Goal: Task Accomplishment & Management: Complete application form

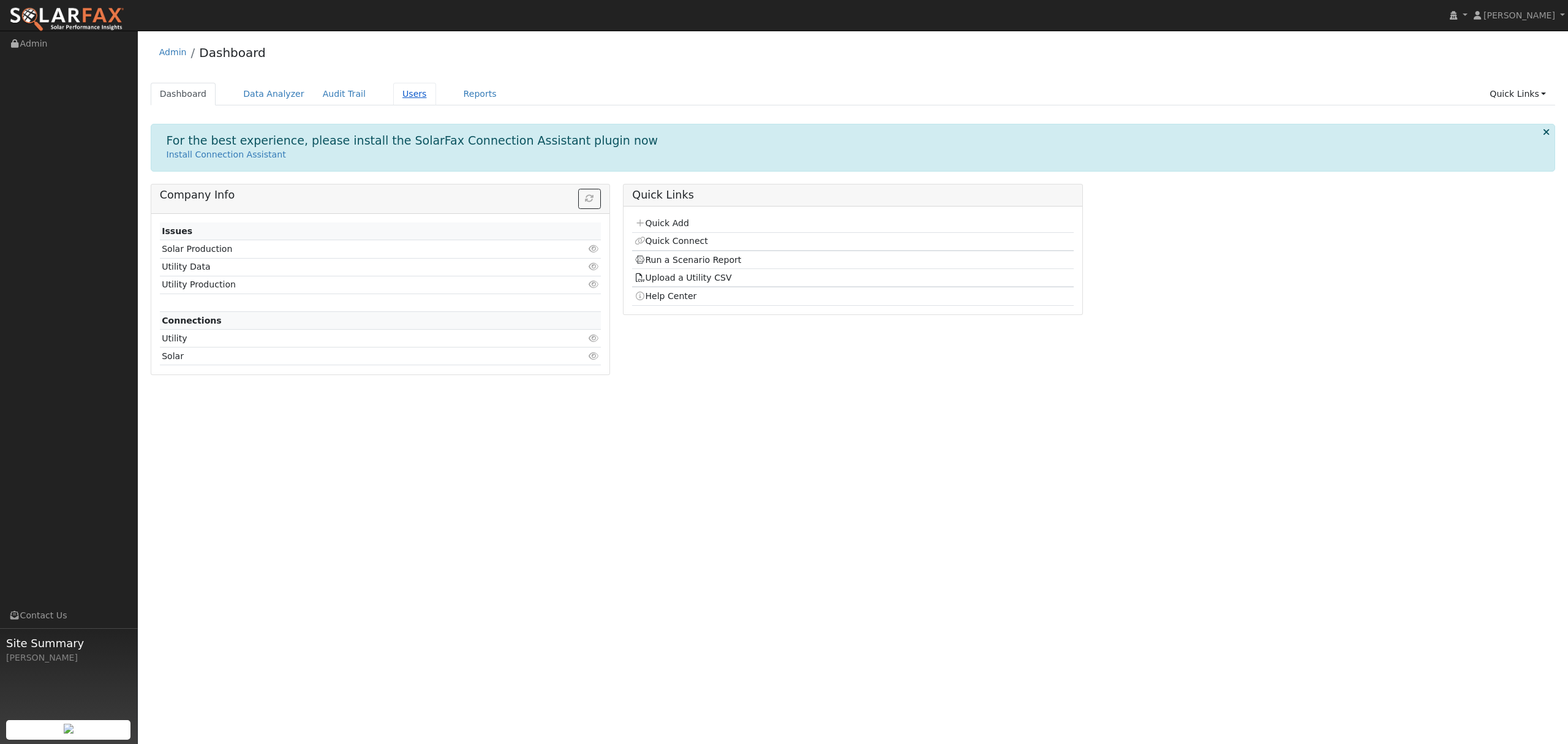
click at [393, 96] on link "Users" at bounding box center [414, 94] width 43 height 23
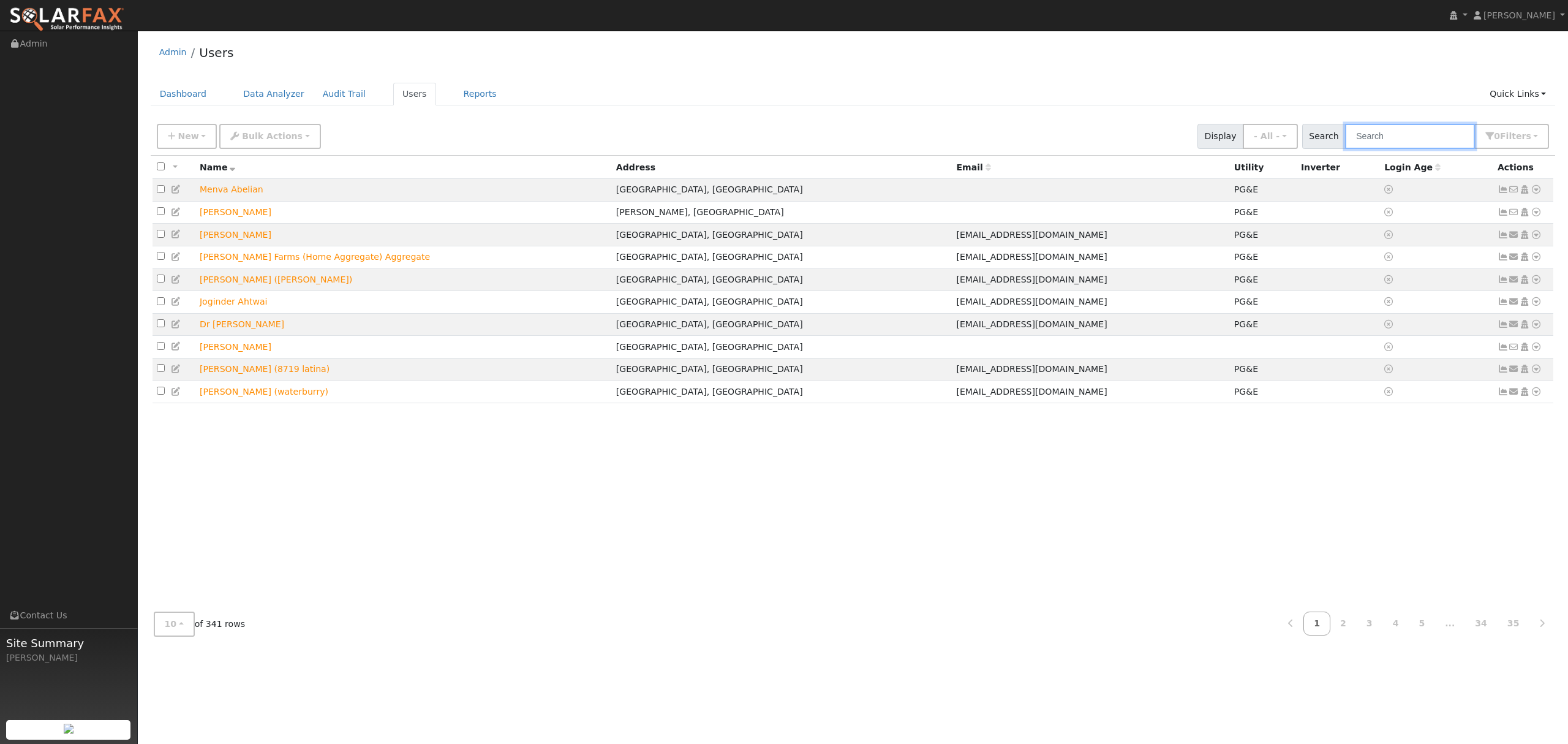
click at [1412, 142] on input "text" at bounding box center [1410, 136] width 130 height 25
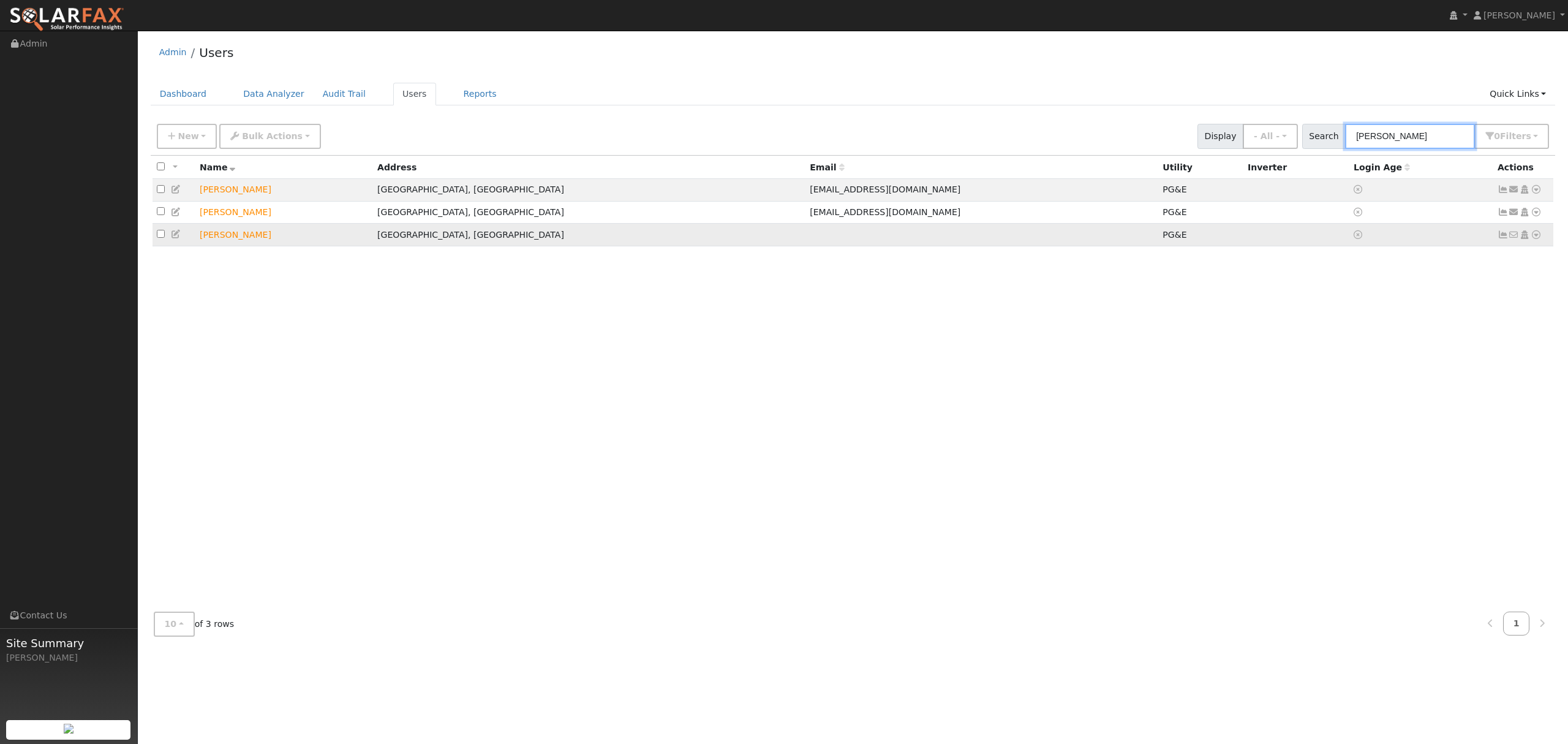
type input "JUAN"
click at [1537, 238] on icon at bounding box center [1536, 234] width 11 height 8
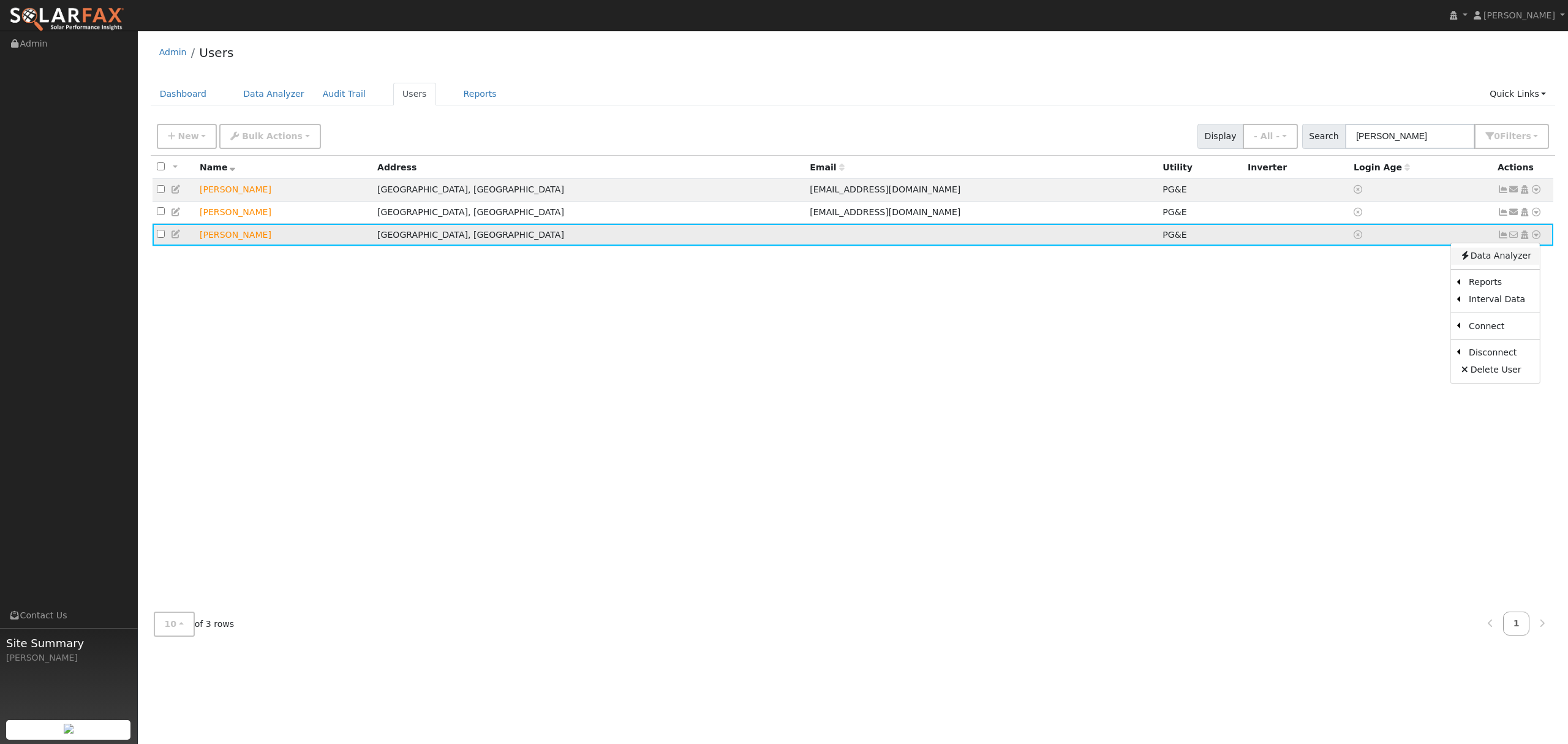
click at [1518, 254] on link "Data Analyzer" at bounding box center [1496, 256] width 89 height 17
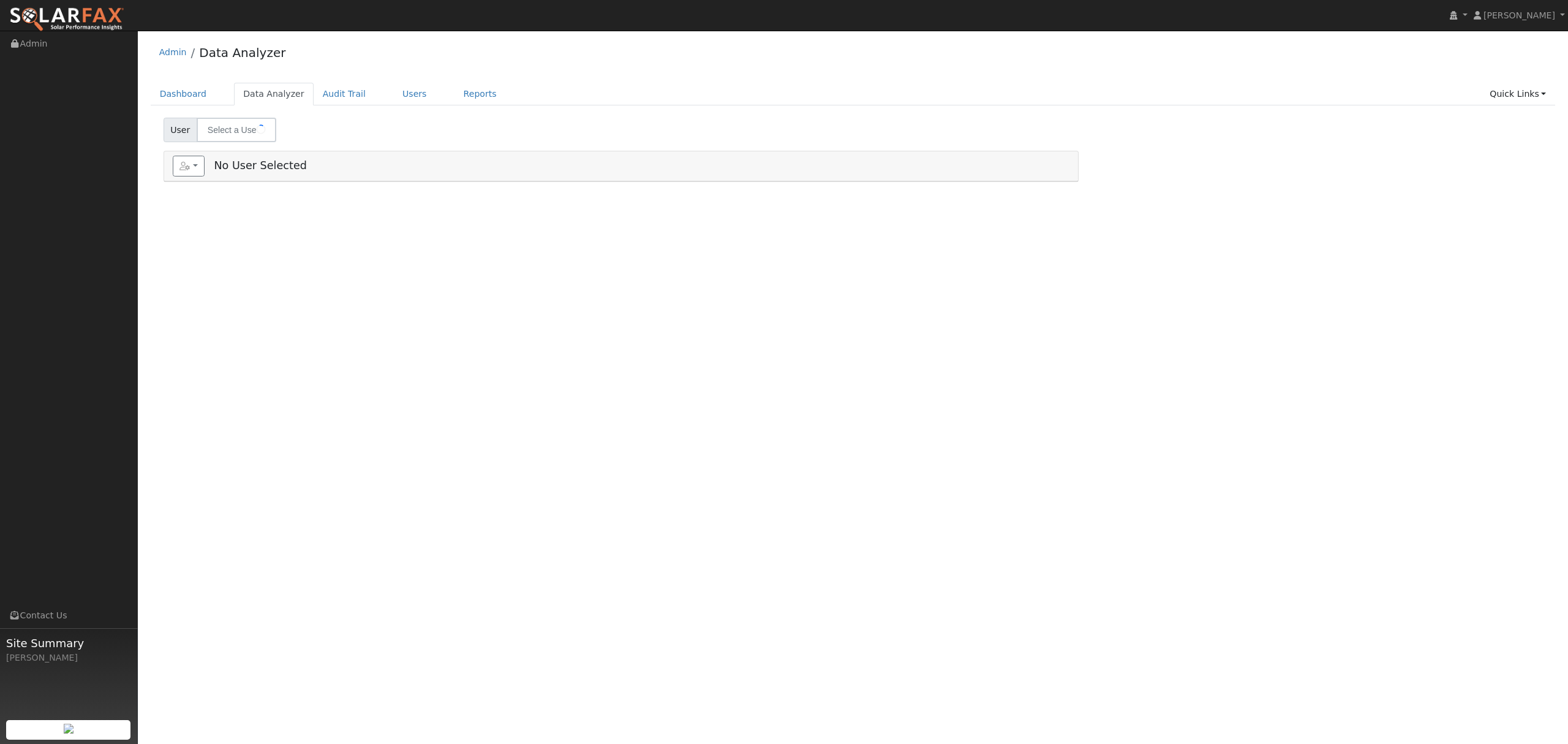
type input "[PERSON_NAME]"
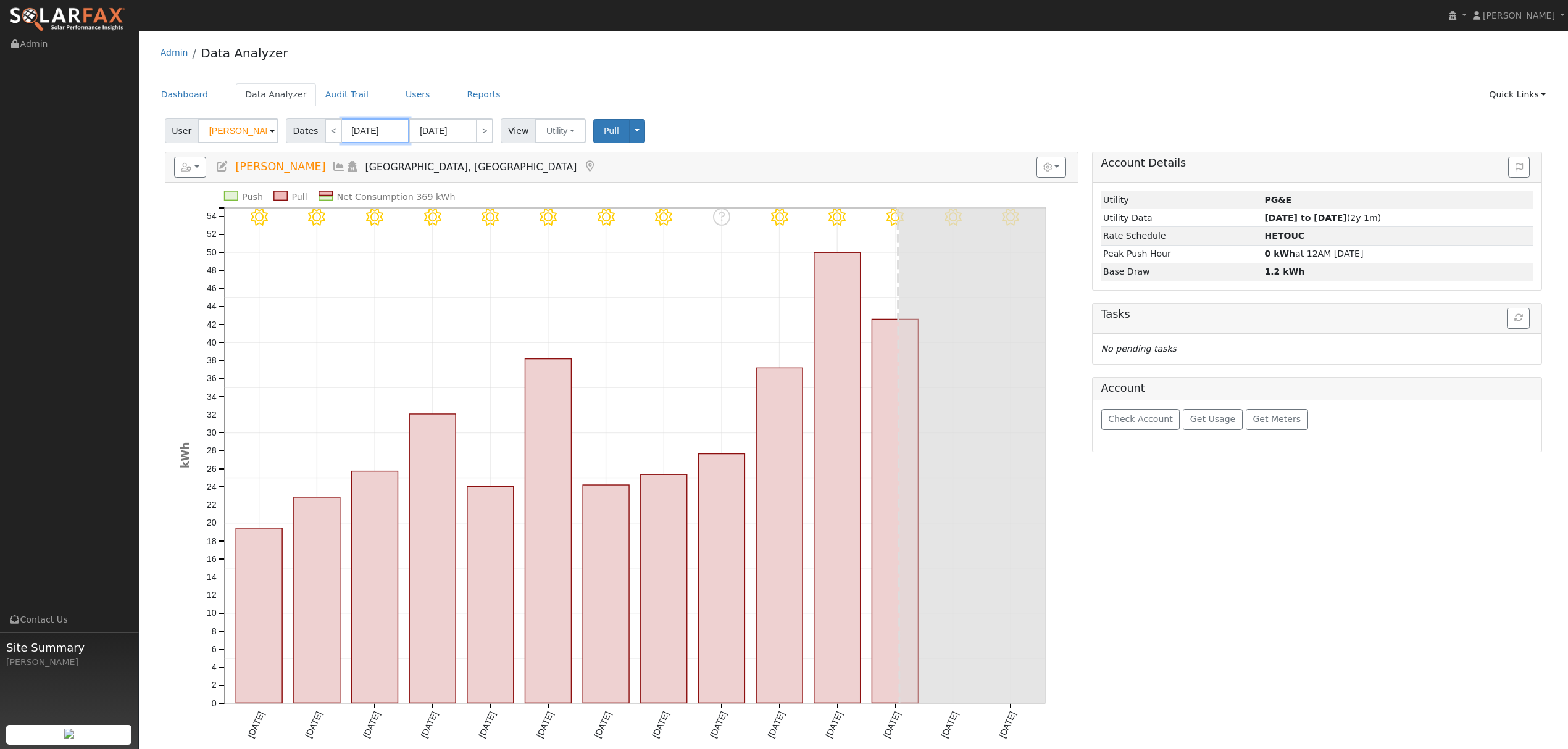
click at [389, 131] on input "07/29/2025" at bounding box center [376, 130] width 68 height 25
click at [484, 163] on span at bounding box center [488, 160] width 8 height 7
type input "2023"
click at [376, 319] on span "31" at bounding box center [376, 315] width 24 height 24
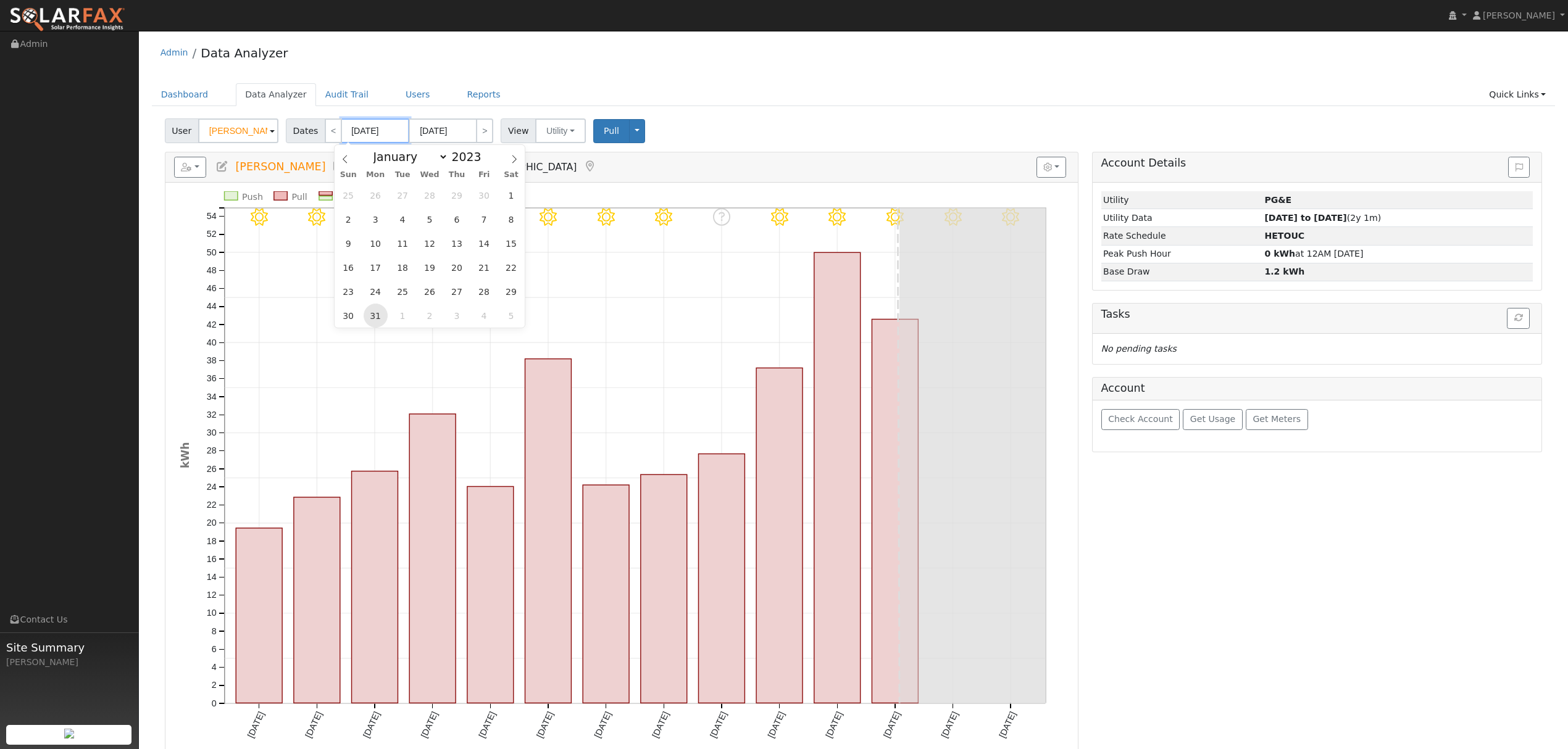
type input "07/31/2023"
type input "08/13/2023"
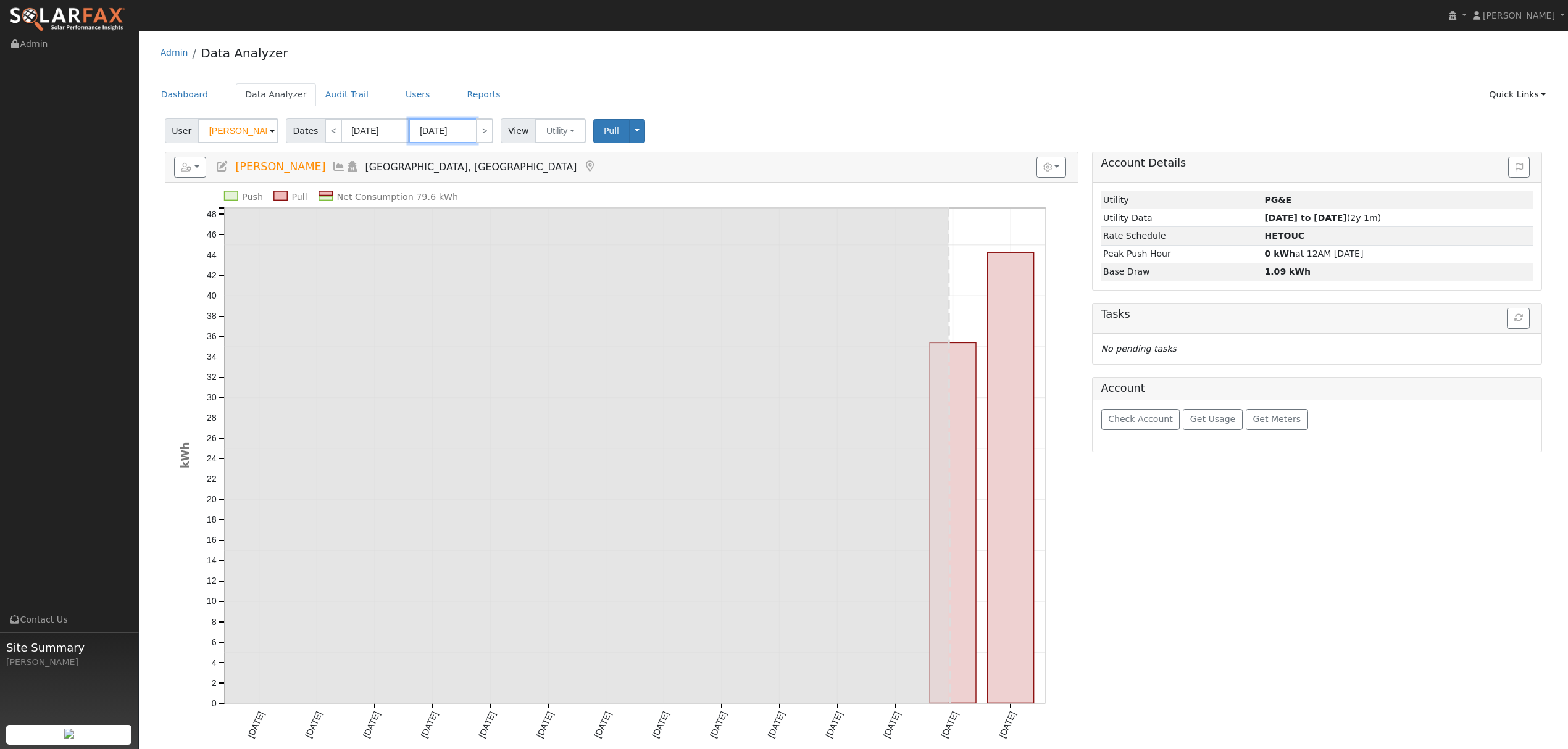
click at [442, 133] on input "08/13/2023" at bounding box center [443, 130] width 68 height 25
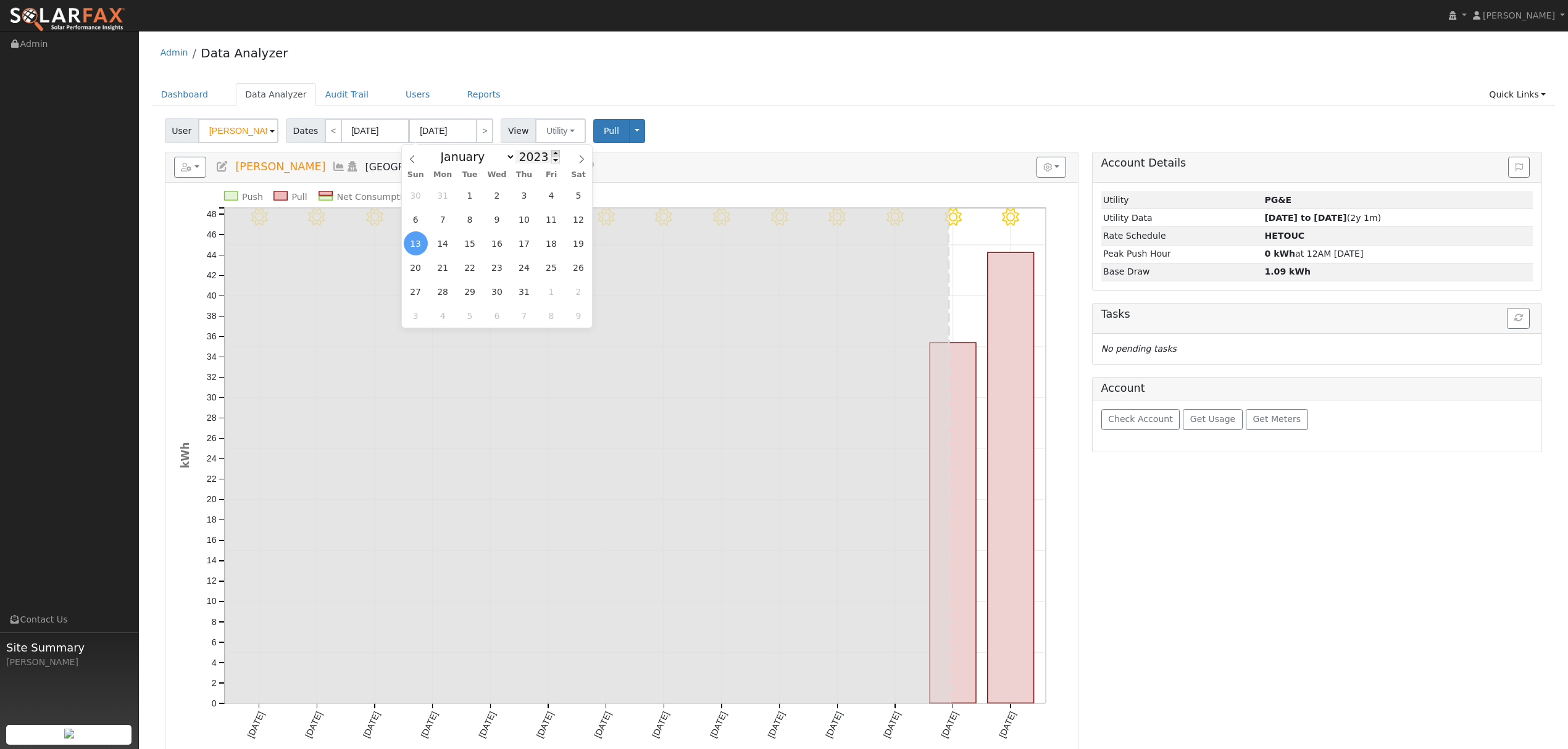
click at [551, 154] on span at bounding box center [555, 153] width 8 height 7
type input "2025"
click at [449, 246] on span "11" at bounding box center [443, 243] width 24 height 24
type input "[DATE]"
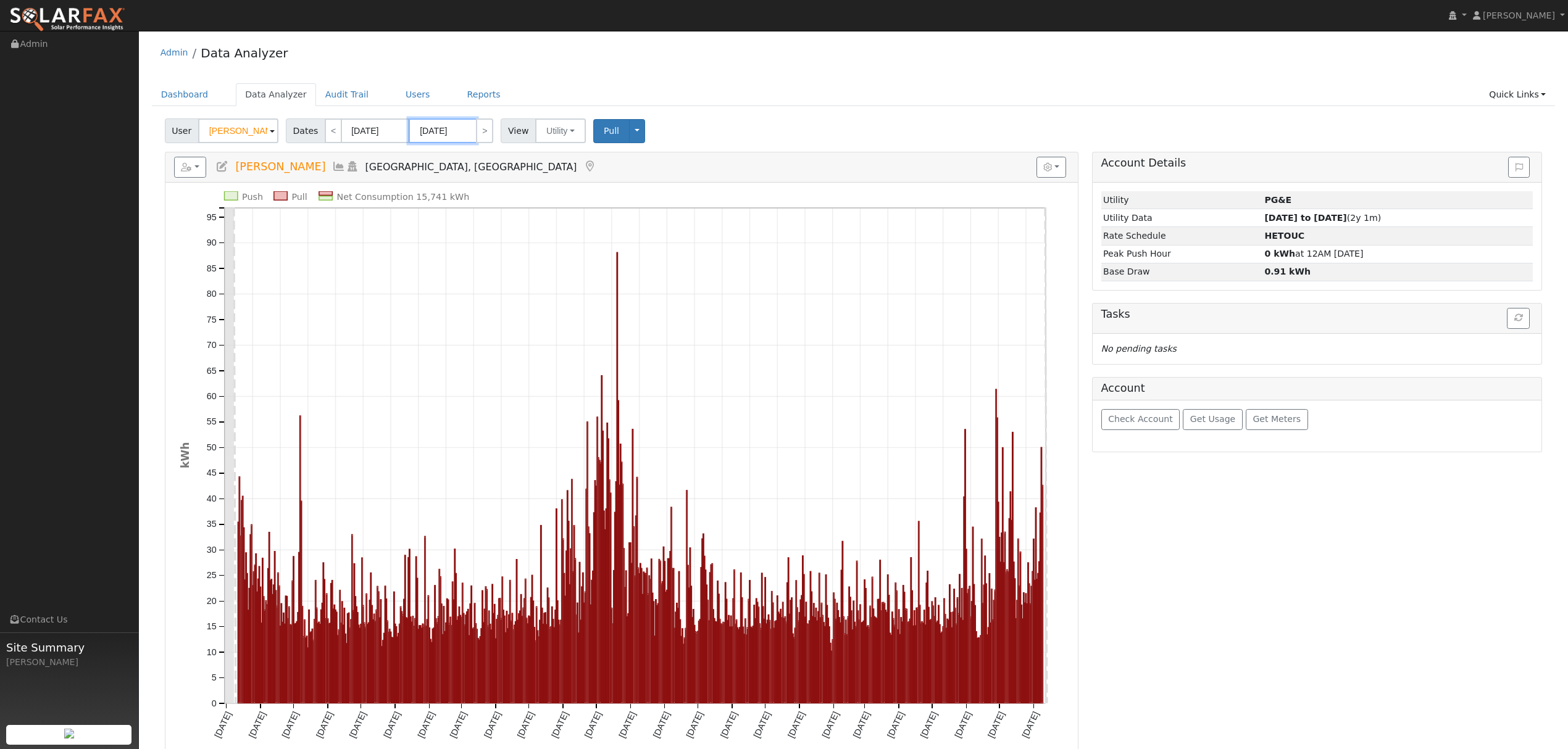
scroll to position [82, 0]
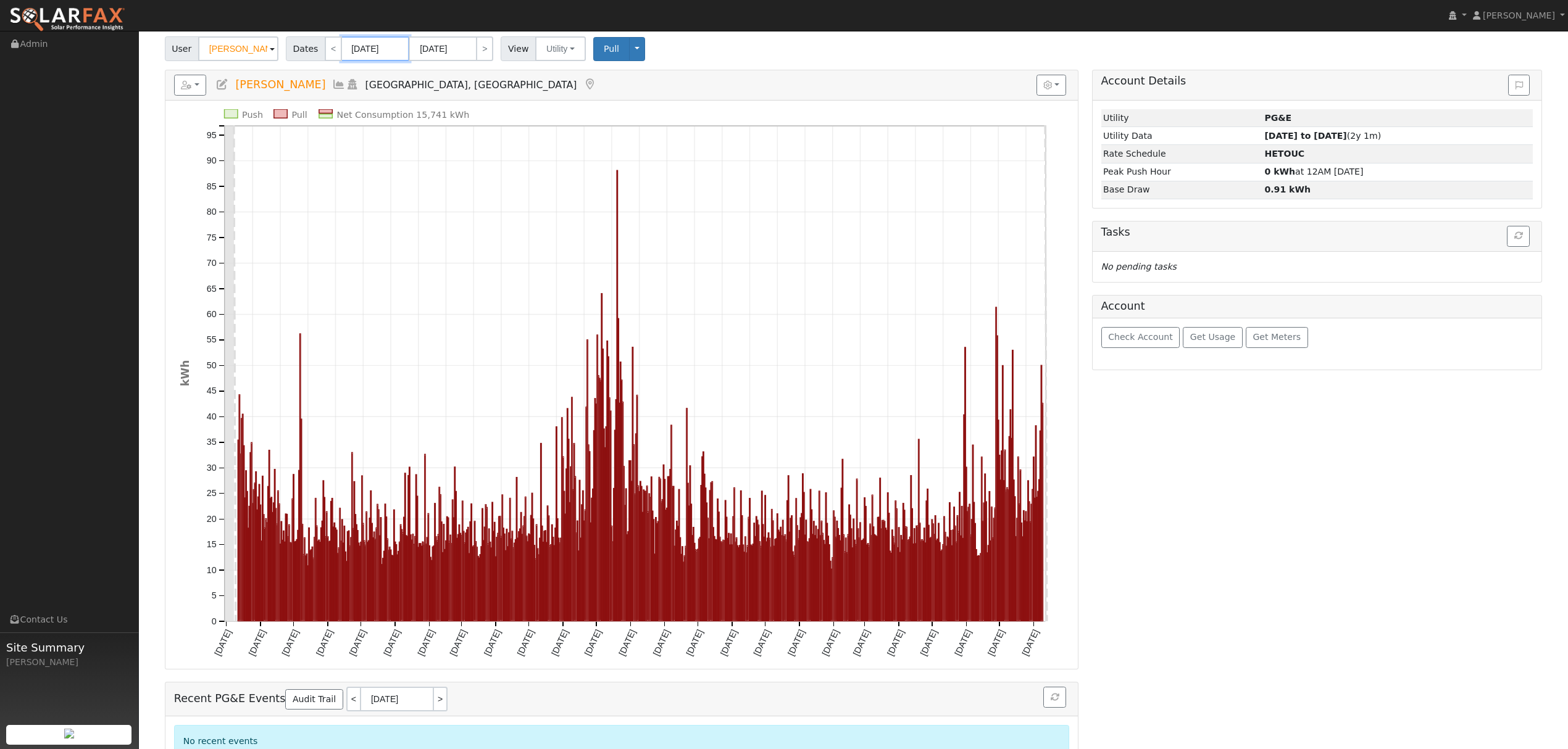
click at [371, 53] on input "07/31/2023" at bounding box center [376, 49] width 68 height 25
click at [514, 114] on span "1" at bounding box center [511, 113] width 24 height 24
type input "07/01/2023"
type input "07/31/2023"
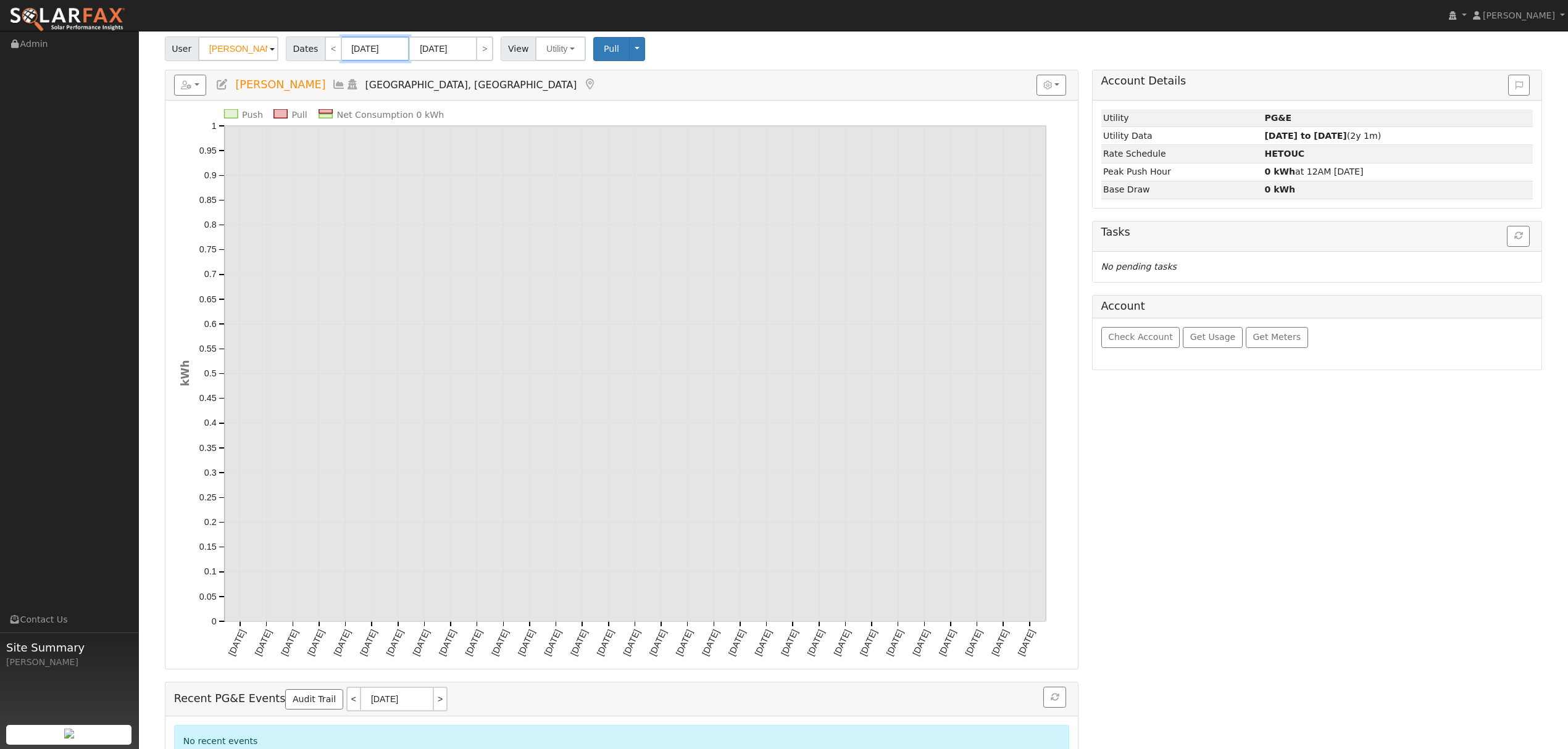
scroll to position [0, 0]
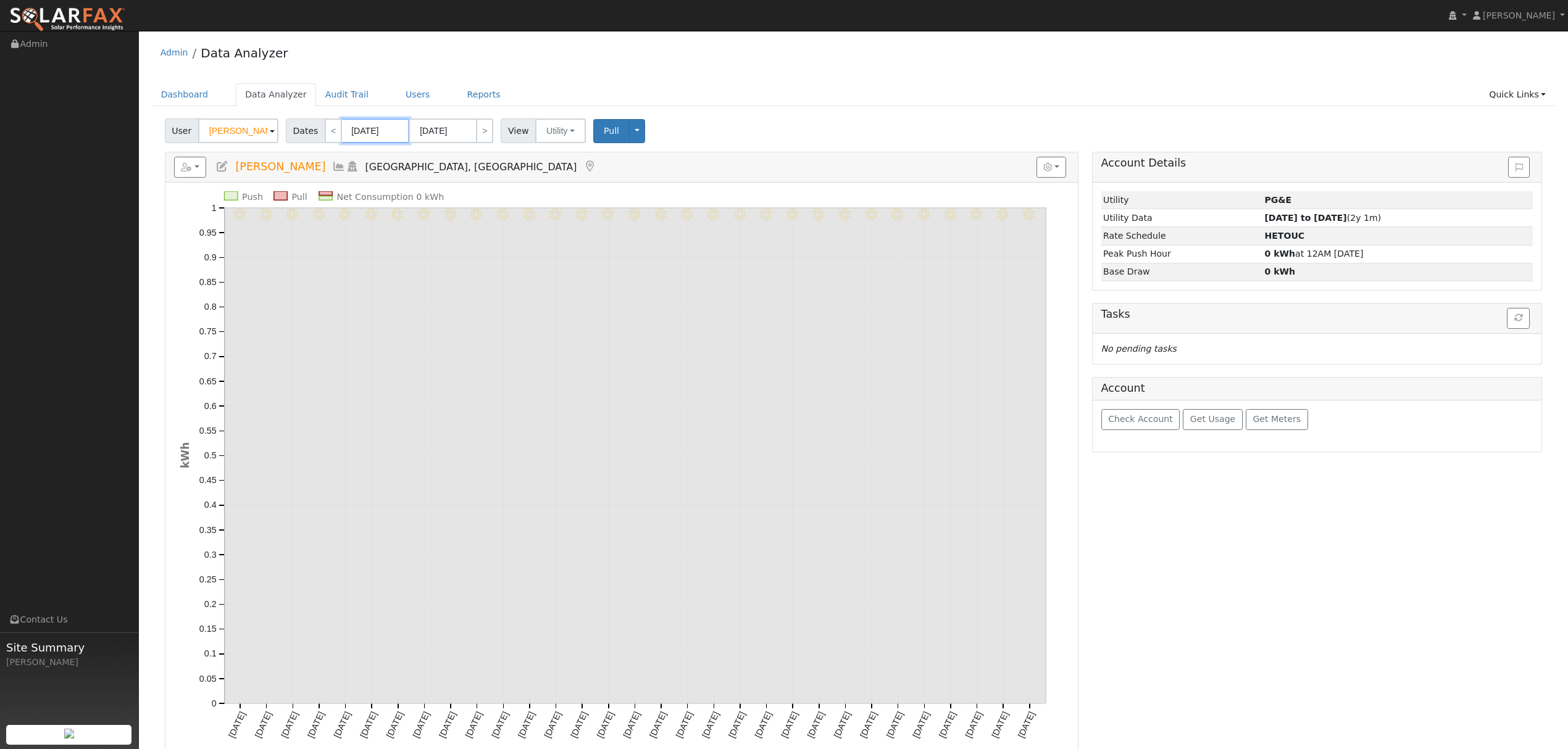
click at [391, 131] on input "07/01/2023" at bounding box center [376, 130] width 68 height 25
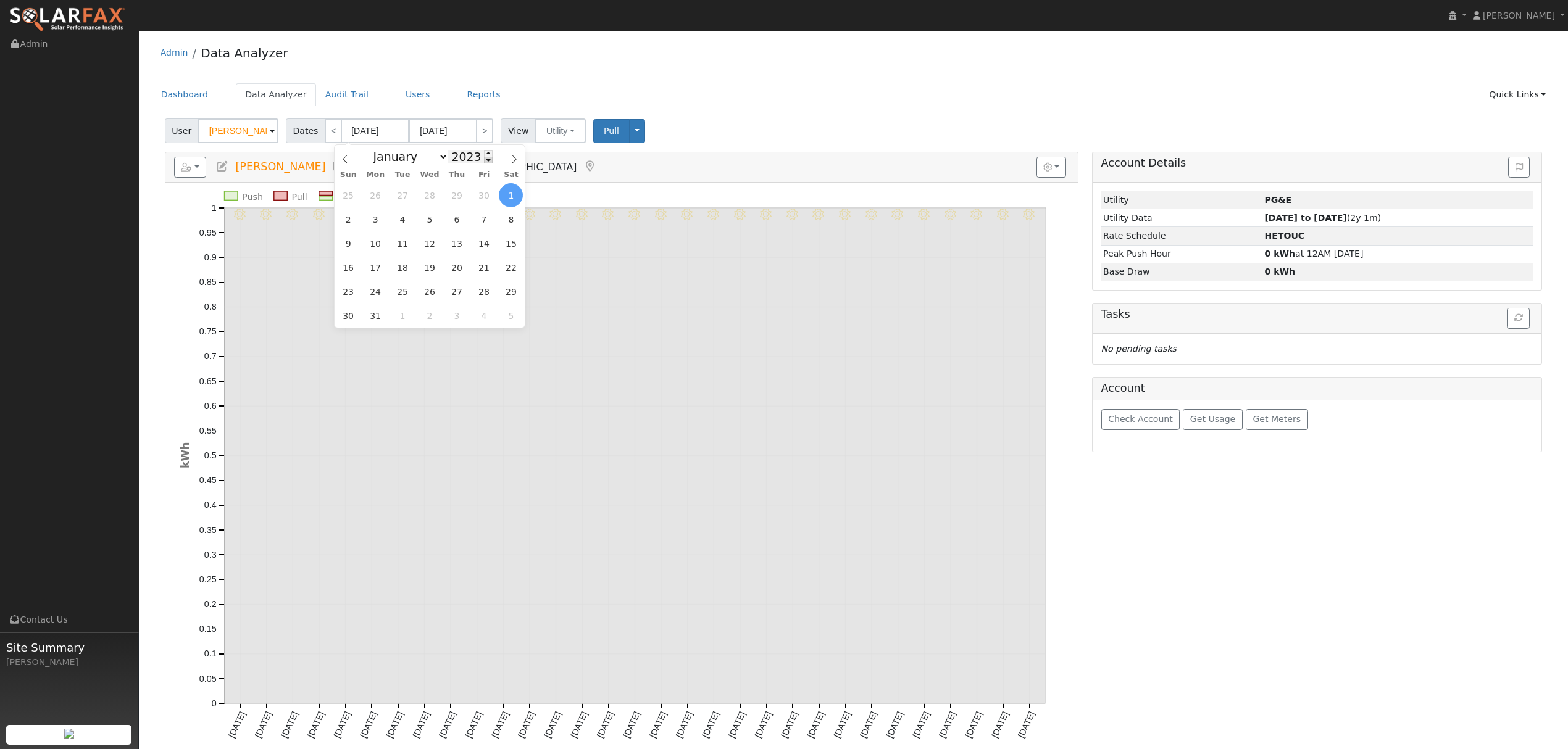
click at [484, 161] on span at bounding box center [488, 160] width 8 height 7
type input "2022"
click at [486, 193] on span "1" at bounding box center [484, 196] width 24 height 24
type input "07/01/2022"
type input "07/31/2022"
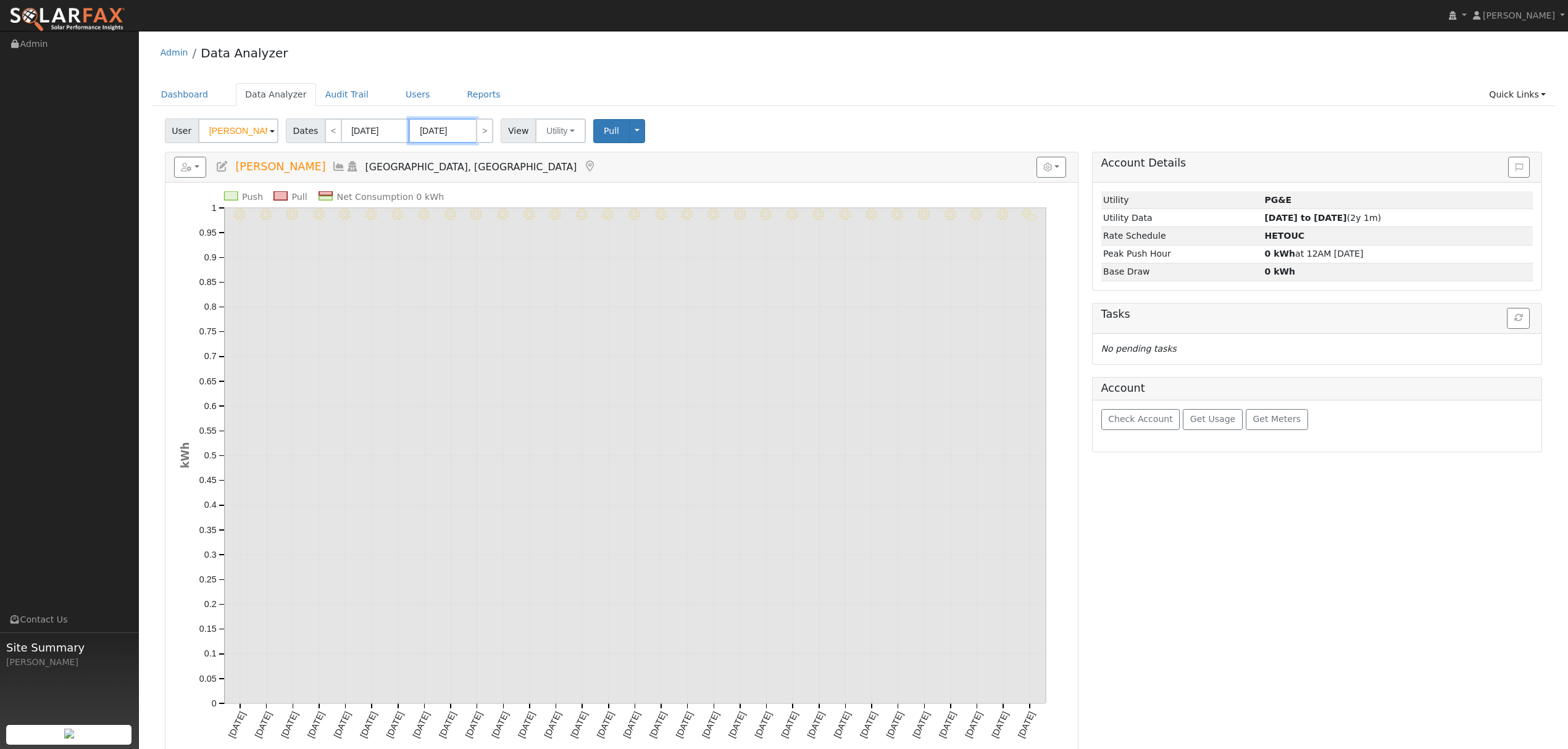
click at [457, 131] on input "07/31/2022" at bounding box center [443, 130] width 68 height 25
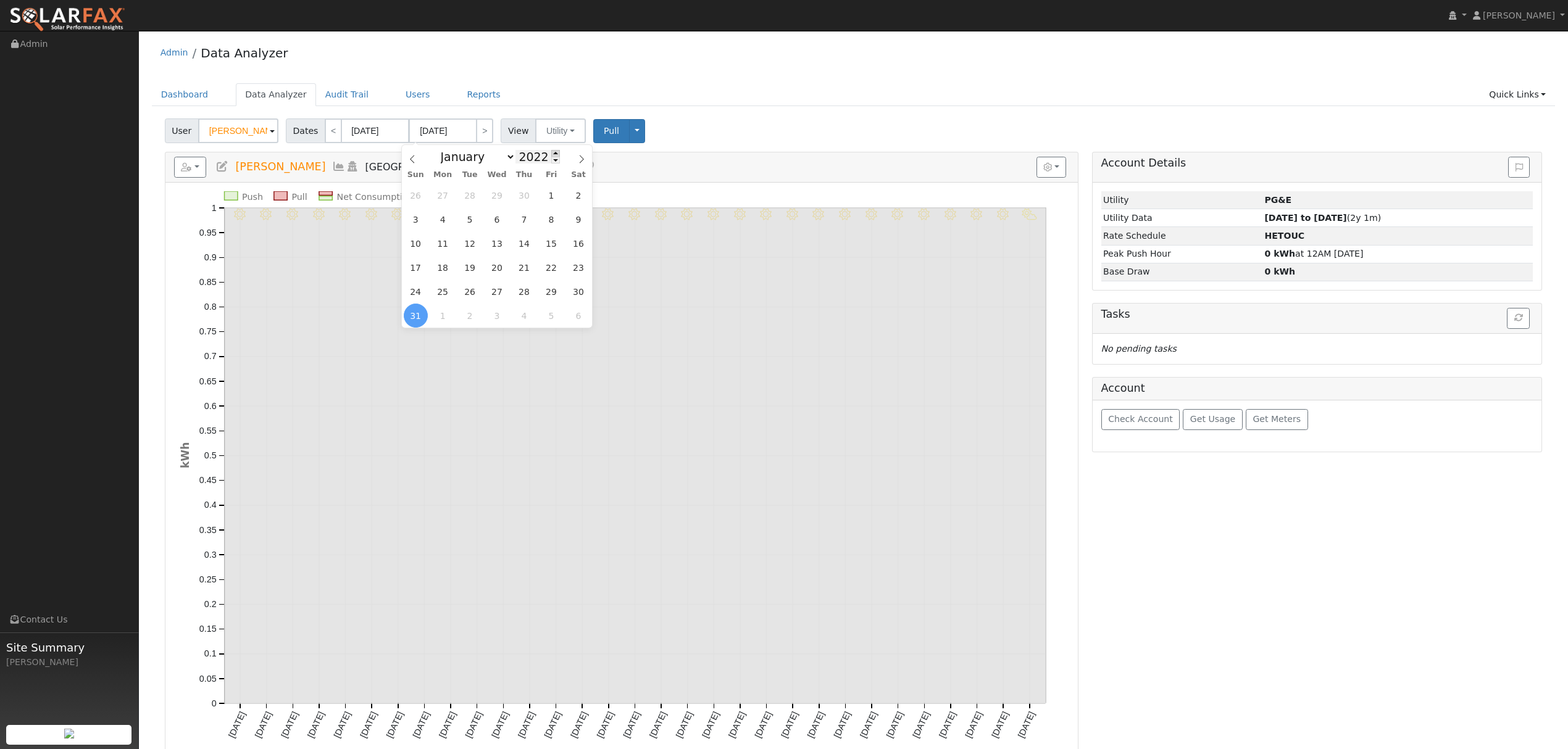
click at [551, 155] on span at bounding box center [555, 153] width 8 height 7
click at [551, 154] on span at bounding box center [555, 153] width 8 height 7
type input "2025"
click at [507, 154] on select "January February March April May June July August September October November De…" at bounding box center [475, 157] width 81 height 15
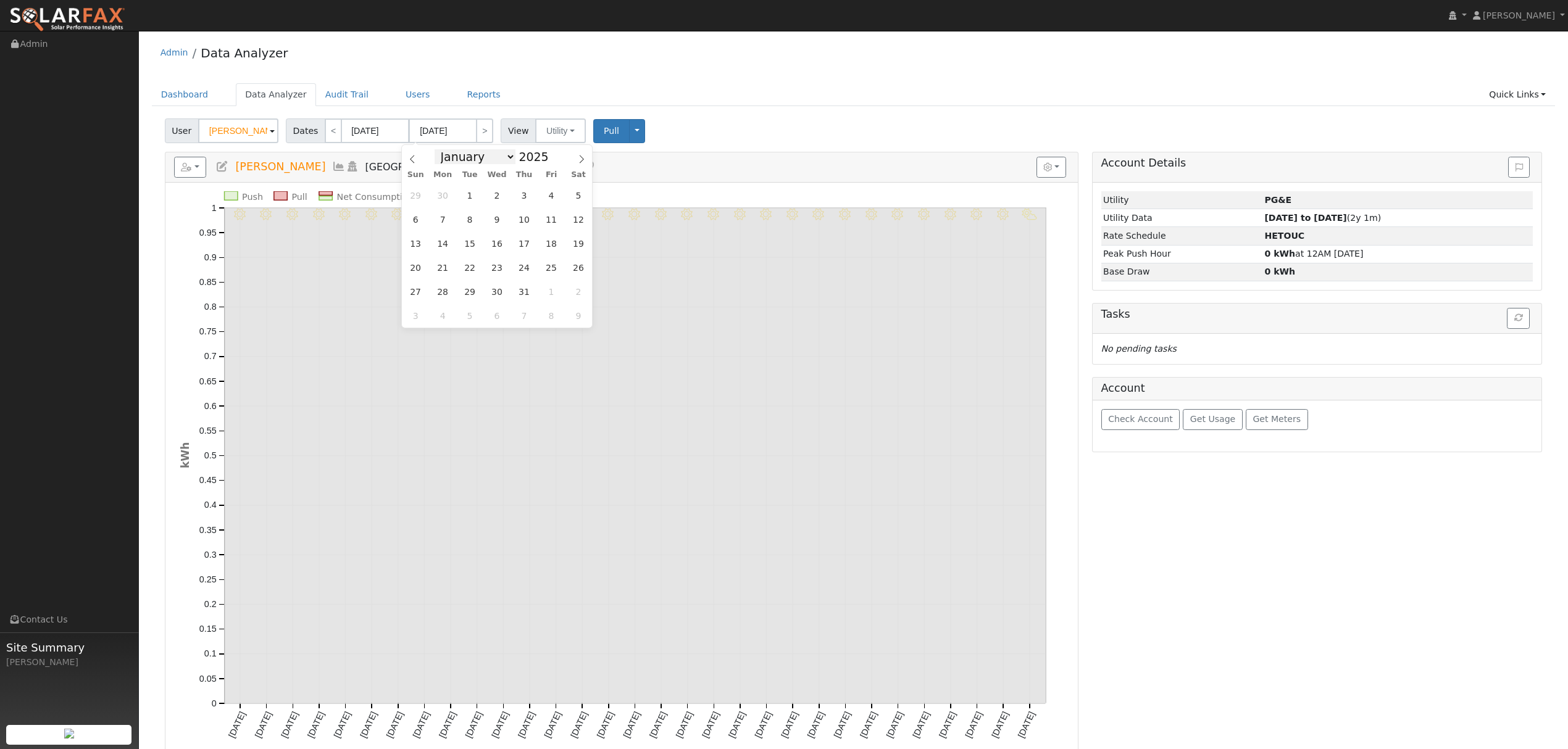
select select "7"
click at [443, 149] on select "January February March April May June July August September October November De…" at bounding box center [475, 157] width 81 height 15
click at [450, 243] on span "11" at bounding box center [443, 243] width 24 height 24
type input "[DATE]"
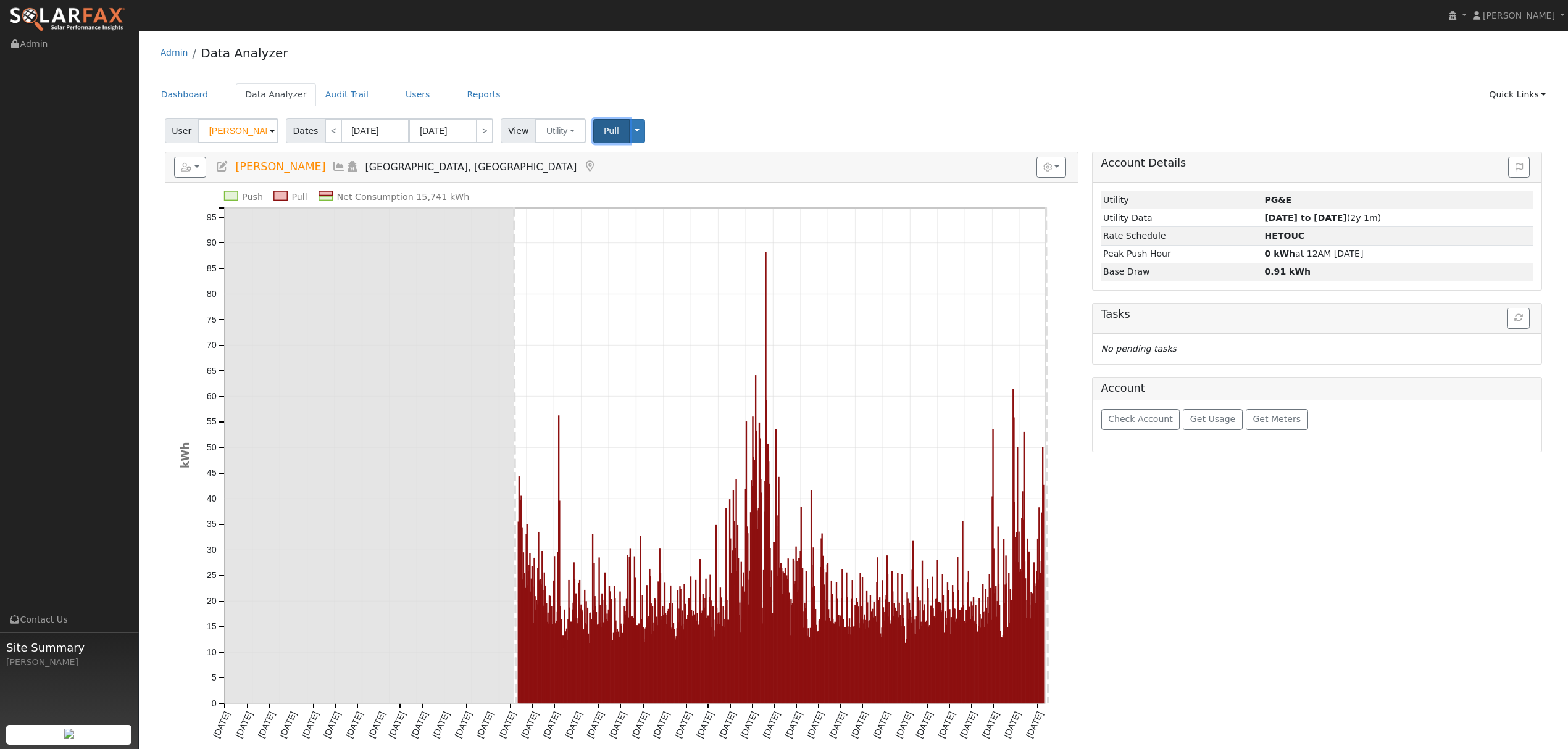
click at [608, 130] on span "Pull" at bounding box center [611, 130] width 15 height 10
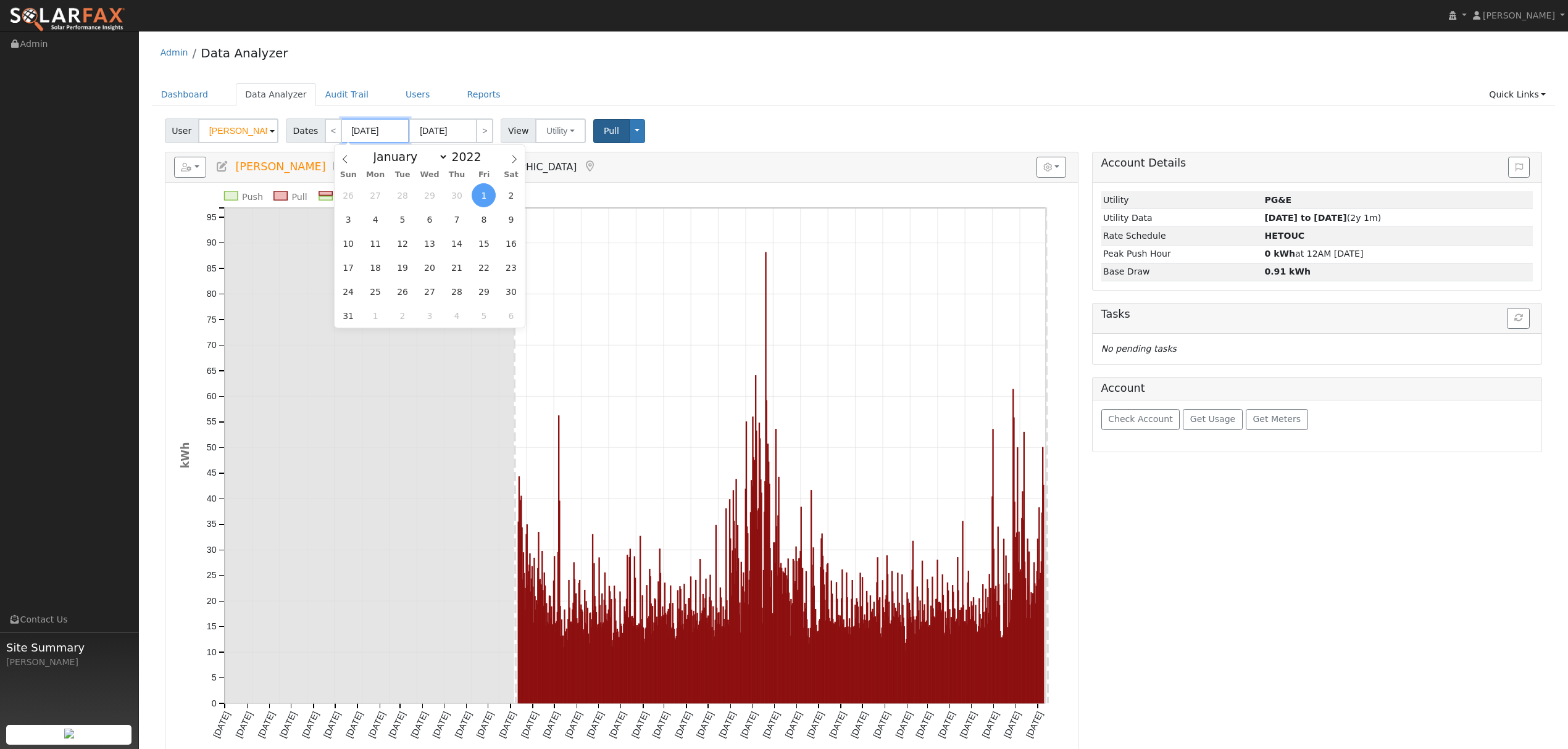
click at [371, 136] on input "07/01/2022" at bounding box center [376, 130] width 68 height 25
click at [418, 159] on select "January February March April May June July August September October November De…" at bounding box center [407, 157] width 81 height 15
select select "7"
click at [376, 149] on select "January February March April May June July August September October November De…" at bounding box center [407, 157] width 81 height 15
click at [479, 221] on span "12" at bounding box center [484, 219] width 24 height 24
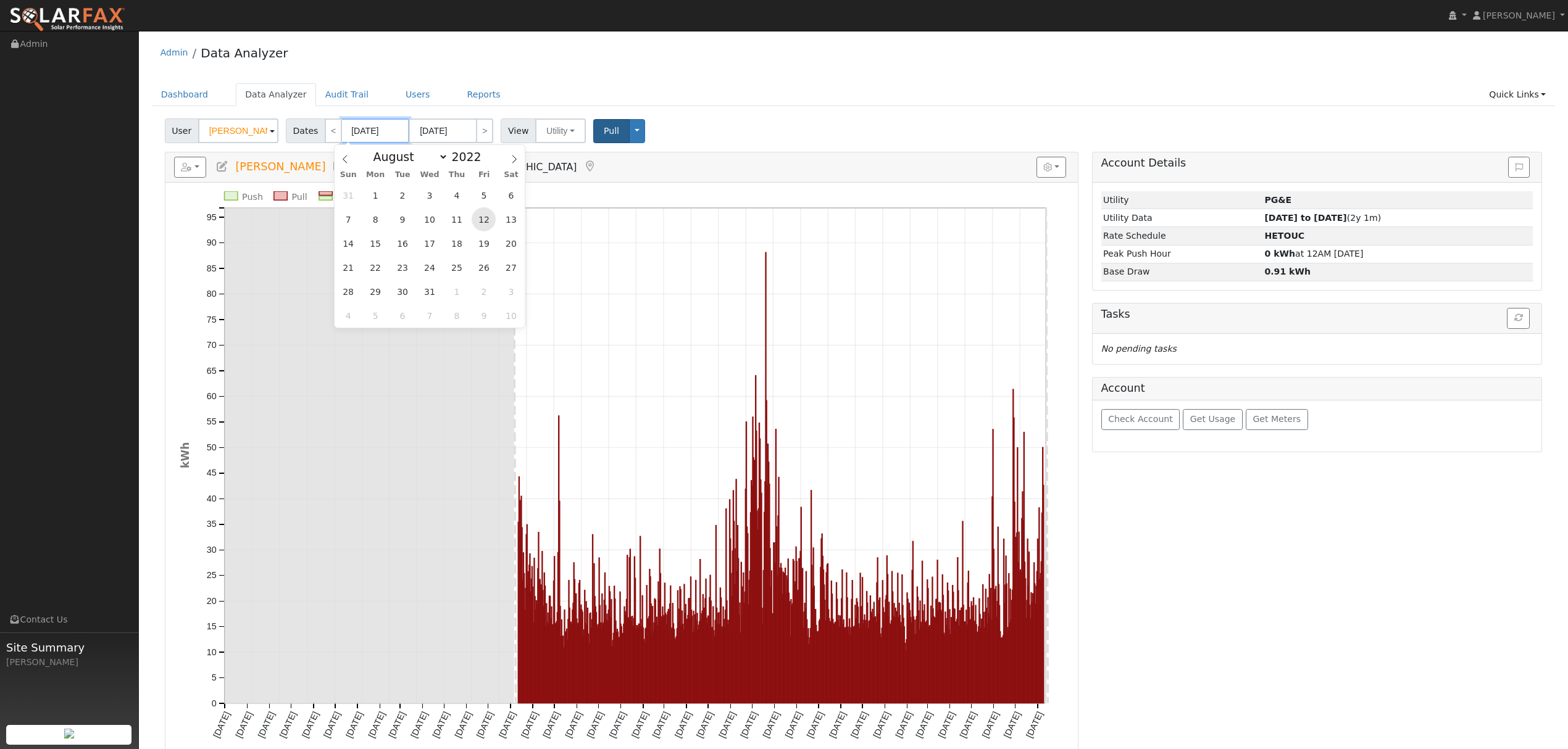
type input "08/12/2022"
type input "09/22/2025"
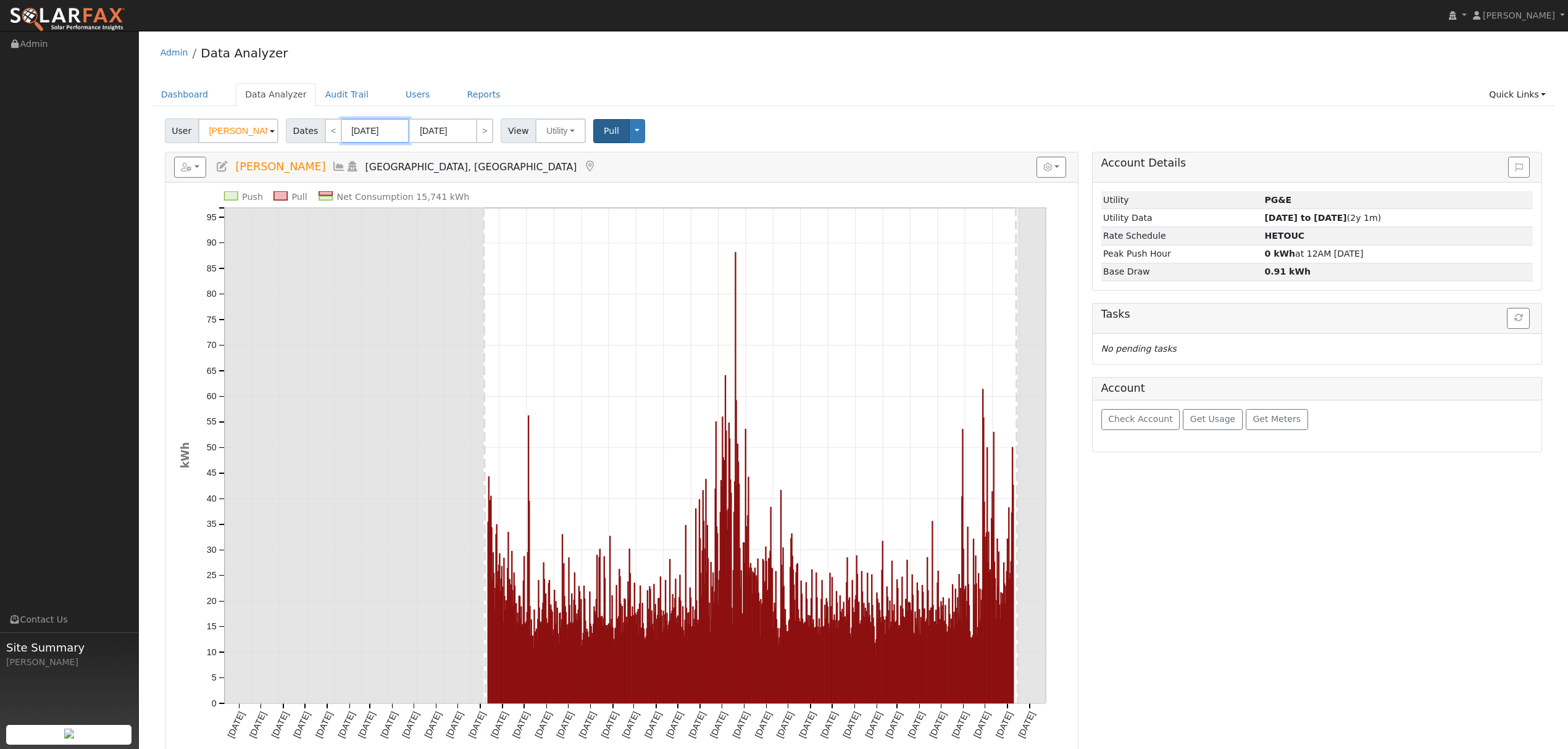
click at [391, 131] on input "08/12/2022" at bounding box center [376, 130] width 68 height 25
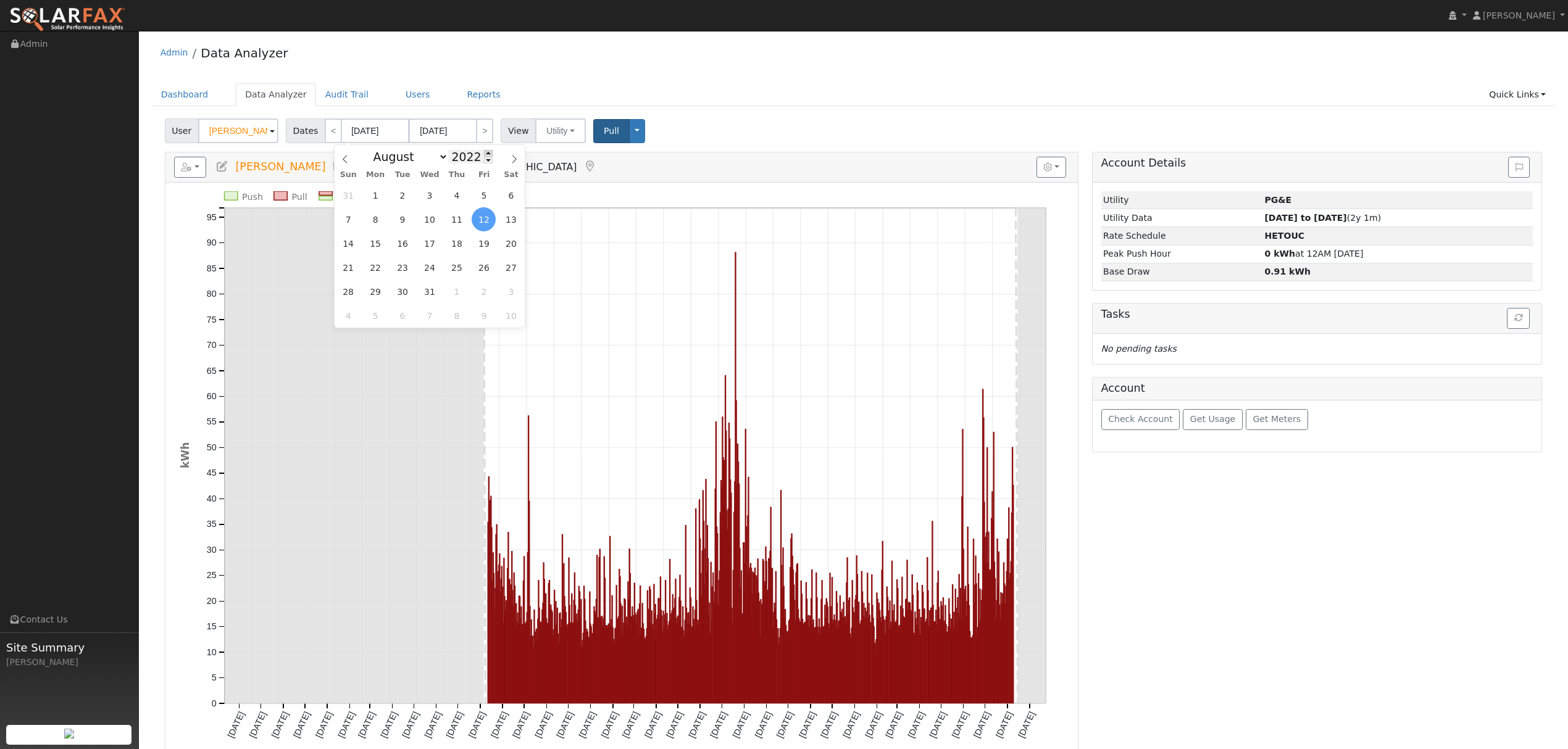
click at [484, 154] on span at bounding box center [488, 153] width 8 height 7
type input "2023"
click at [505, 220] on span "12" at bounding box center [511, 219] width 24 height 24
type input "08/12/2023"
type input "09/22/2026"
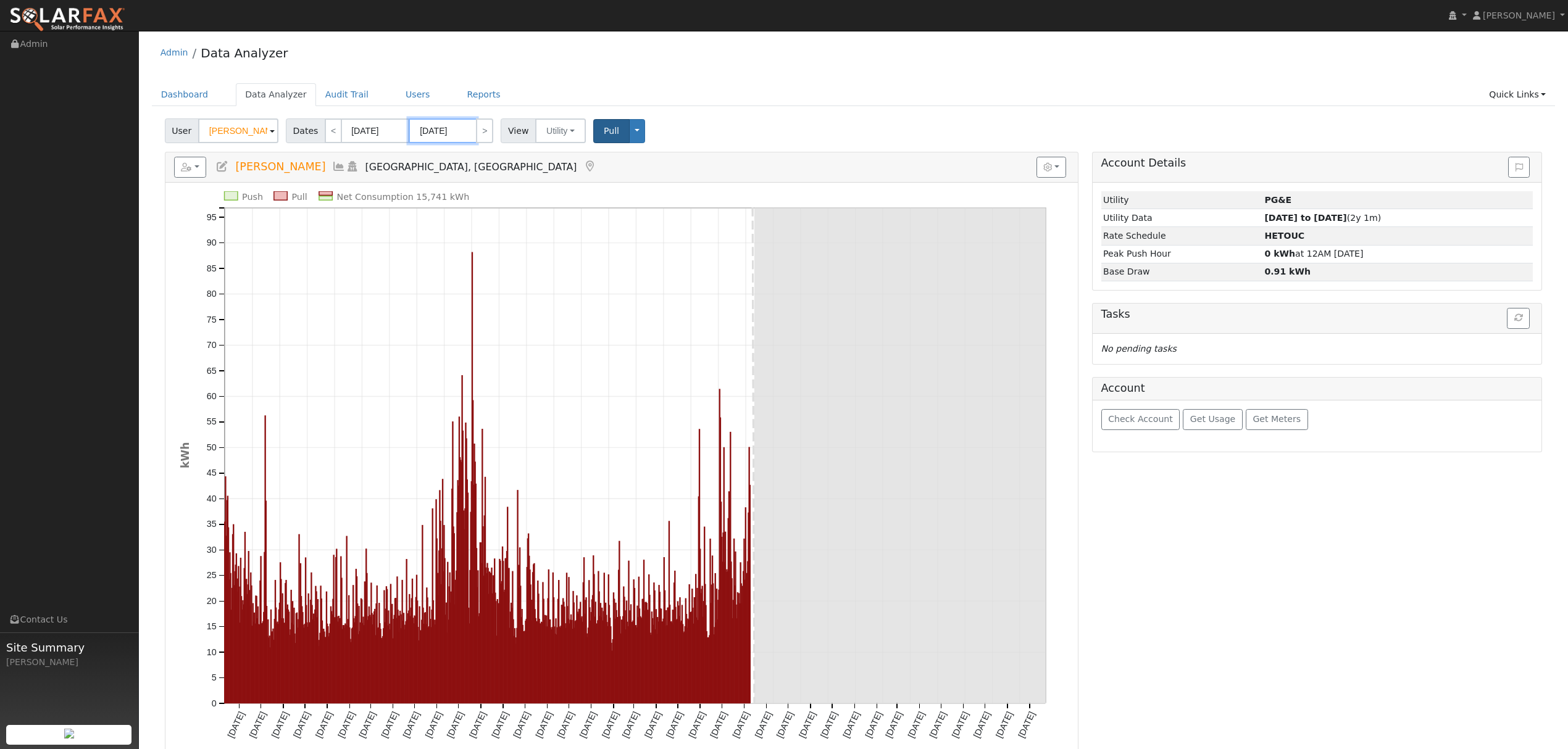
click at [440, 131] on input "09/22/2026" at bounding box center [443, 130] width 68 height 25
click at [551, 164] on span at bounding box center [555, 160] width 8 height 7
click at [551, 154] on span at bounding box center [555, 153] width 8 height 7
type input "2025"
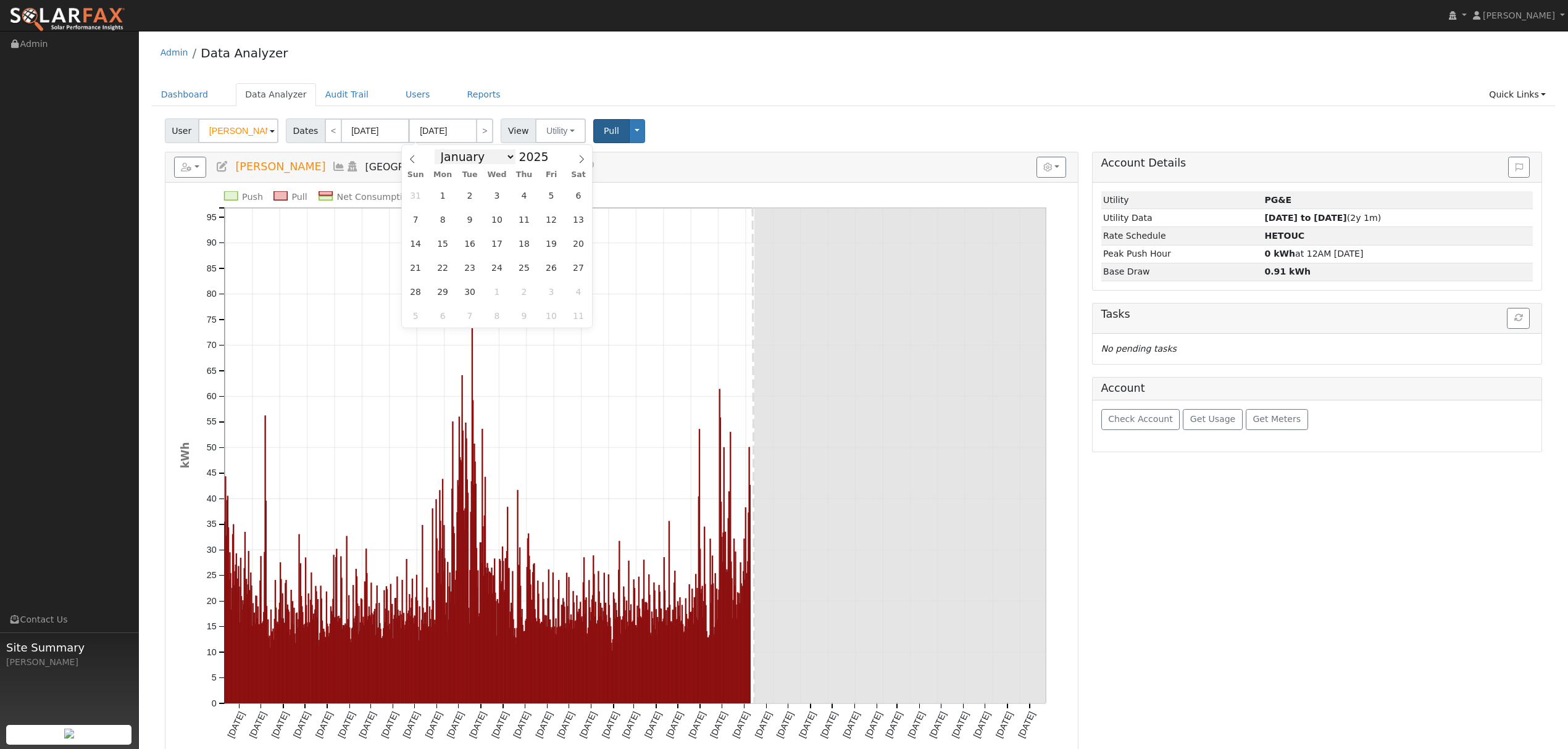
click at [509, 154] on select "January February March April May June July August September October November De…" at bounding box center [475, 157] width 81 height 15
select select "7"
click at [443, 149] on select "January February March April May June July August September October November De…" at bounding box center [475, 157] width 81 height 15
click at [448, 235] on span "11" at bounding box center [443, 243] width 24 height 24
type input "[DATE]"
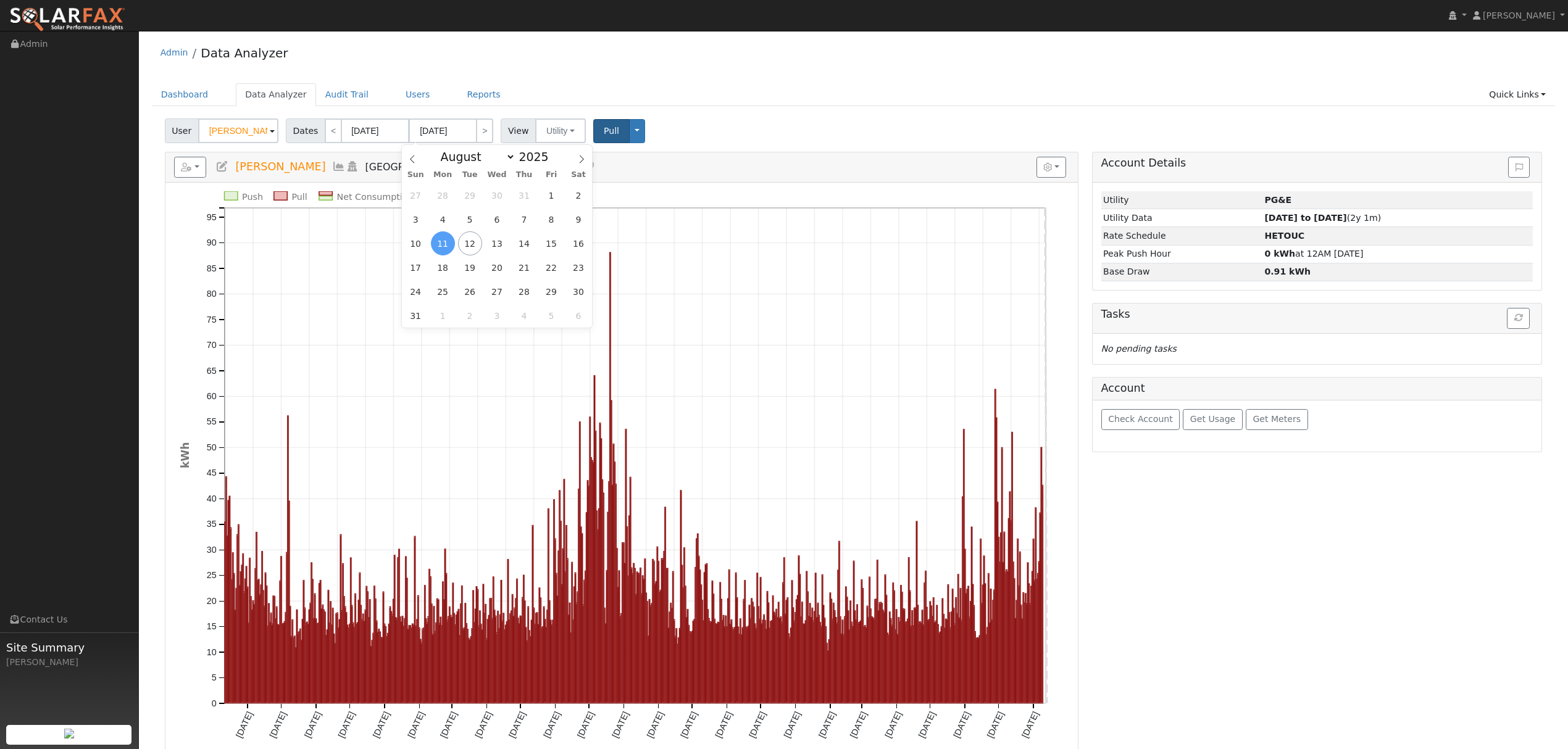
click at [665, 59] on div "Admin Data Analyzer" at bounding box center [853, 56] width 1403 height 38
click at [332, 165] on icon at bounding box center [339, 166] width 14 height 11
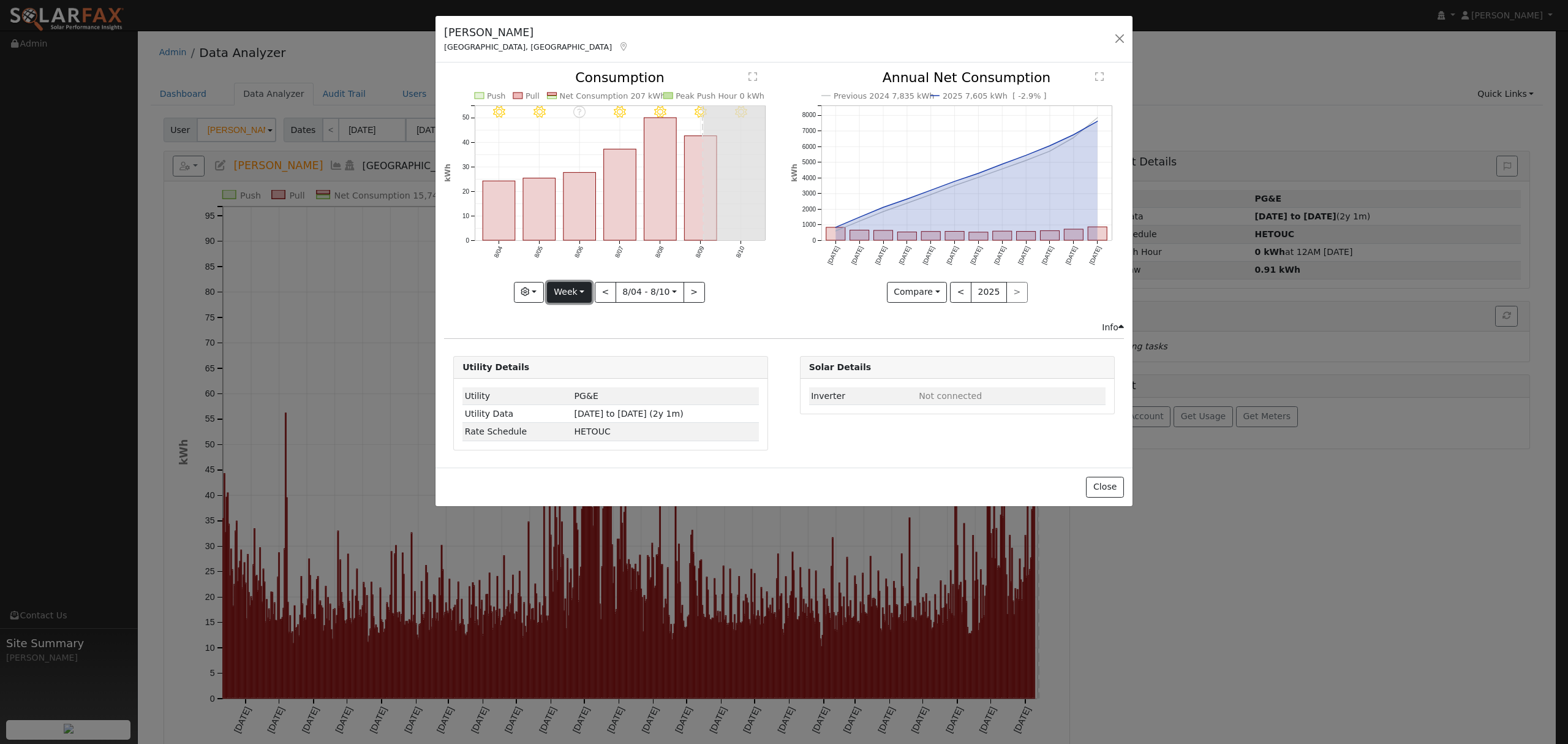
click at [574, 297] on button "Week" at bounding box center [569, 292] width 44 height 21
click at [584, 364] on link "Year" at bounding box center [589, 368] width 85 height 17
type input "[DATE]"
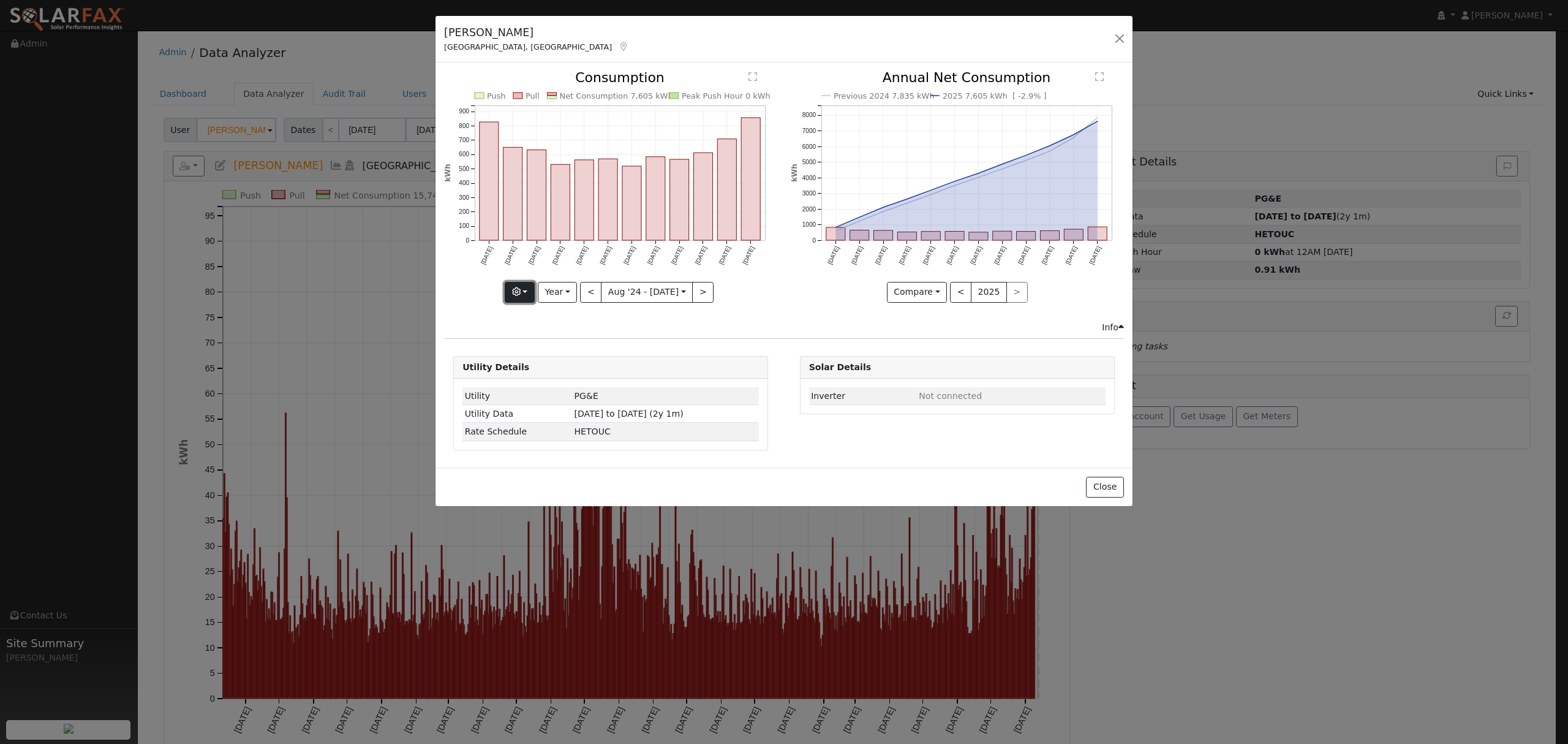
click at [521, 293] on icon "button" at bounding box center [516, 291] width 8 height 8
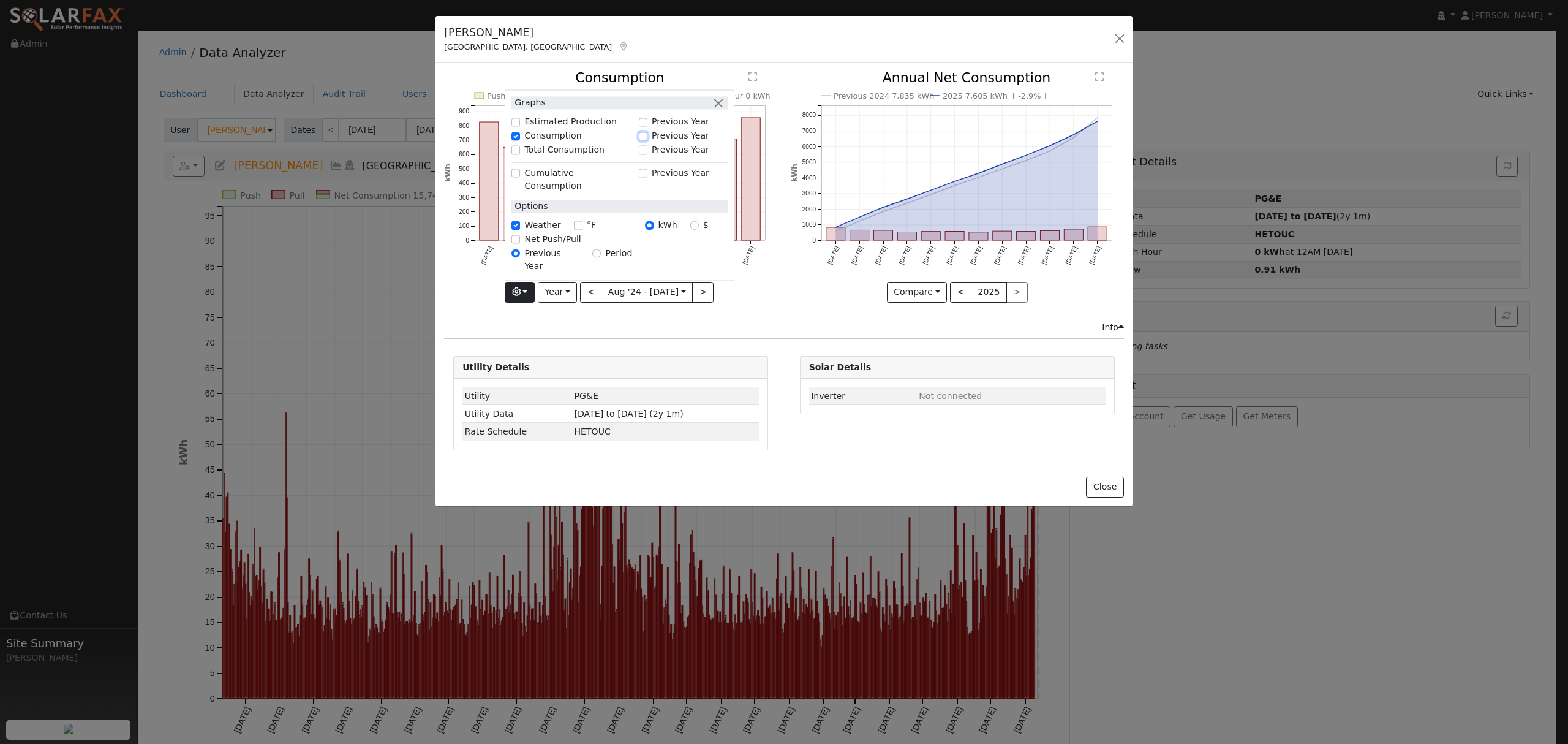
click at [647, 140] on input "Previous Year" at bounding box center [643, 136] width 8 height 8
checkbox input "true"
click at [767, 310] on div "Net Consumption 2024 7,835 kWh Push Pull Net Consumption 7,605 kWh Peak Push Ho…" at bounding box center [611, 195] width 346 height 249
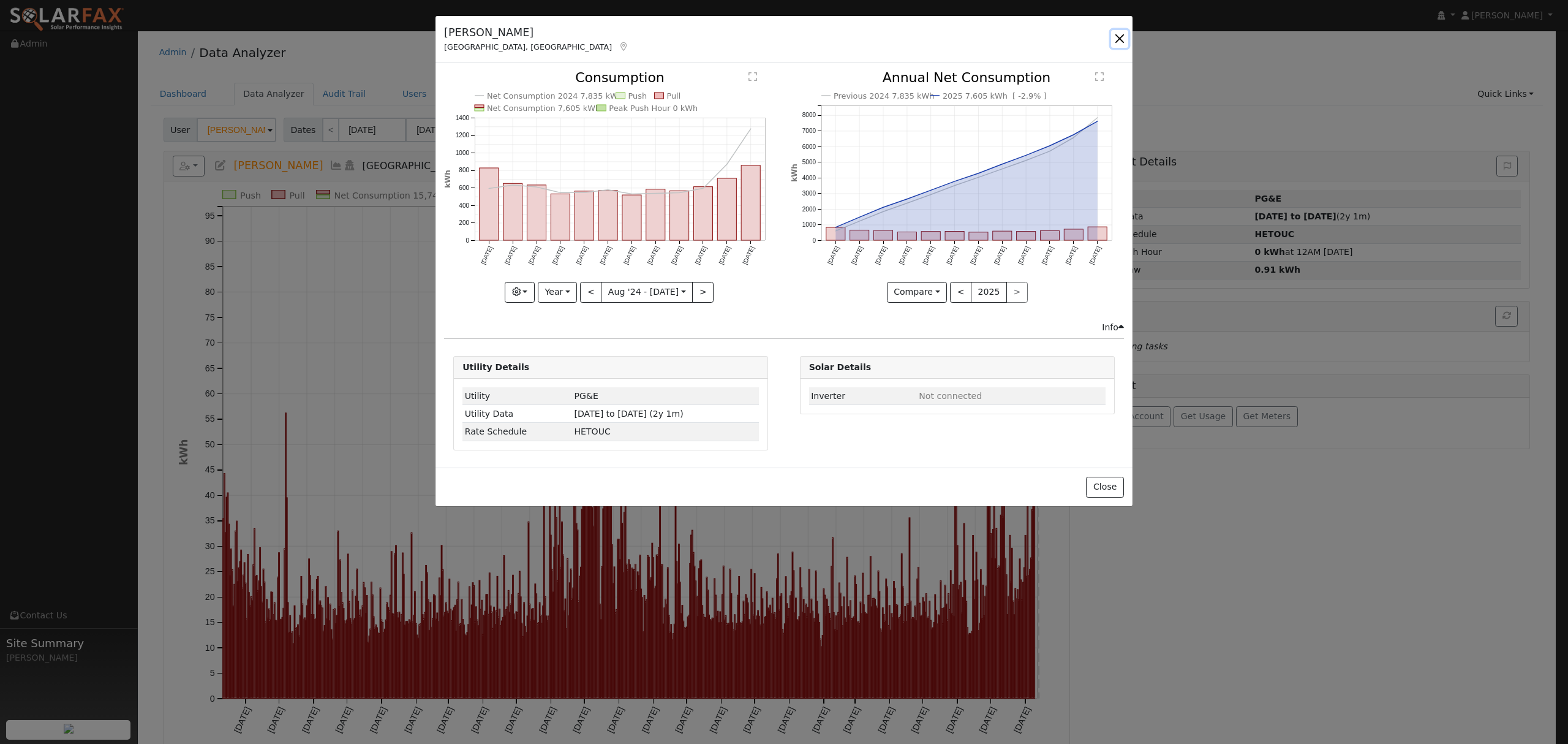
click at [1120, 37] on button "button" at bounding box center [1119, 38] width 17 height 17
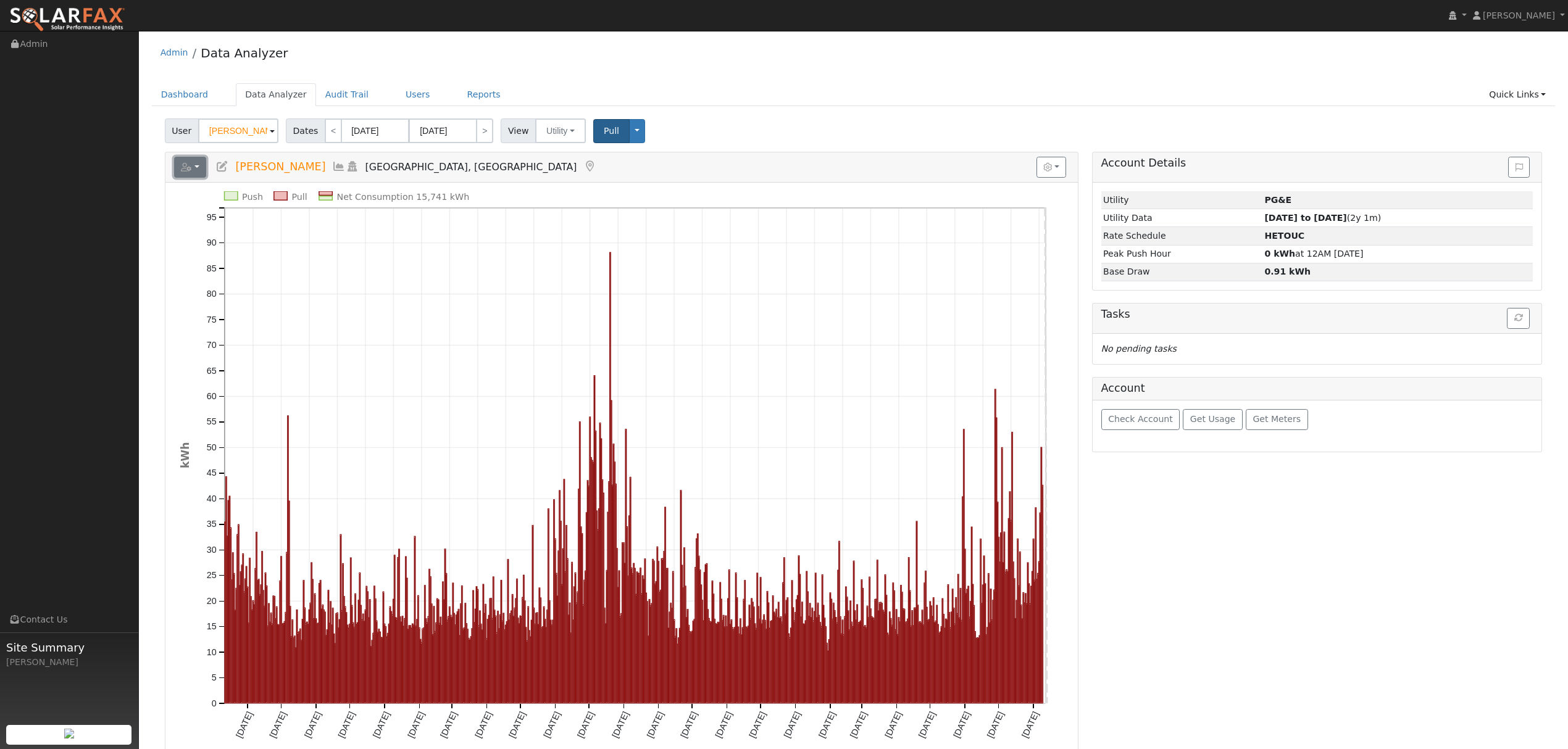
click at [196, 173] on button "button" at bounding box center [190, 168] width 33 height 21
click at [309, 225] on link "Export to CSV" at bounding box center [342, 223] width 90 height 15
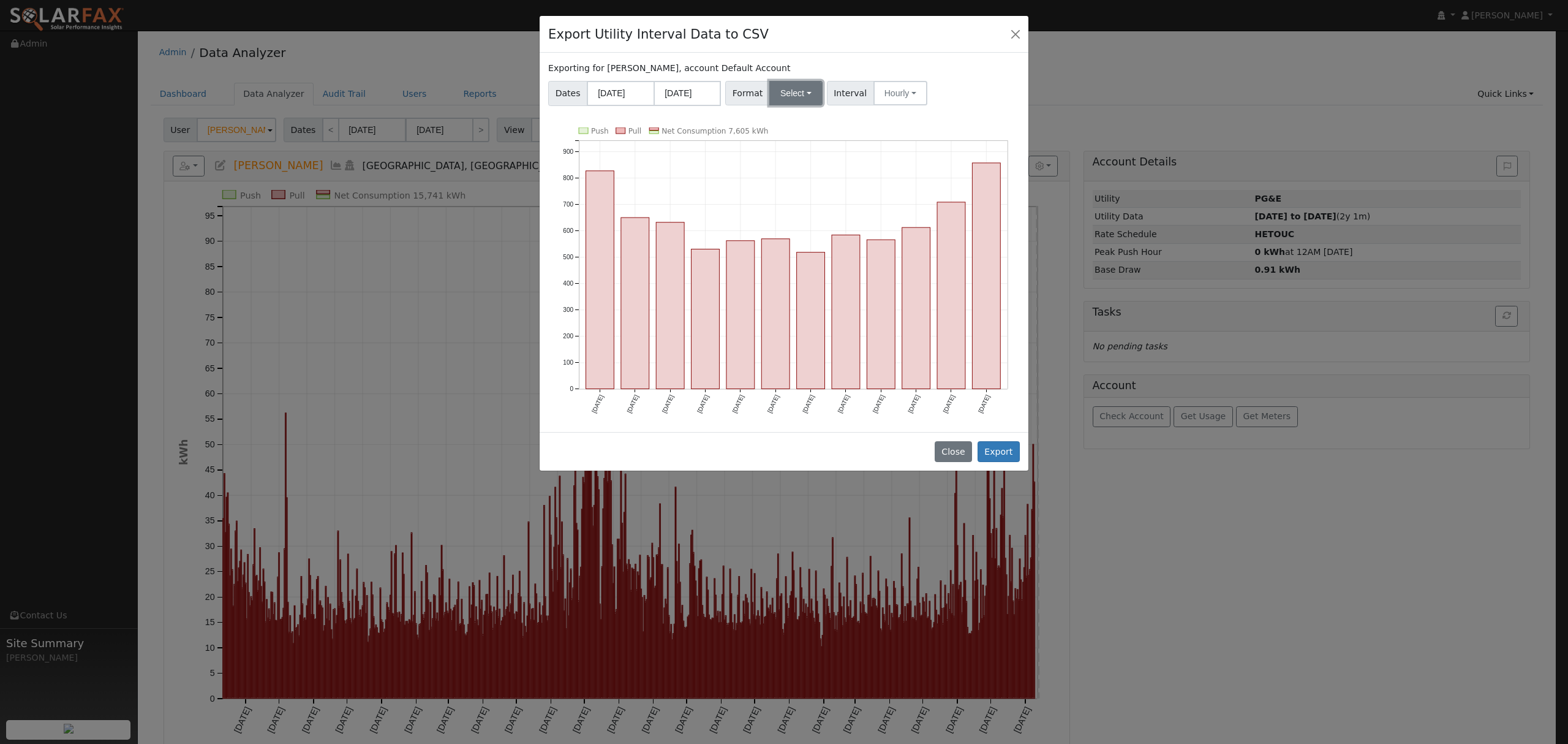
click at [797, 89] on button "Select" at bounding box center [796, 93] width 53 height 25
click at [793, 252] on link "Solargraf" at bounding box center [811, 250] width 87 height 17
click at [997, 454] on button "Export" at bounding box center [999, 452] width 42 height 21
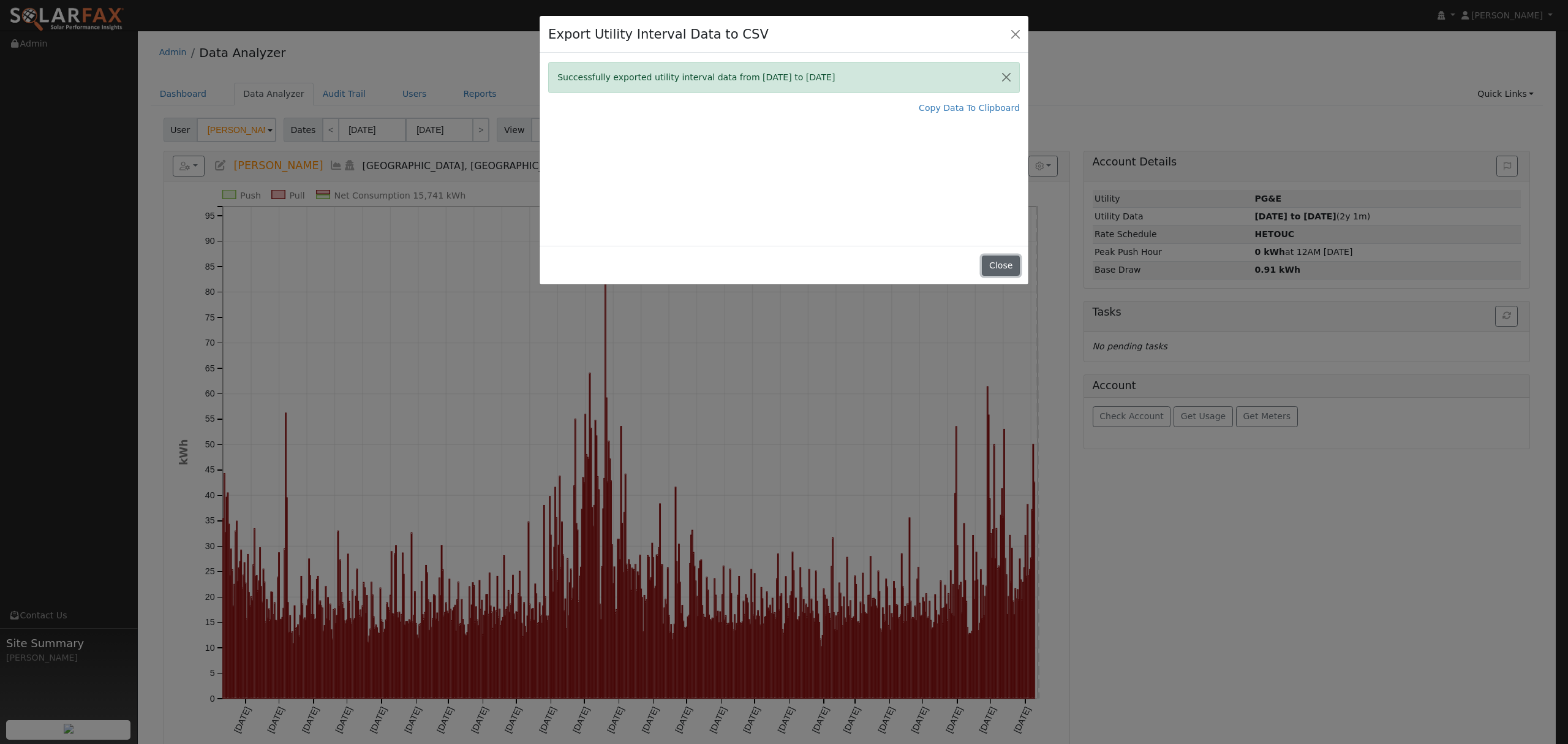
click at [1003, 263] on button "Close" at bounding box center [1000, 266] width 38 height 21
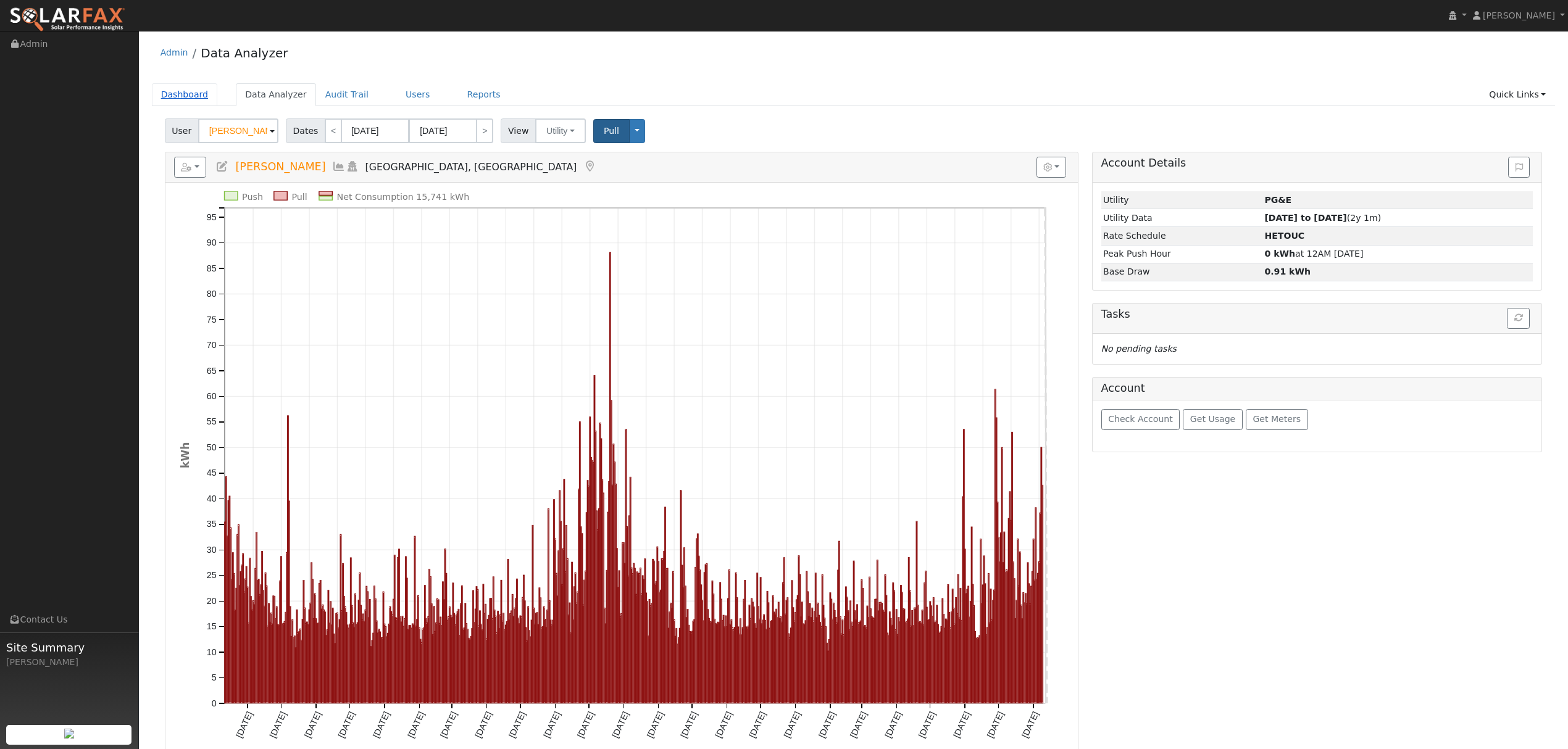
click at [190, 94] on link "Dashboard" at bounding box center [184, 95] width 66 height 23
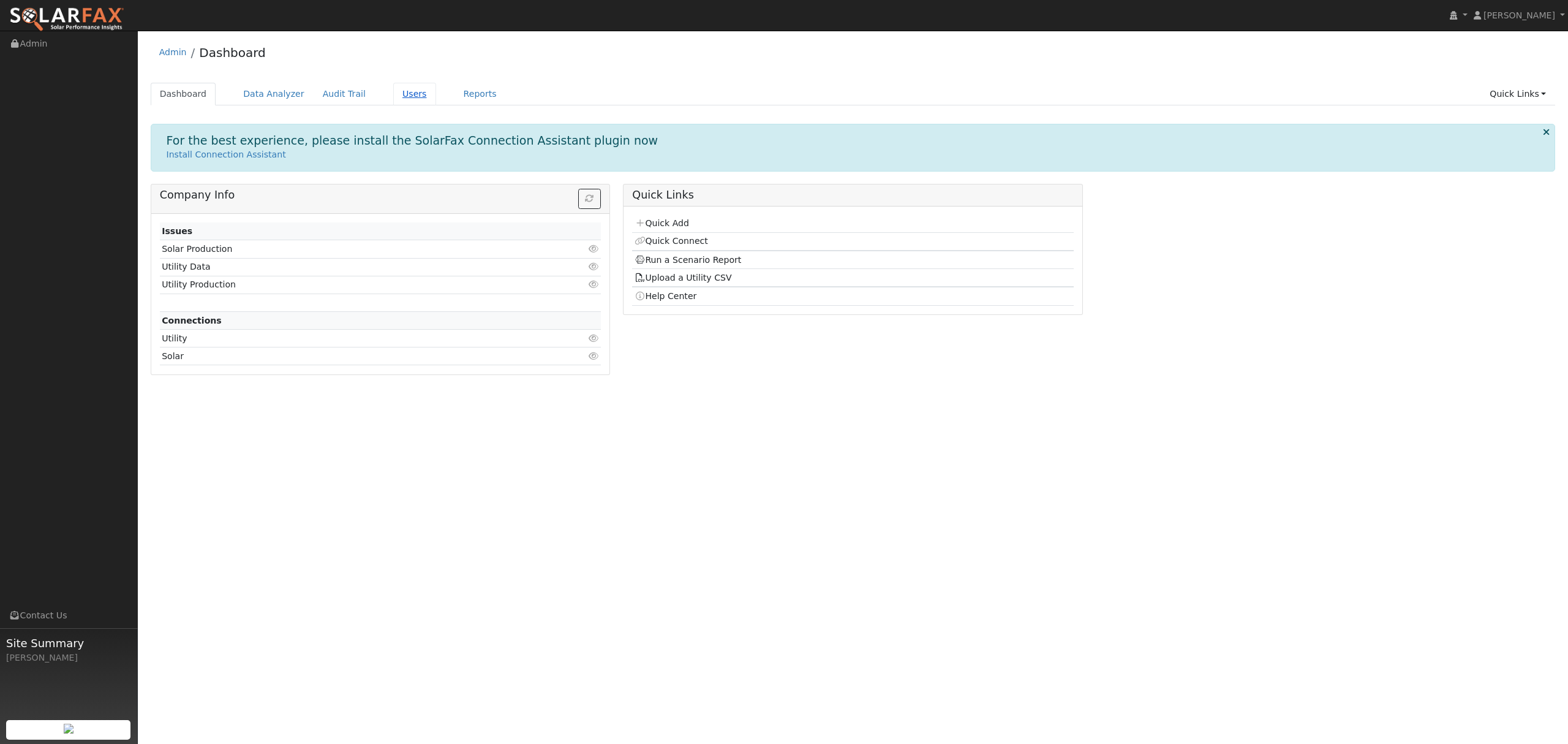
drag, startPoint x: 397, startPoint y: 96, endPoint x: 387, endPoint y: 94, distance: 10.2
click at [397, 96] on link "Users" at bounding box center [414, 94] width 43 height 23
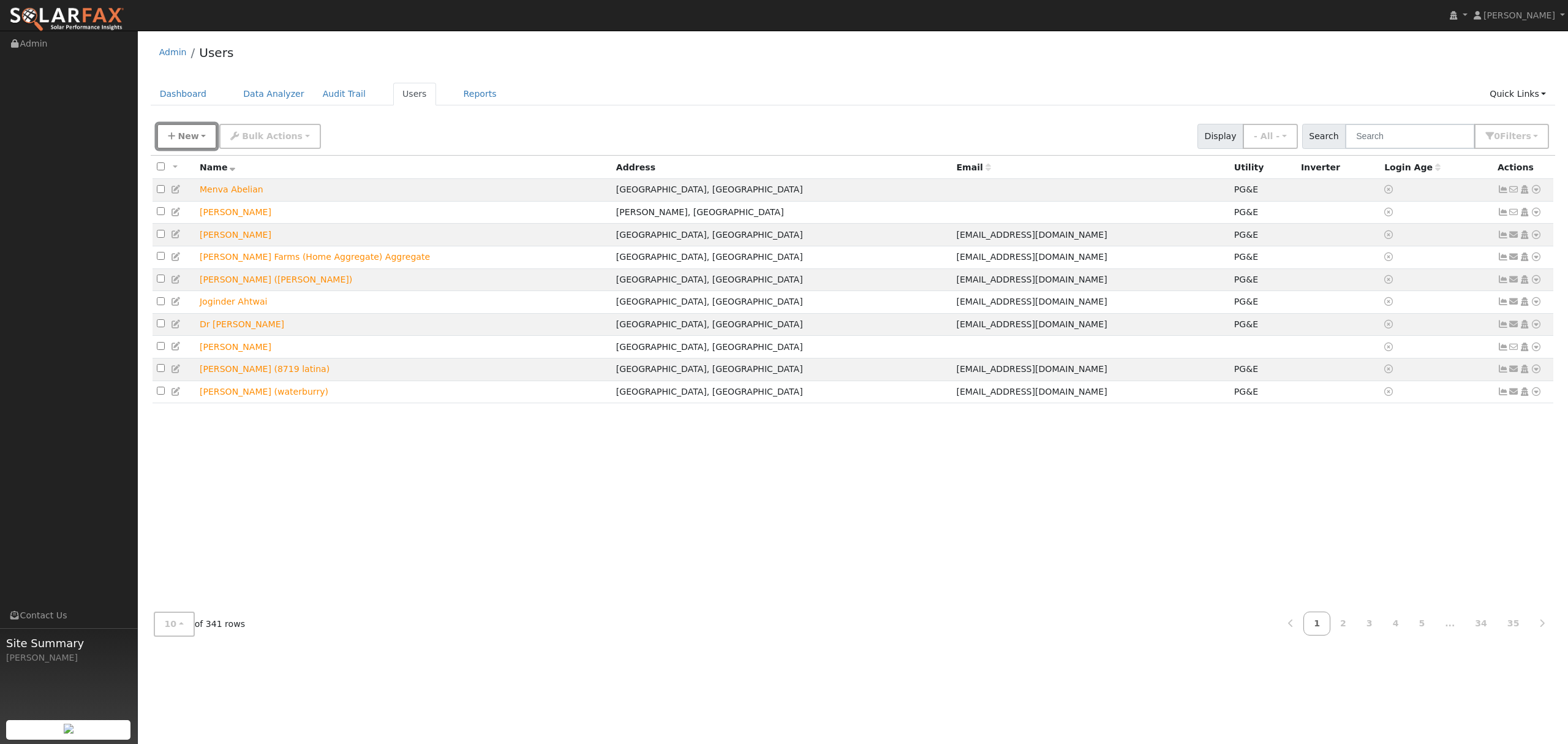
click at [186, 140] on span "New" at bounding box center [188, 136] width 21 height 10
click at [192, 192] on link "Quick Add" at bounding box center [208, 189] width 102 height 17
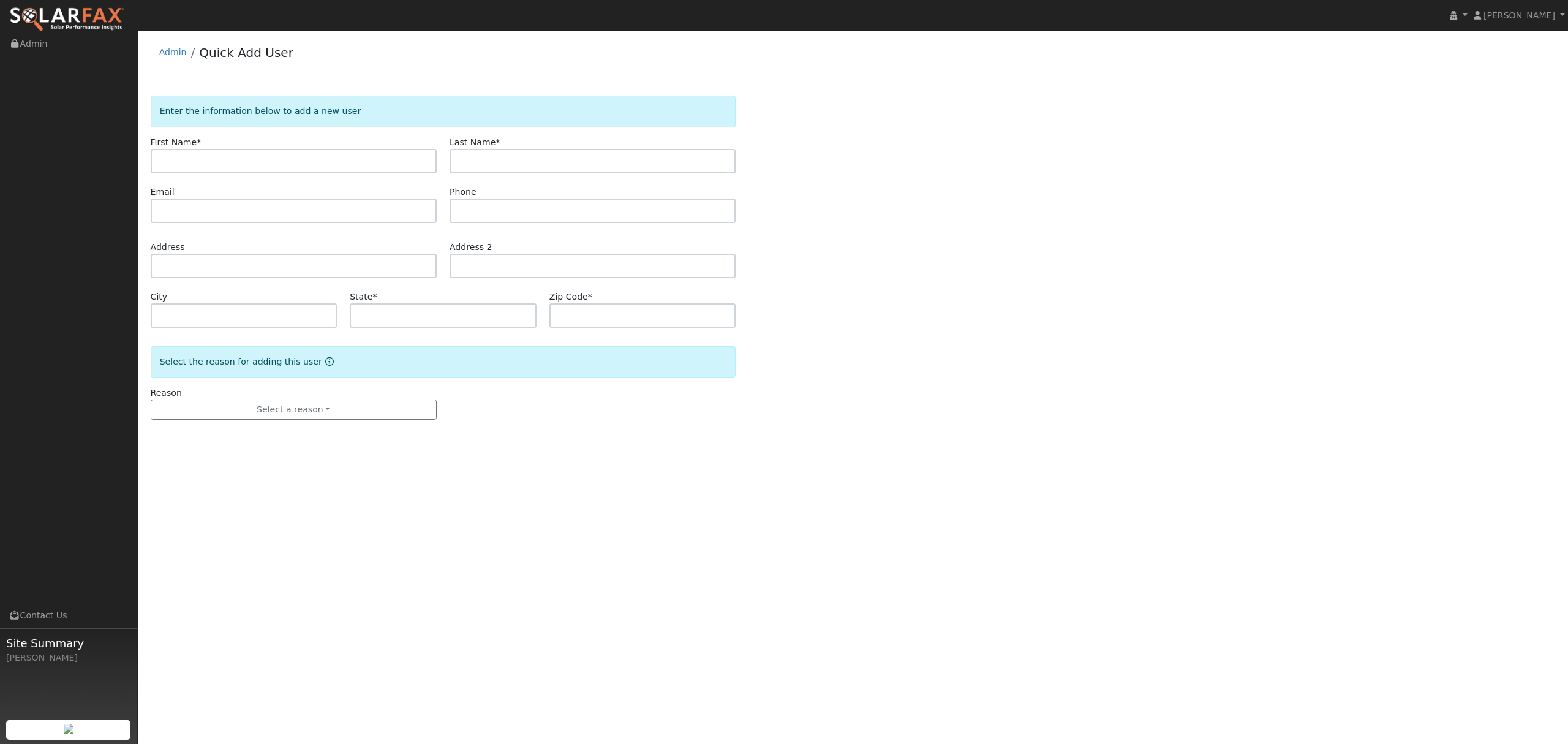
click at [291, 163] on input "text" at bounding box center [294, 161] width 286 height 25
type input "mark"
type input "serpa"
click at [217, 275] on input "text" at bounding box center [294, 266] width 286 height 25
type input "[STREET_ADDRESS]"
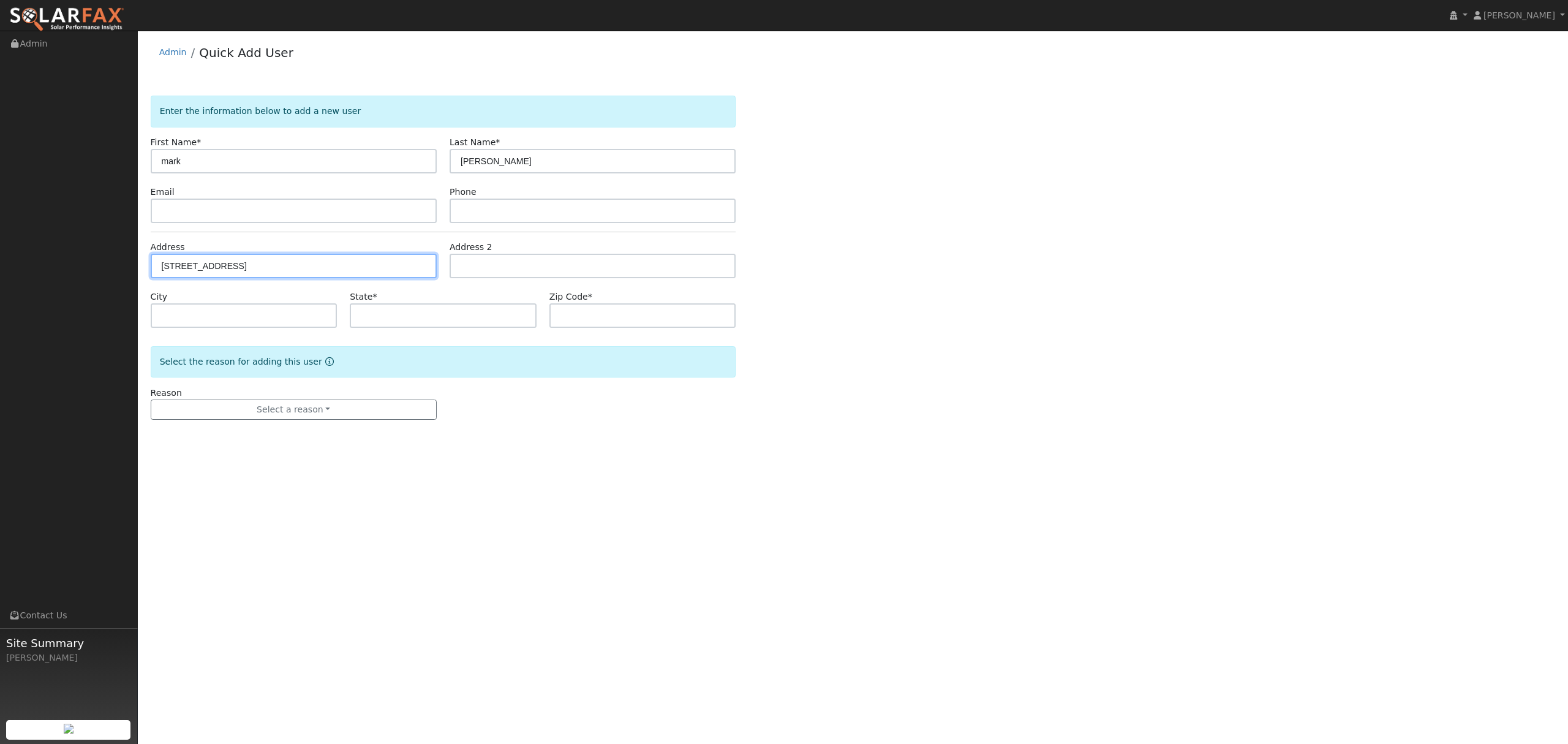
type input "Jamestown"
type input "CA"
type input "95327"
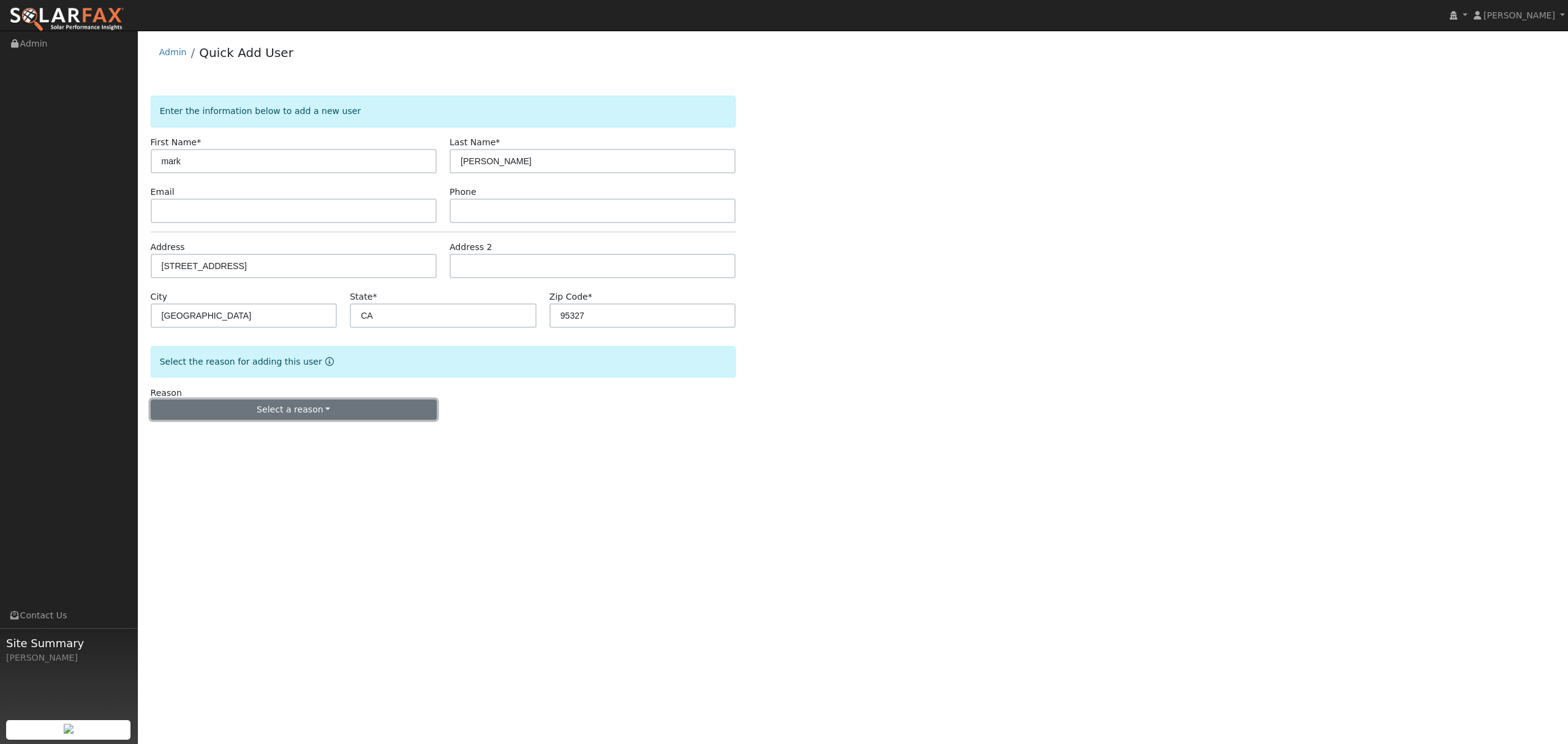
click at [279, 404] on button "Select a reason" at bounding box center [294, 410] width 286 height 21
click at [199, 435] on link "New lead" at bounding box center [219, 435] width 135 height 17
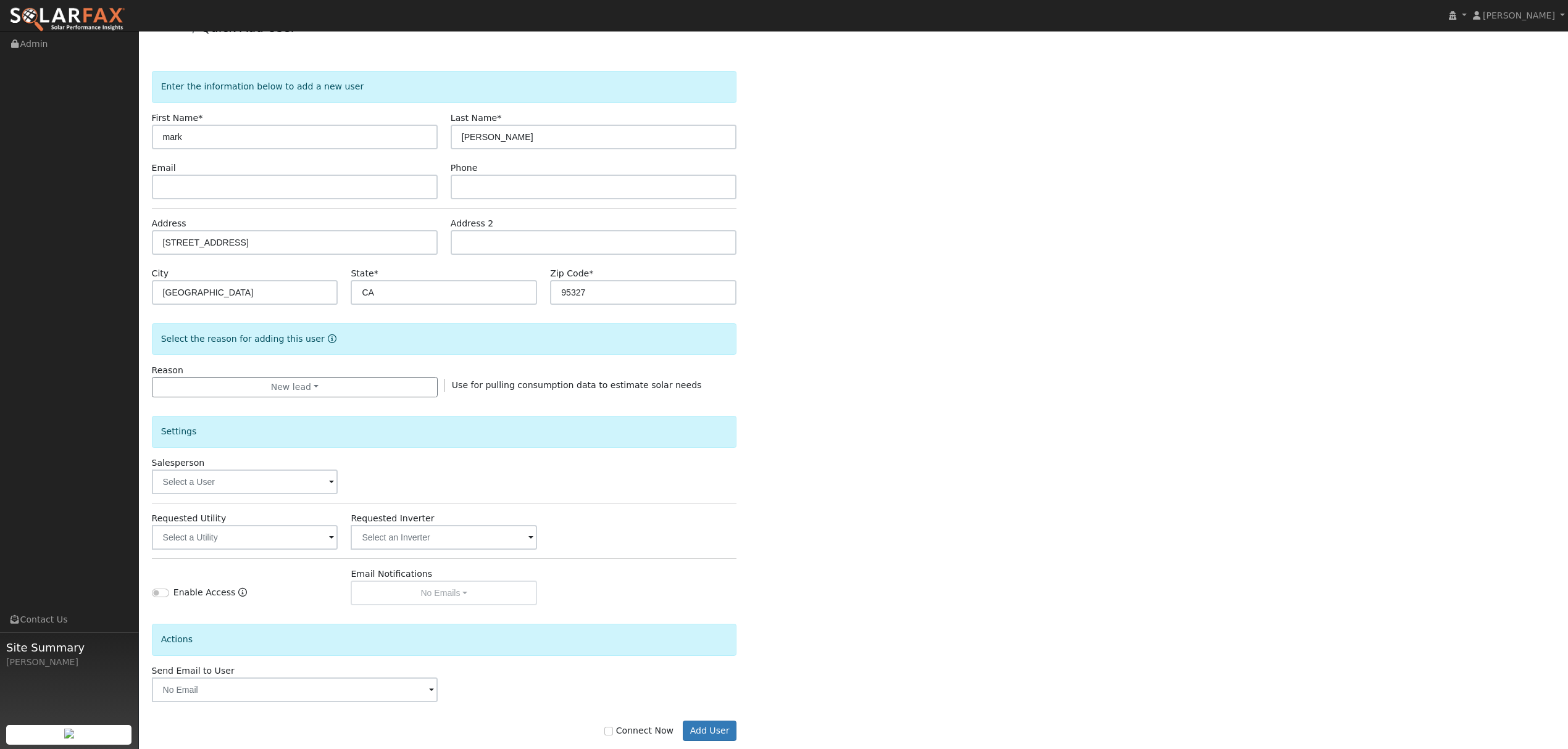
scroll to position [50, 0]
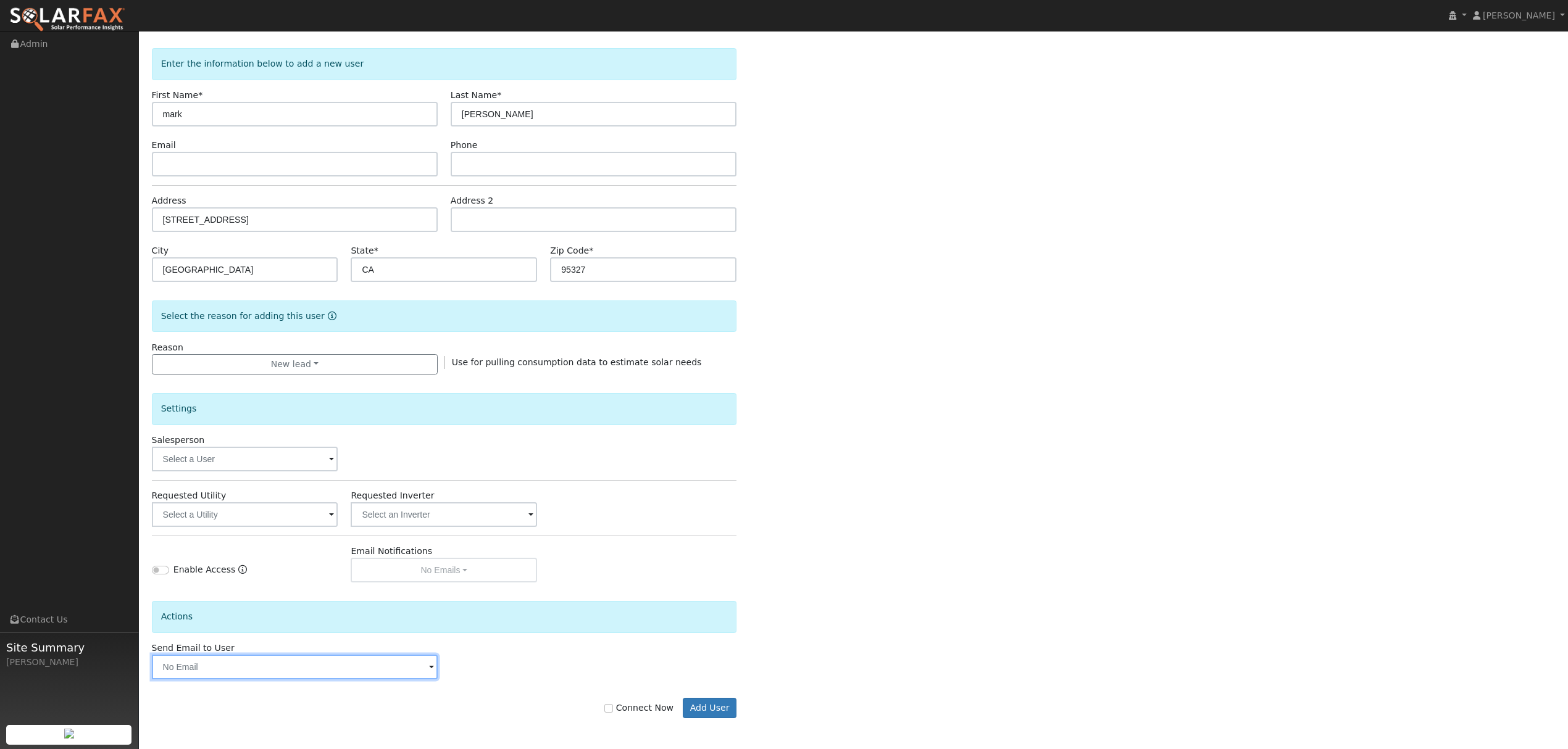
click at [312, 675] on input "text" at bounding box center [294, 666] width 286 height 25
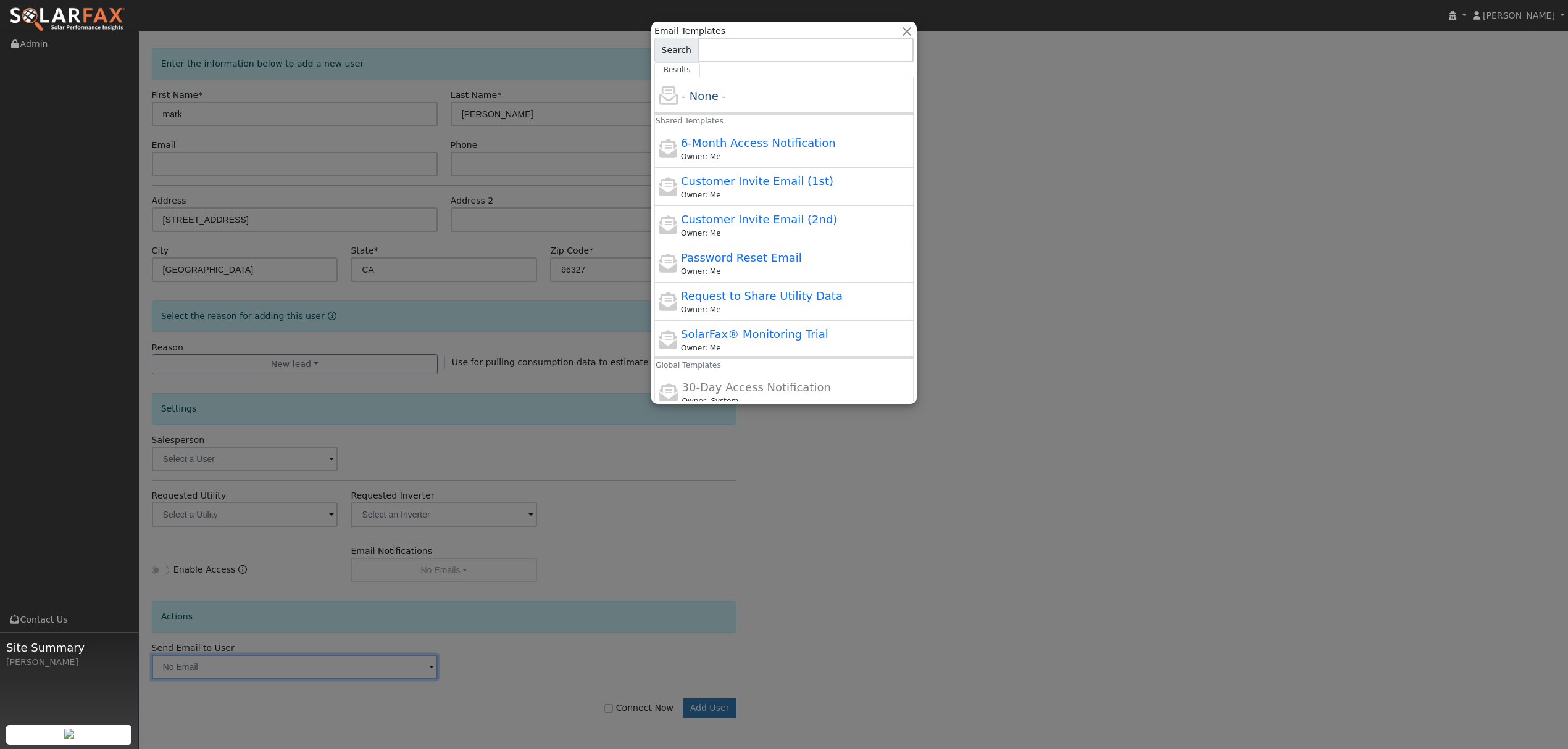
click at [957, 572] on div at bounding box center [784, 374] width 1568 height 749
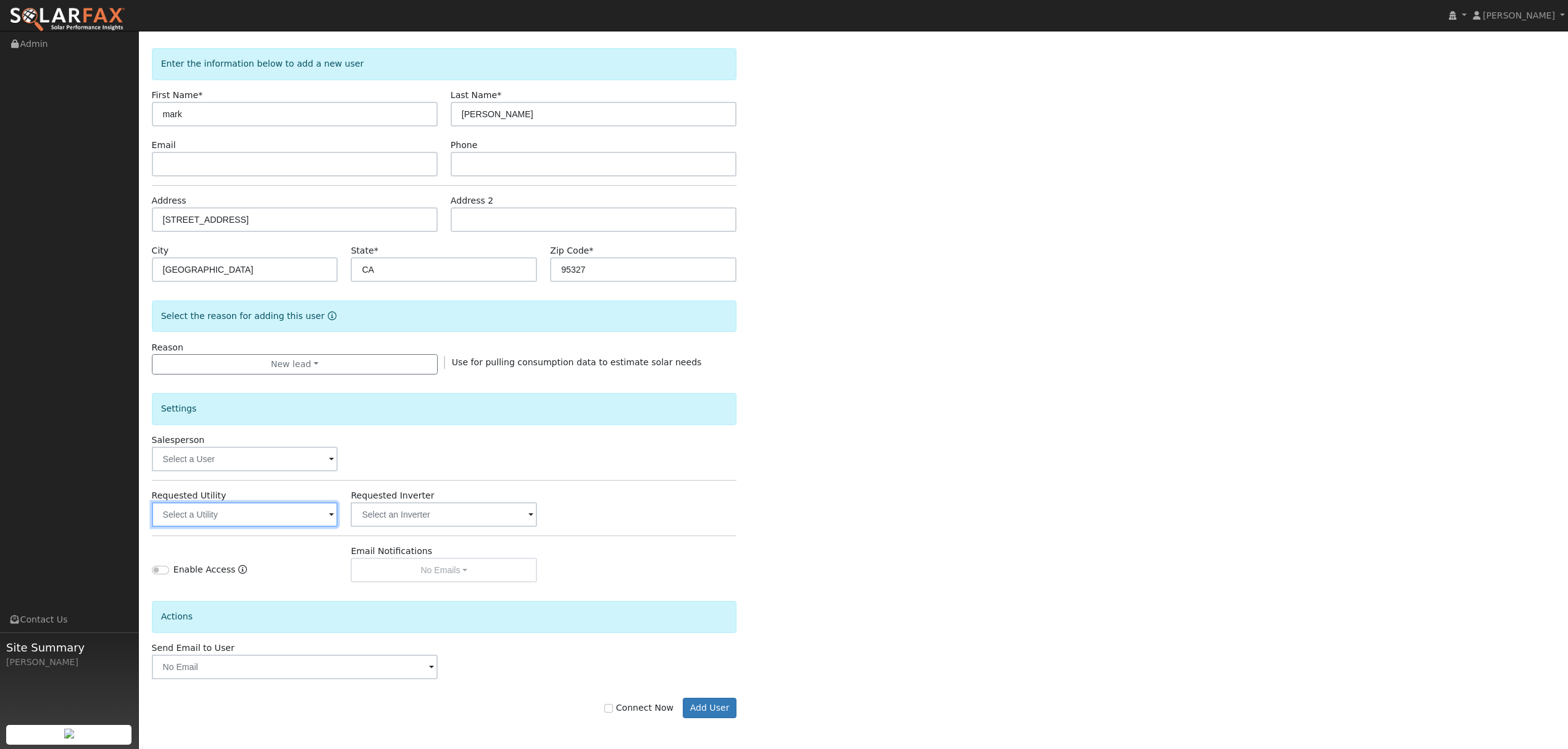
click at [262, 512] on input "text" at bounding box center [245, 514] width 187 height 25
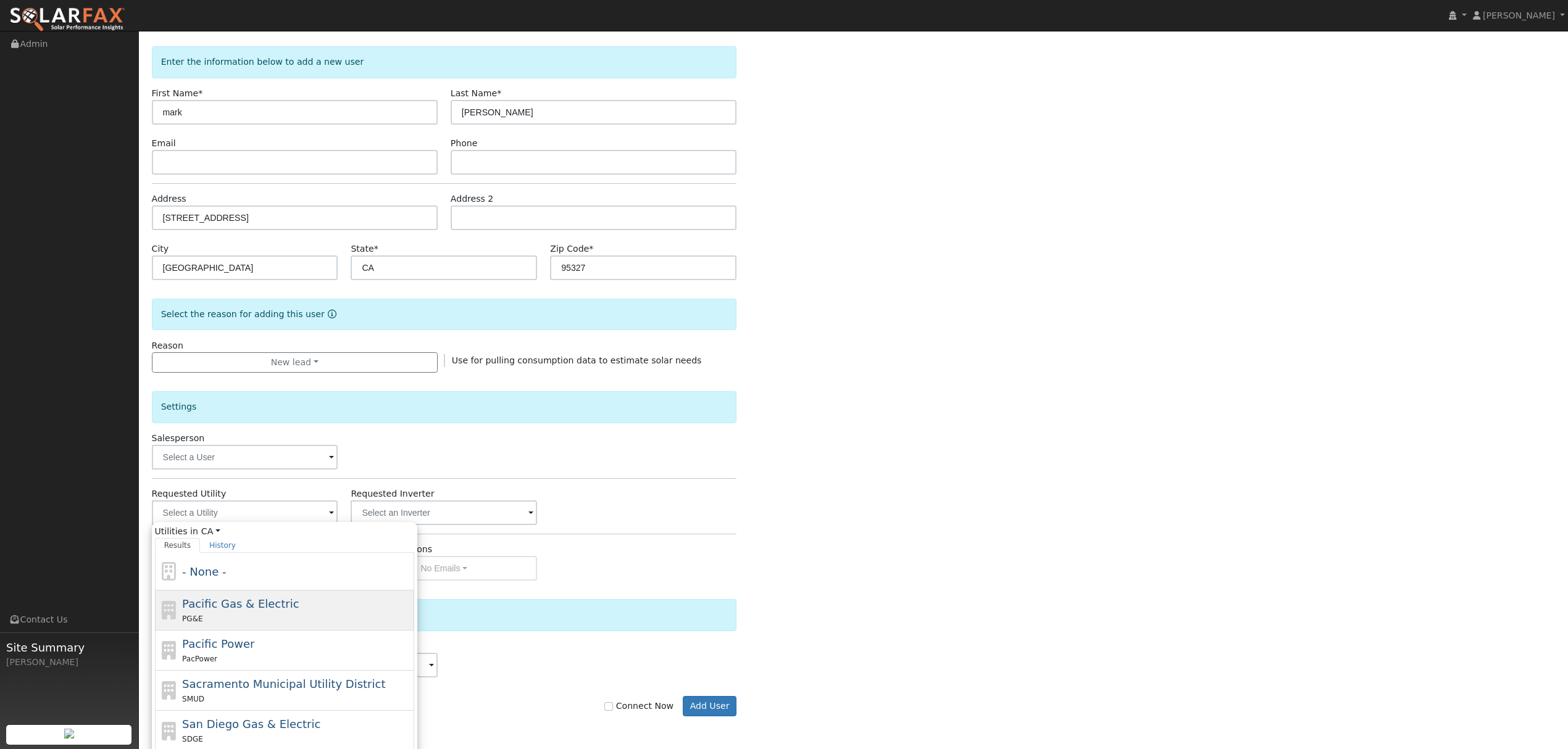
click at [228, 616] on div "PG&E" at bounding box center [297, 618] width 229 height 13
type input "Pacific Gas & Electric"
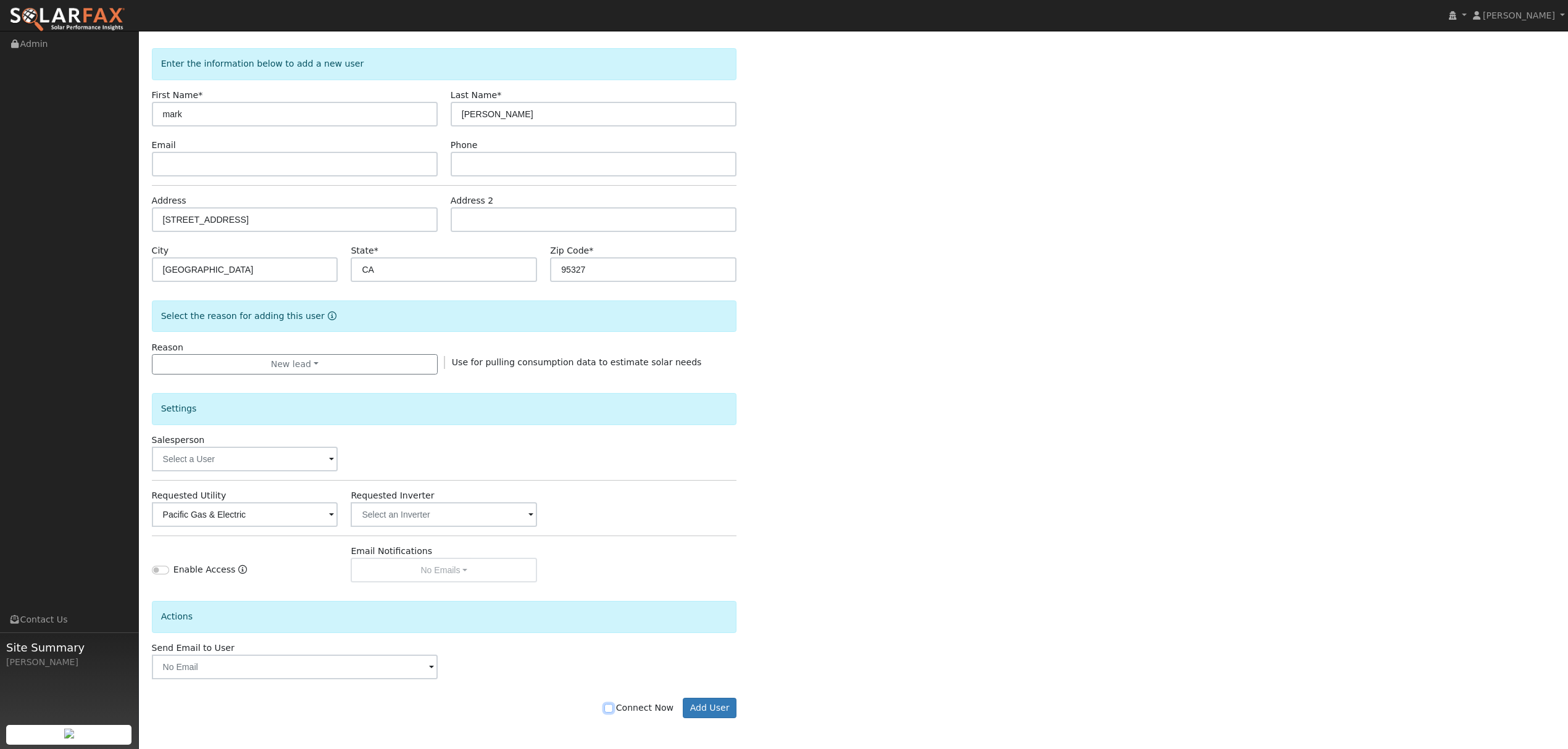
click at [613, 707] on input "Connect Now" at bounding box center [608, 707] width 8 height 8
checkbox input "true"
click at [731, 710] on button "Add User" at bounding box center [709, 708] width 54 height 21
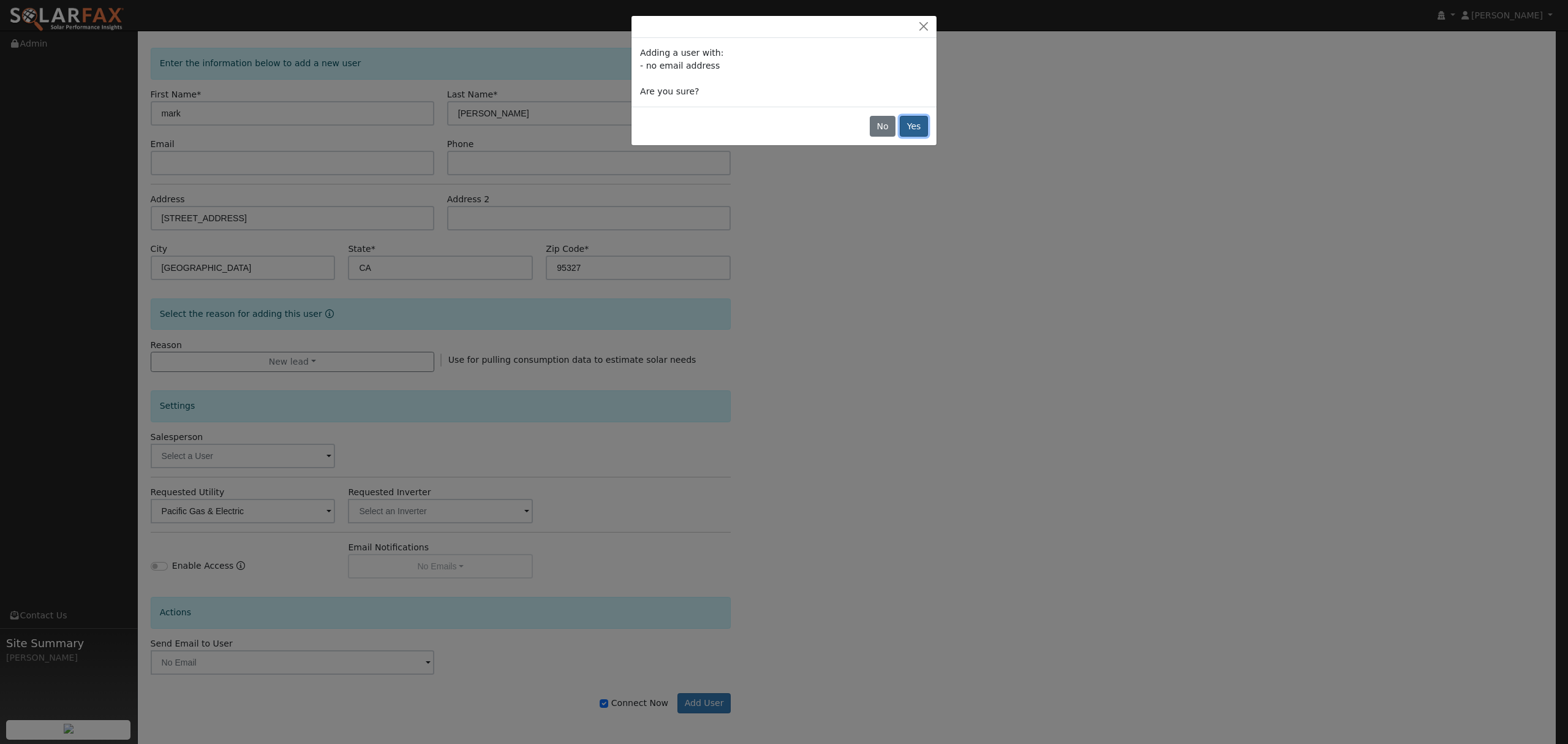
click at [915, 123] on button "Yes" at bounding box center [913, 127] width 28 height 21
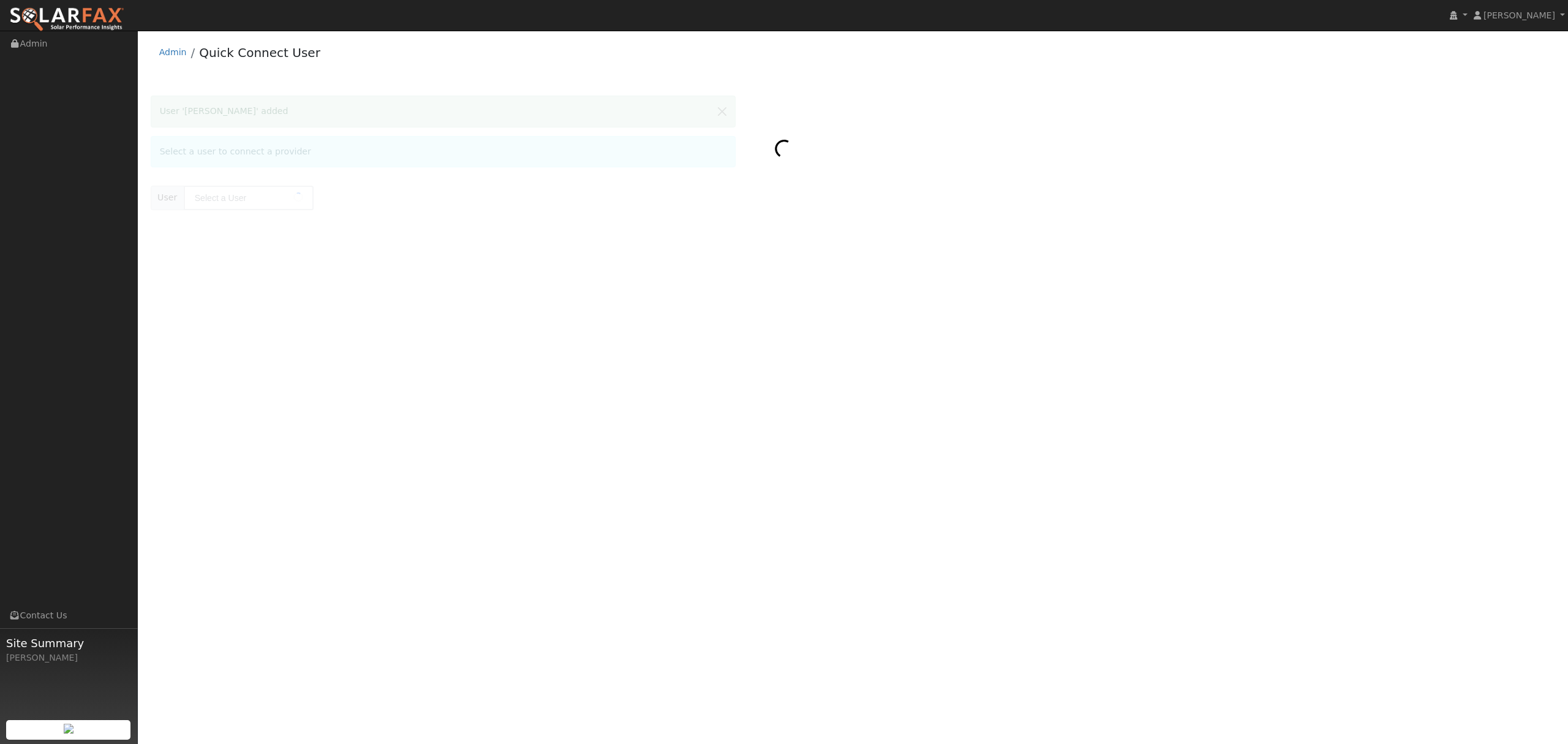
type input "[PERSON_NAME]"
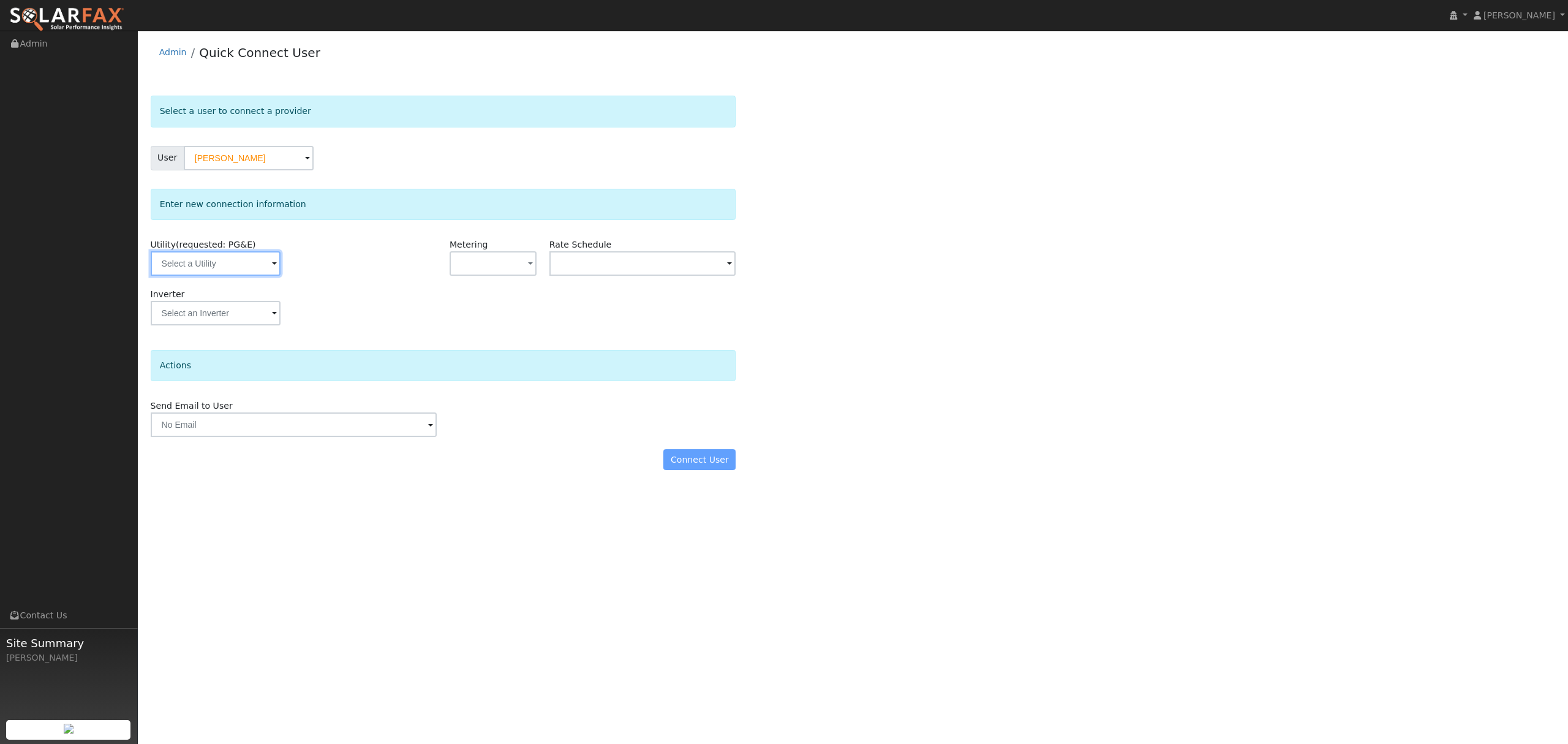
click at [218, 270] on input "text" at bounding box center [215, 264] width 130 height 25
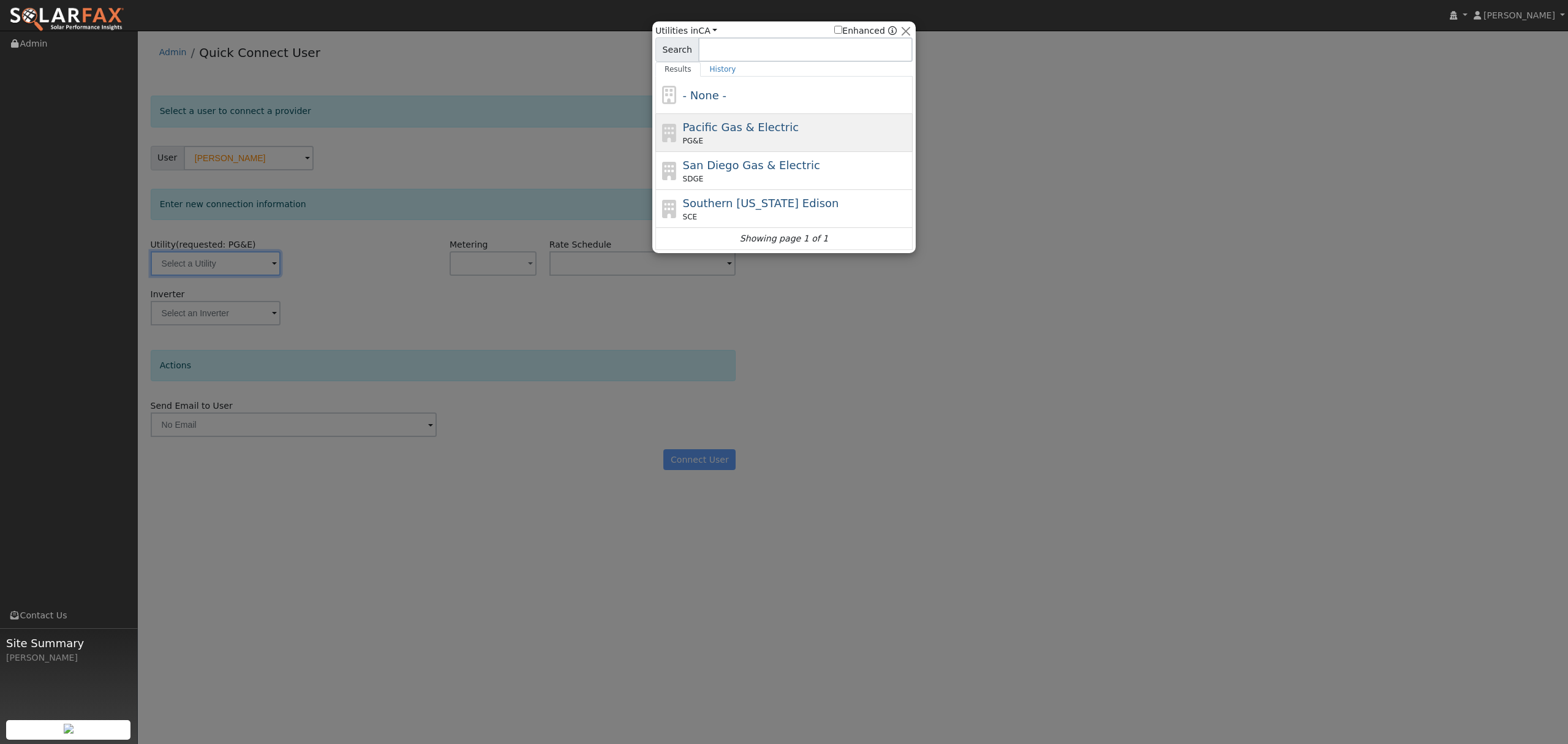
click at [718, 130] on span "Pacific Gas & Electric" at bounding box center [741, 127] width 116 height 13
type input "PG&E"
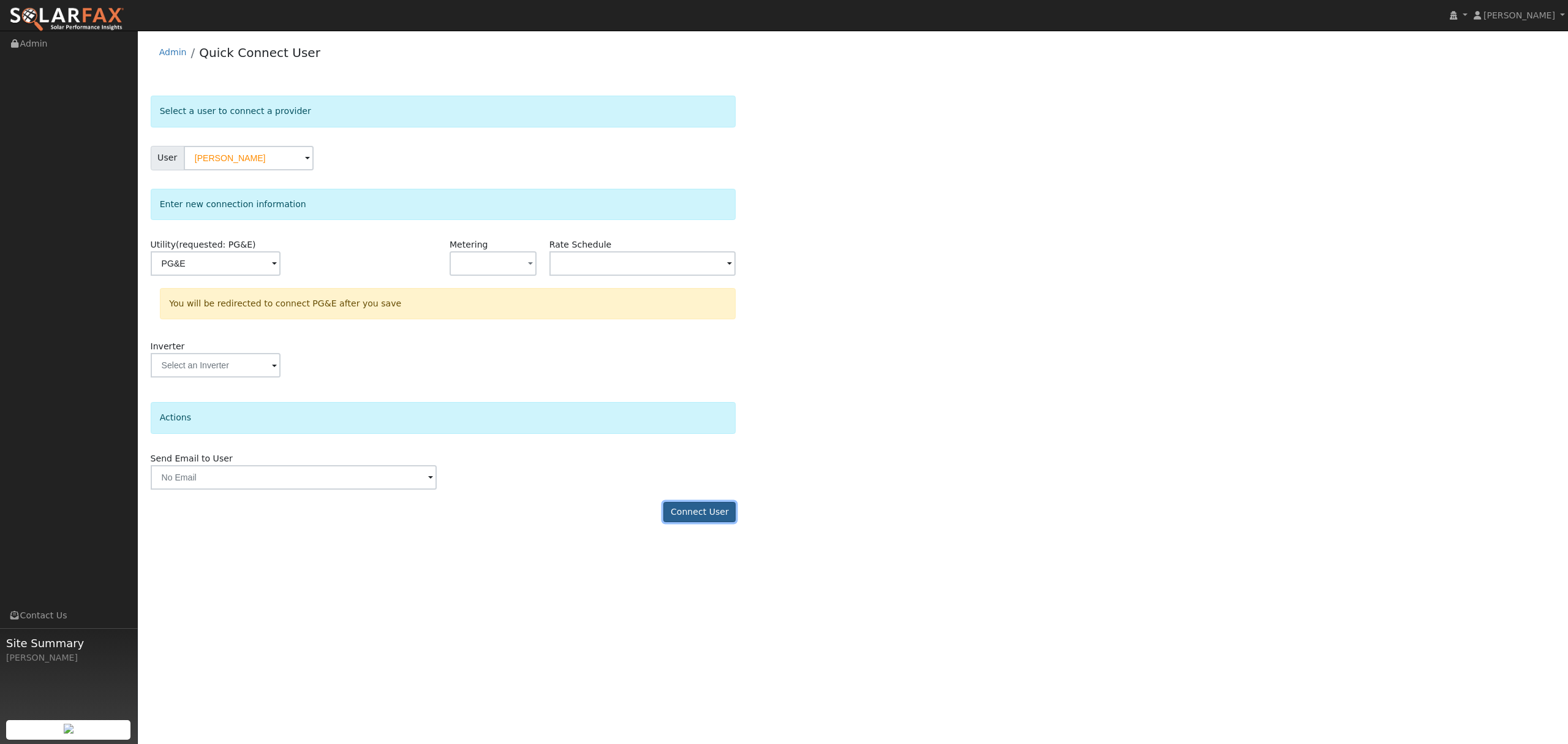
click at [717, 515] on button "Connect User" at bounding box center [699, 512] width 72 height 21
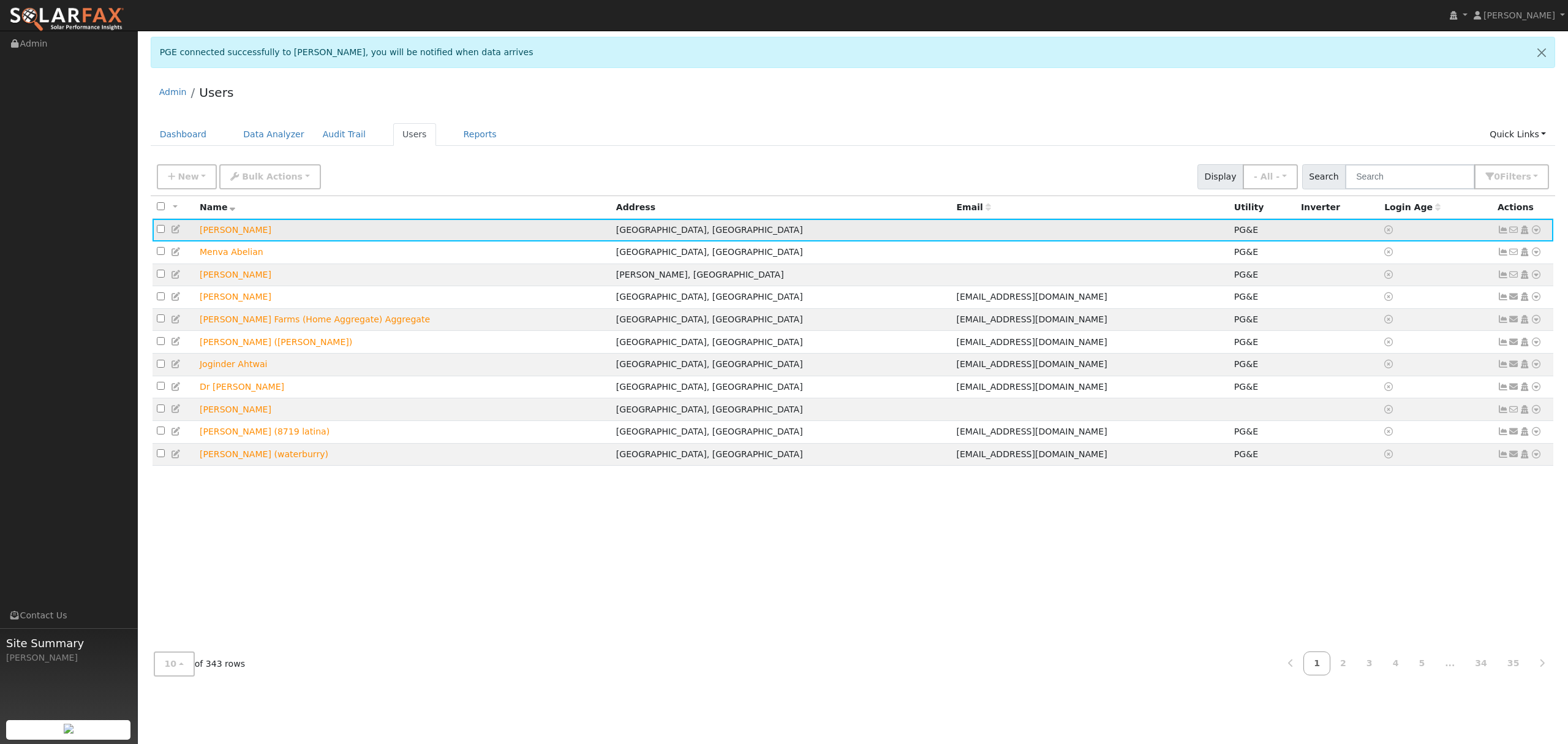
click at [1176, 229] on icon at bounding box center [1536, 229] width 11 height 8
click at [1176, 249] on link "Data Analyzer" at bounding box center [1496, 251] width 89 height 17
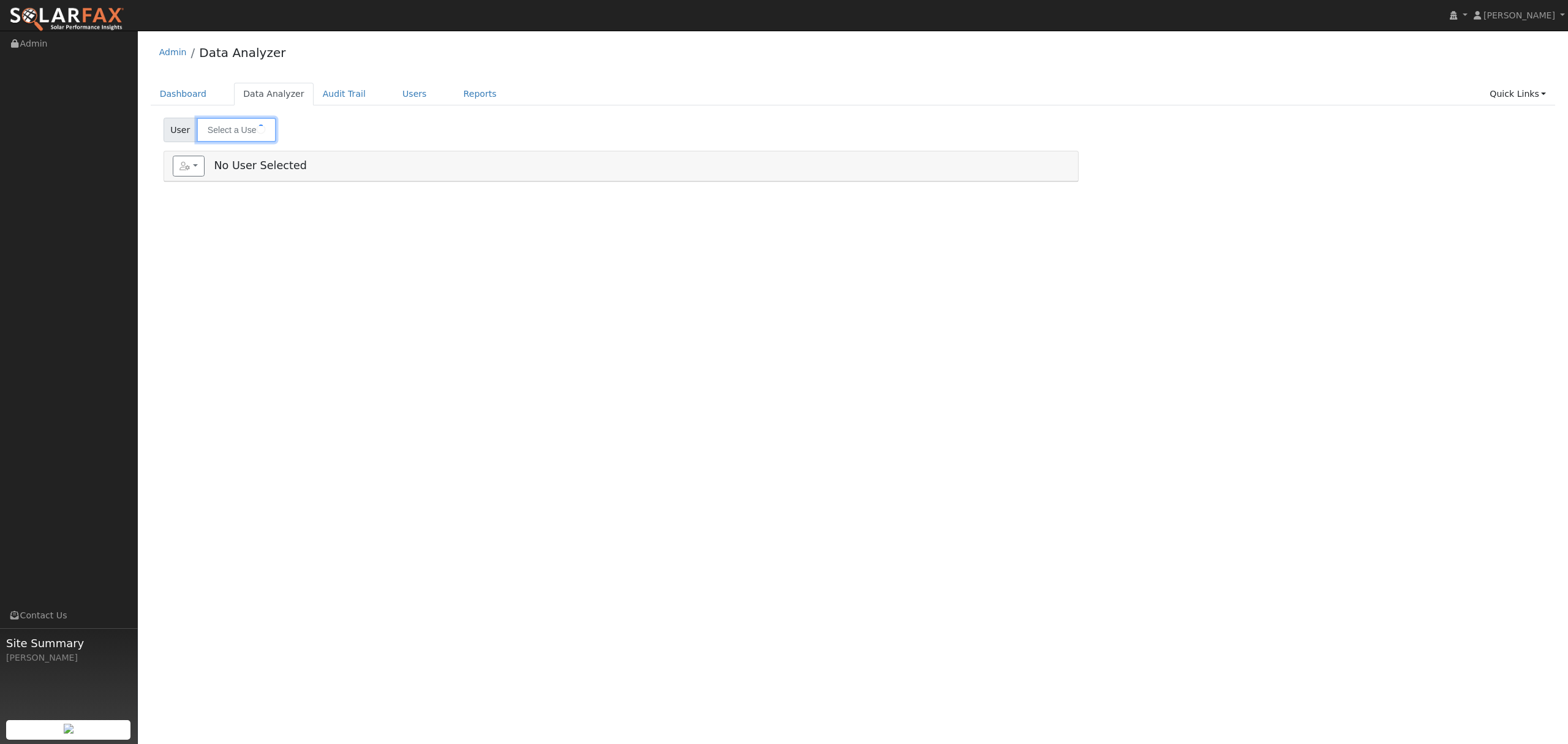
type input "[PERSON_NAME]"
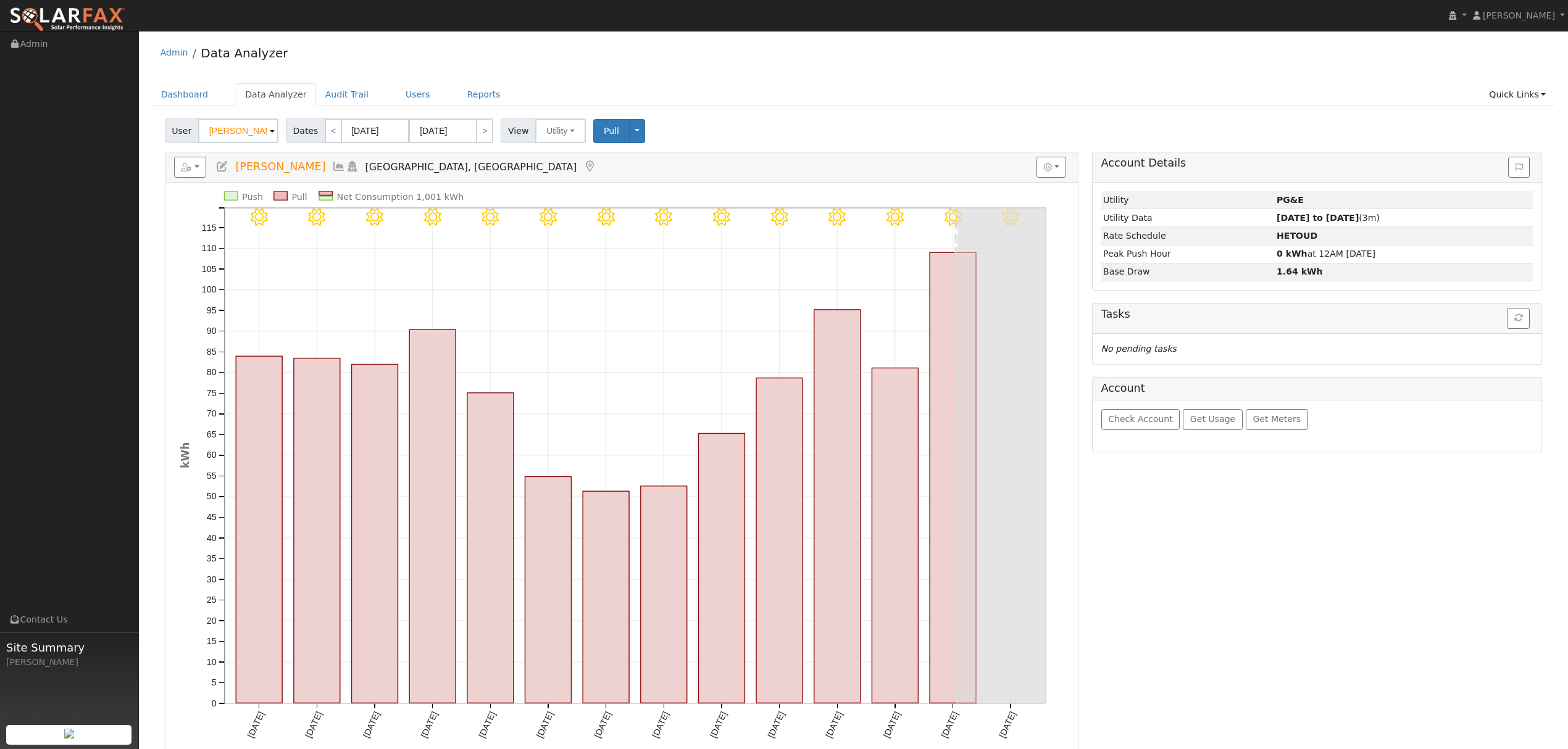
click at [332, 167] on icon at bounding box center [339, 166] width 14 height 11
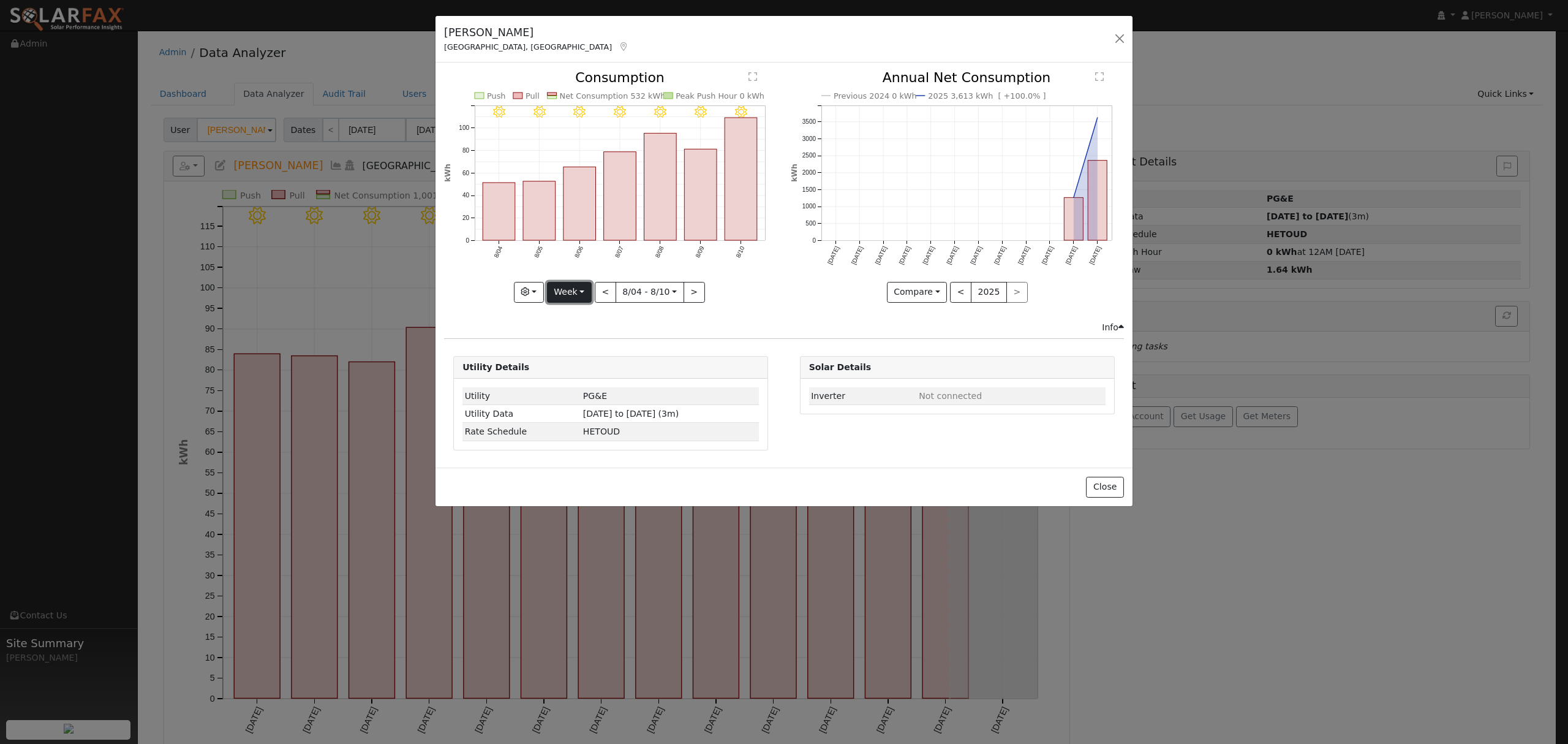
click at [574, 297] on button "Week" at bounding box center [569, 292] width 44 height 21
click at [587, 368] on link "Year" at bounding box center [589, 368] width 85 height 17
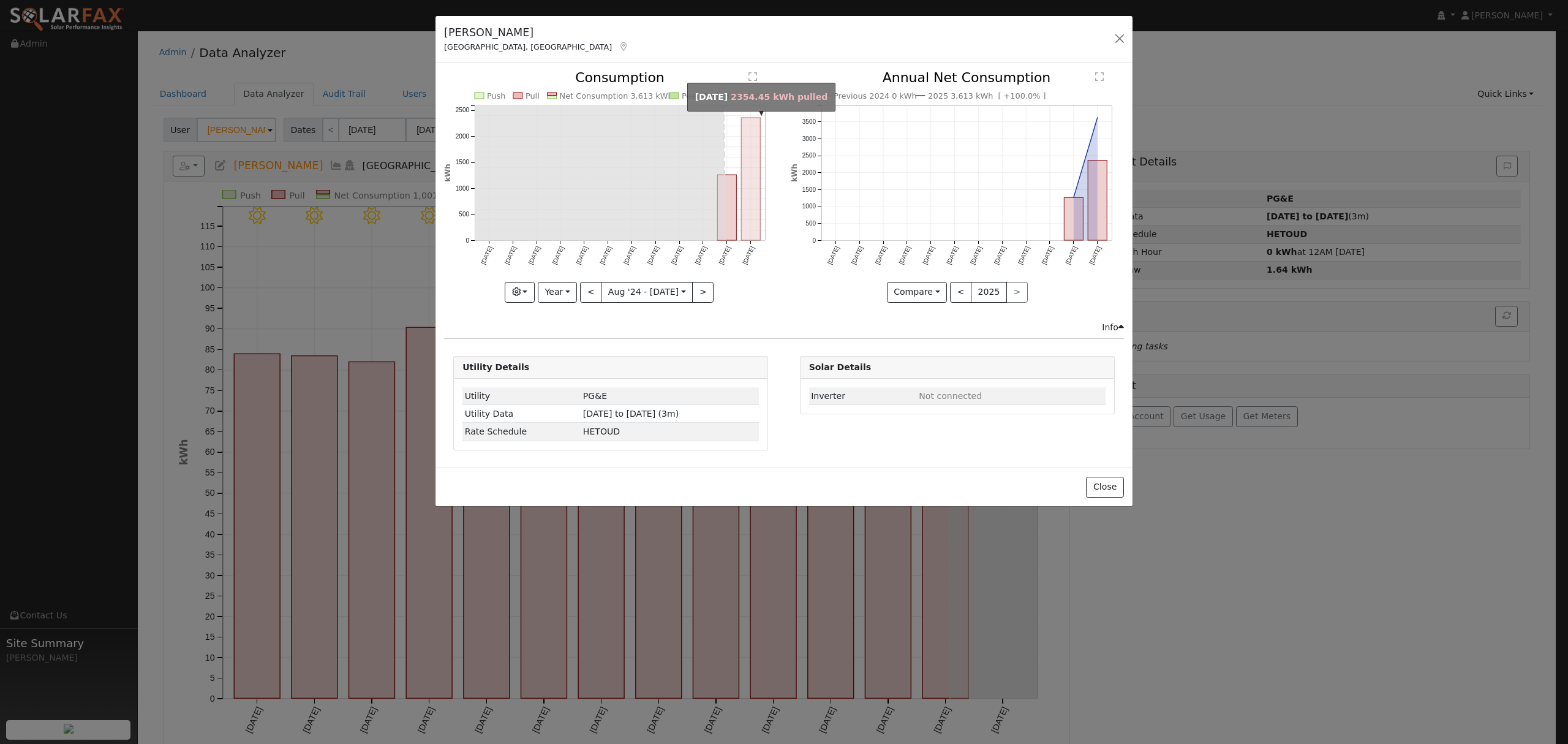
click at [750, 190] on rect "onclick=""" at bounding box center [751, 178] width 19 height 123
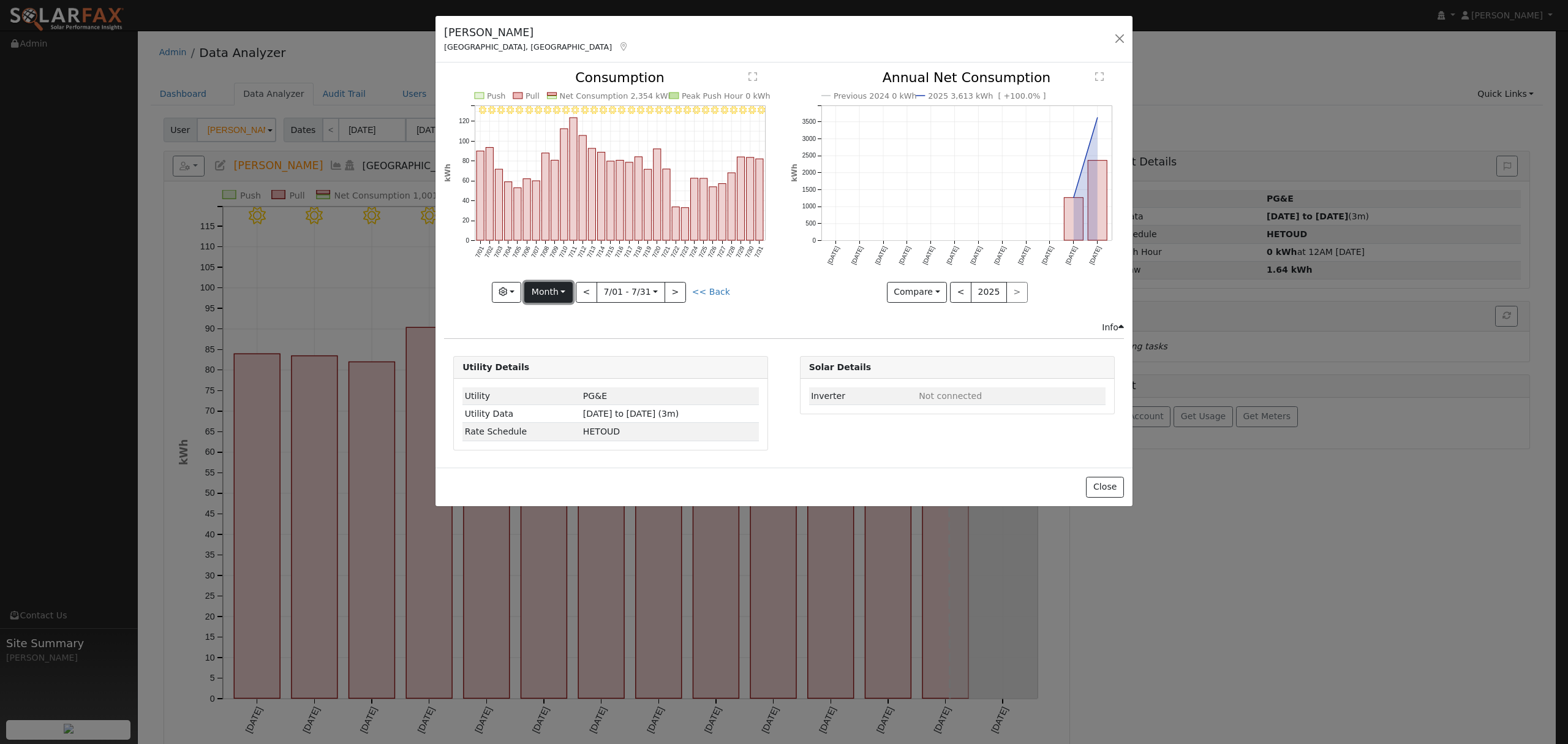
click at [547, 290] on button "Month" at bounding box center [549, 292] width 48 height 21
click at [547, 371] on link "Year" at bounding box center [567, 368] width 85 height 17
type input "[DATE]"
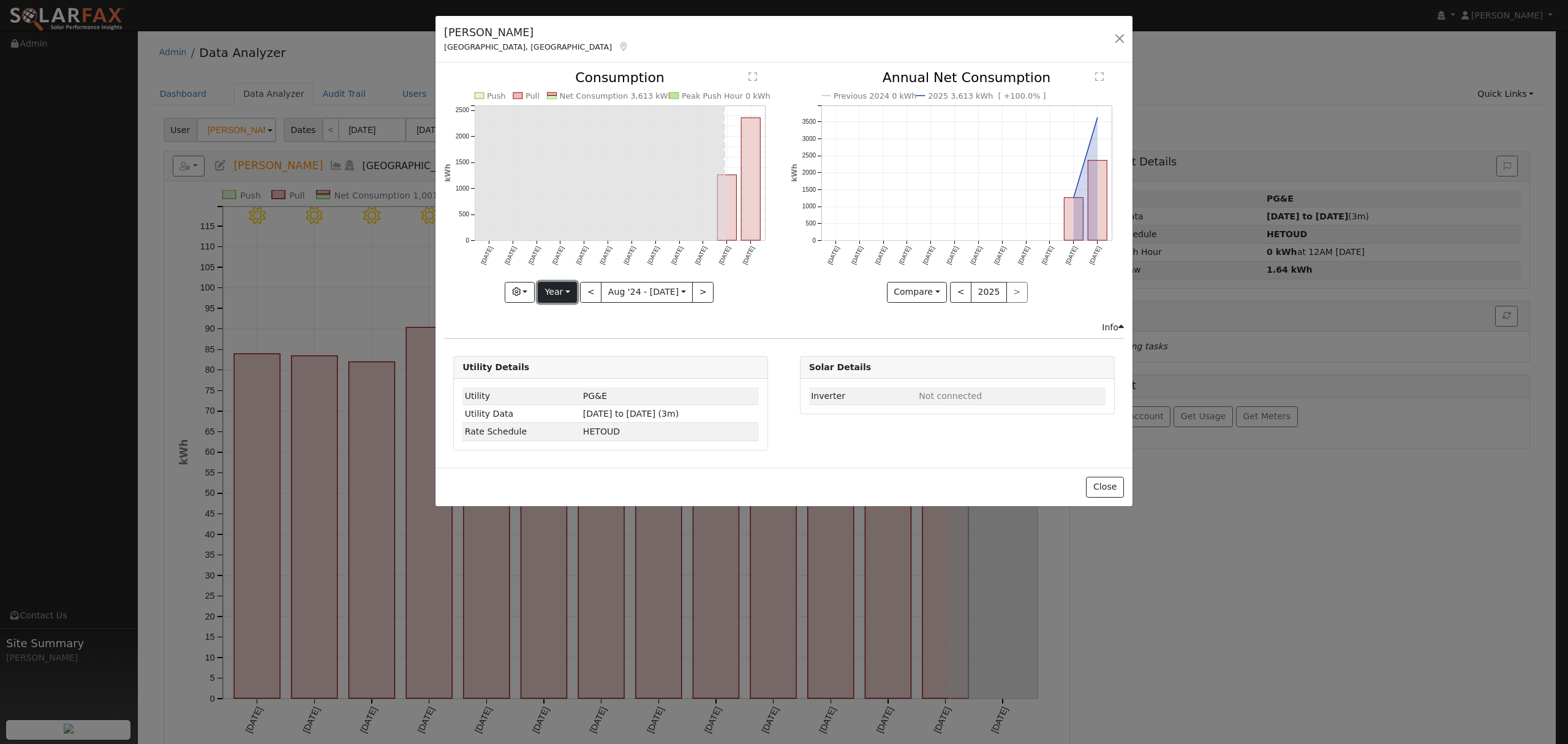
click at [570, 291] on button "Year" at bounding box center [557, 292] width 39 height 21
click at [567, 363] on link "Year" at bounding box center [580, 368] width 85 height 17
click at [1107, 486] on button "Close" at bounding box center [1105, 487] width 38 height 21
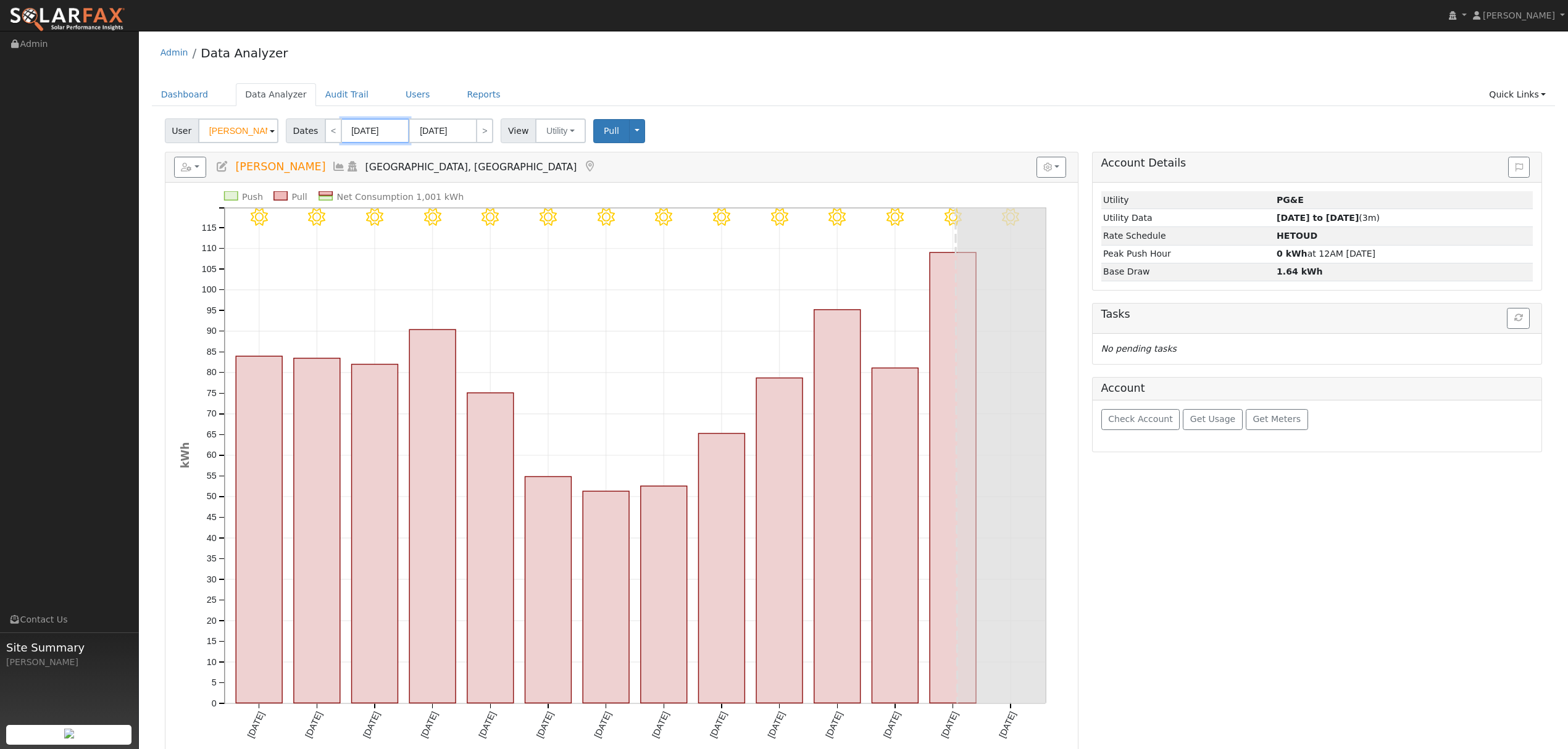
click at [356, 127] on input "[DATE]" at bounding box center [376, 130] width 68 height 25
click at [425, 161] on select "January February March April May June July August September October November De…" at bounding box center [407, 157] width 81 height 15
select select "0"
click at [376, 149] on select "January February March April May June July August September October November De…" at bounding box center [407, 157] width 81 height 15
click at [421, 190] on span "1" at bounding box center [430, 196] width 24 height 24
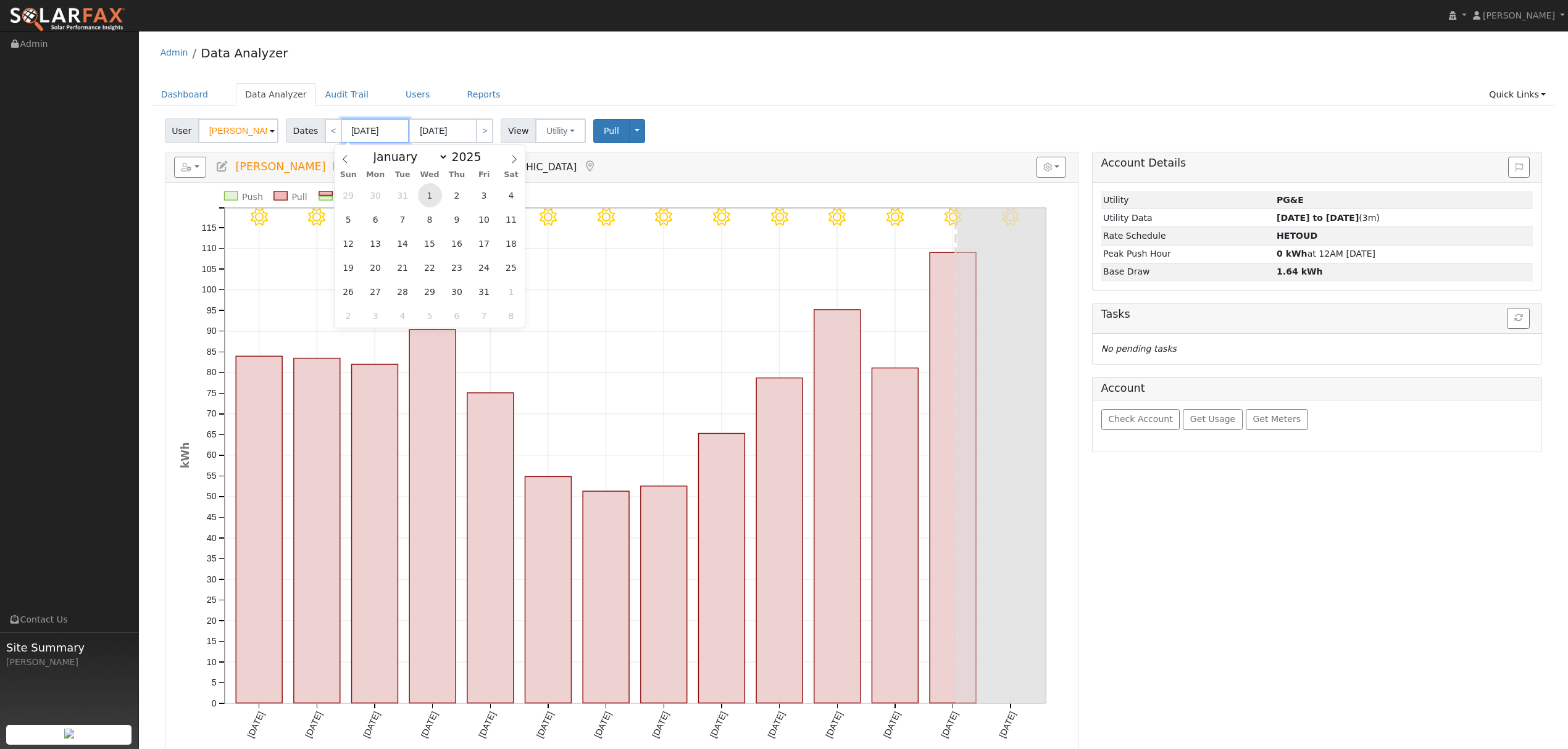
type input "[DATE]"
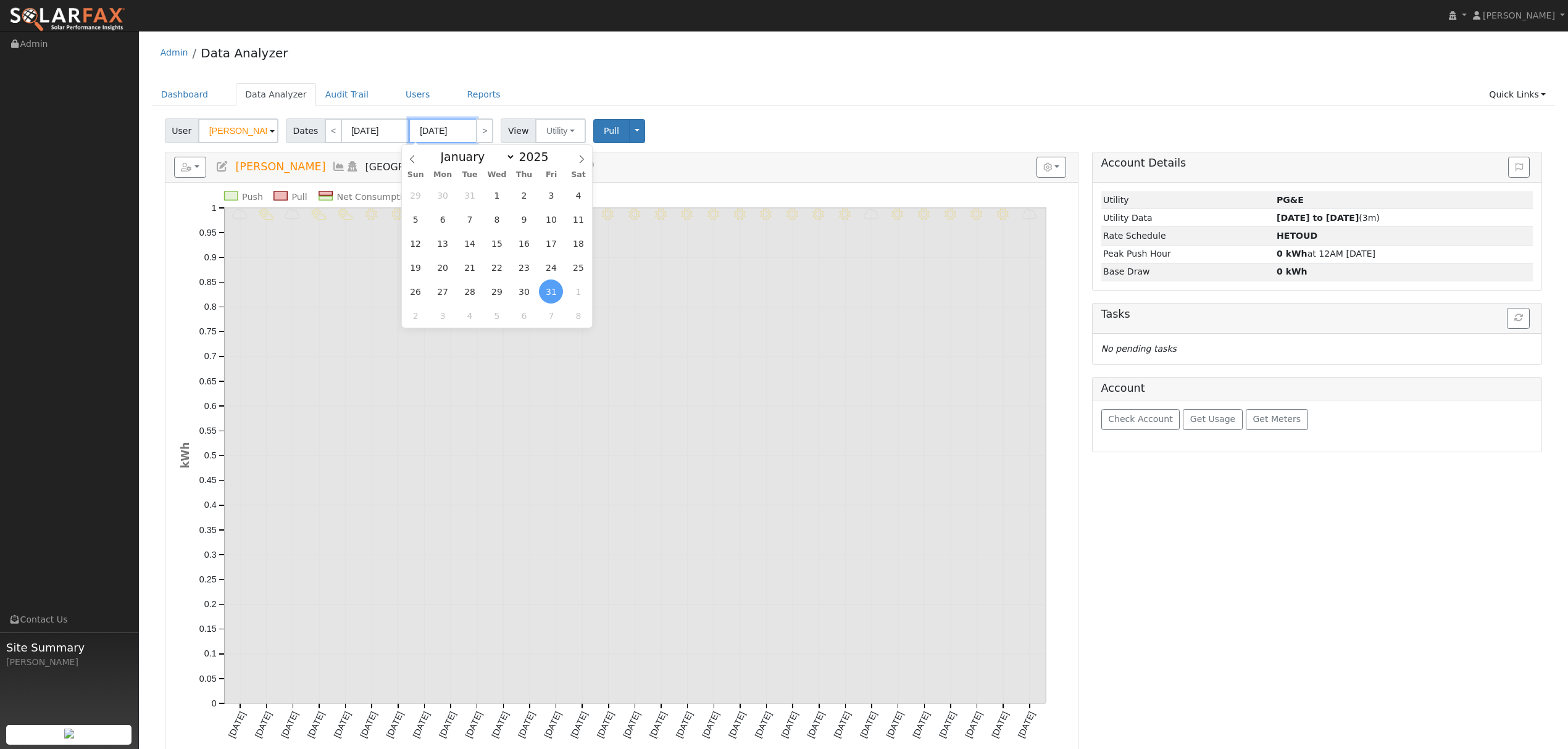
click at [452, 134] on input "[DATE]" at bounding box center [443, 130] width 68 height 25
click at [509, 157] on select "January February March April May June July August September October November De…" at bounding box center [475, 157] width 81 height 15
select select "7"
click at [443, 149] on select "January February March April May June July August September October November De…" at bounding box center [475, 157] width 81 height 15
click at [451, 240] on span "11" at bounding box center [443, 243] width 24 height 24
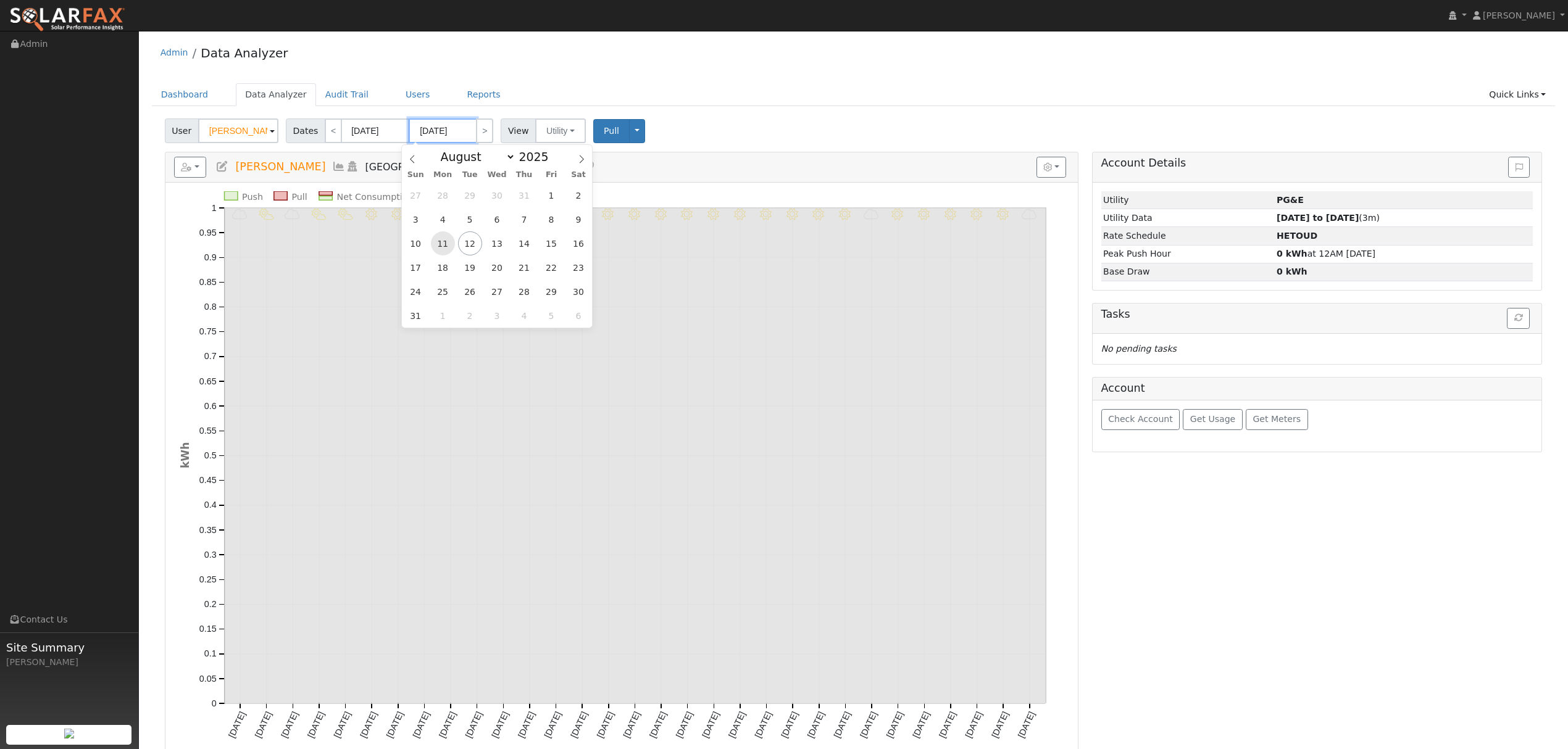
type input "[DATE]"
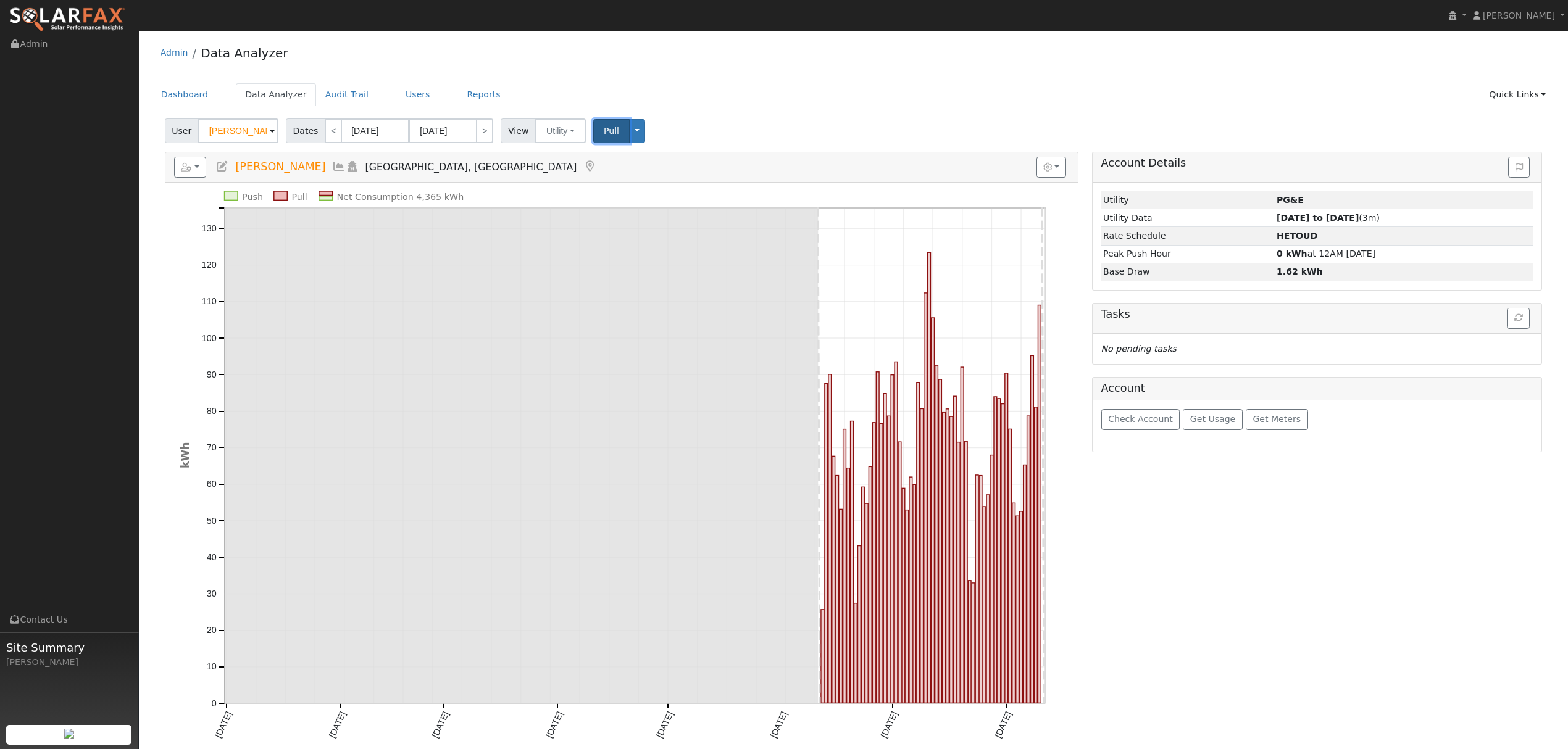
click at [604, 132] on span "Pull" at bounding box center [611, 130] width 15 height 10
click at [376, 124] on input "[DATE]" at bounding box center [376, 130] width 68 height 25
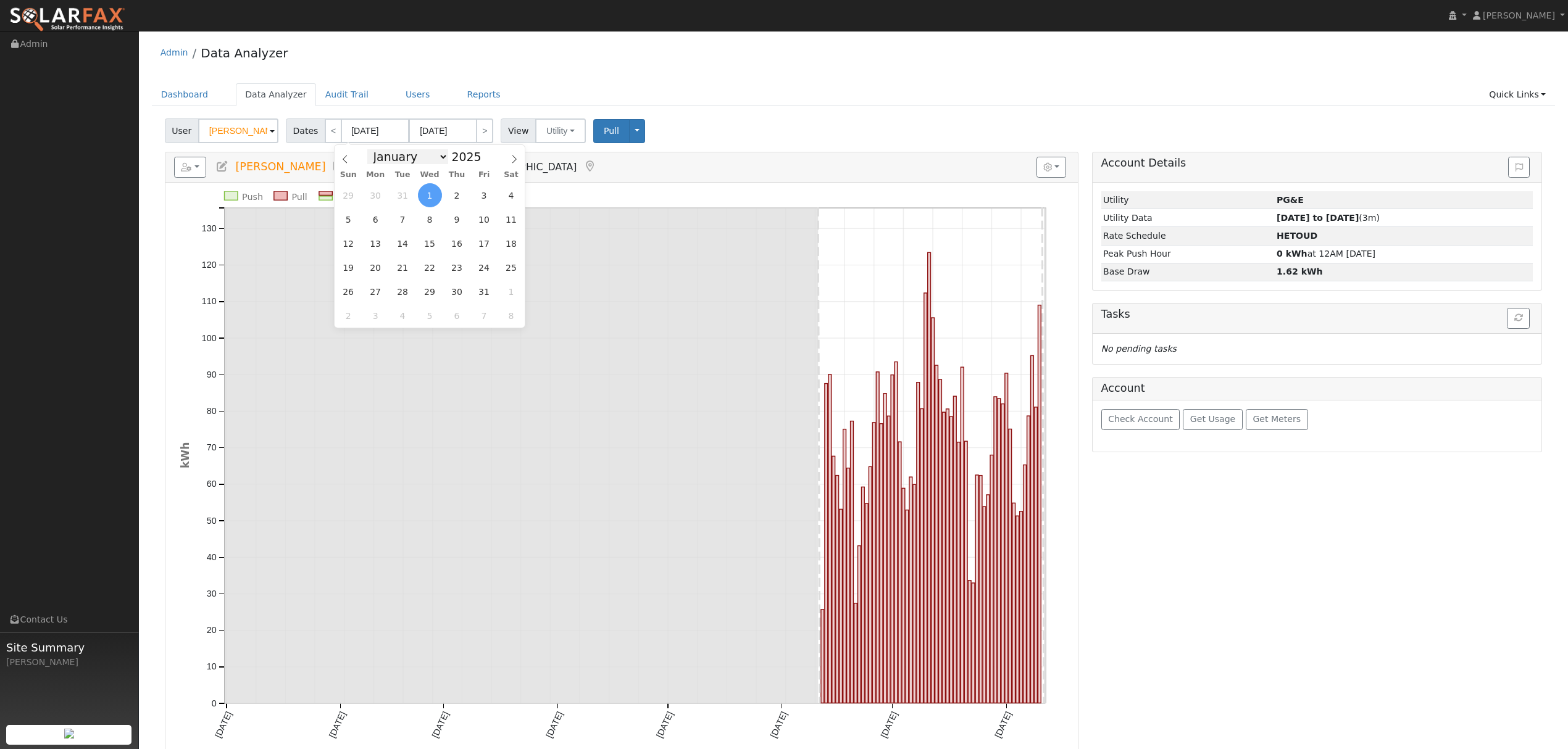
drag, startPoint x: 439, startPoint y: 155, endPoint x: 428, endPoint y: 157, distance: 11.2
click at [439, 155] on select "January February March April May June July August September October November De…" at bounding box center [407, 157] width 81 height 15
select select "5"
click at [376, 149] on select "January February March April May June July August September October November De…" at bounding box center [407, 157] width 81 height 15
click at [462, 215] on span "12" at bounding box center [457, 219] width 24 height 24
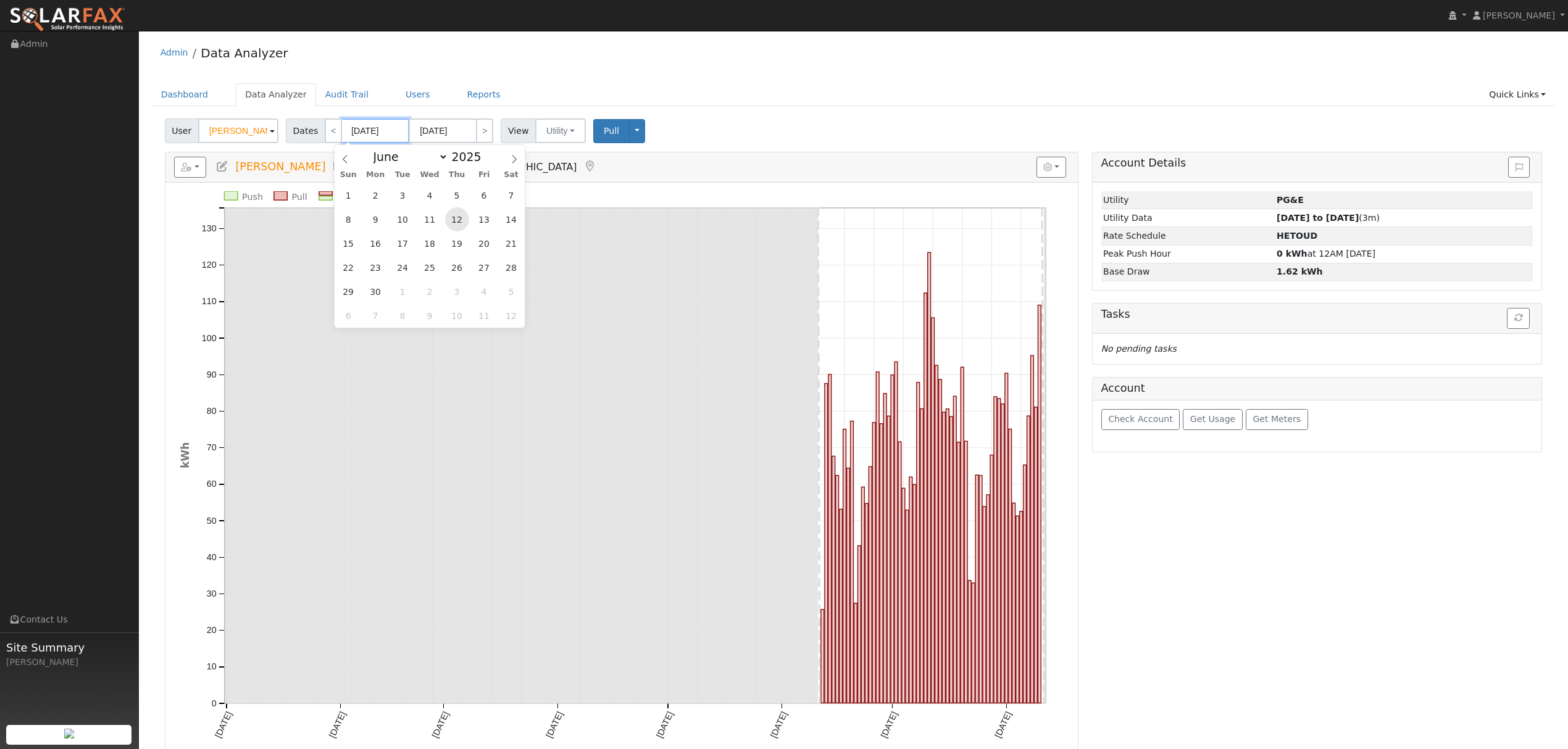
type input "[DATE]"
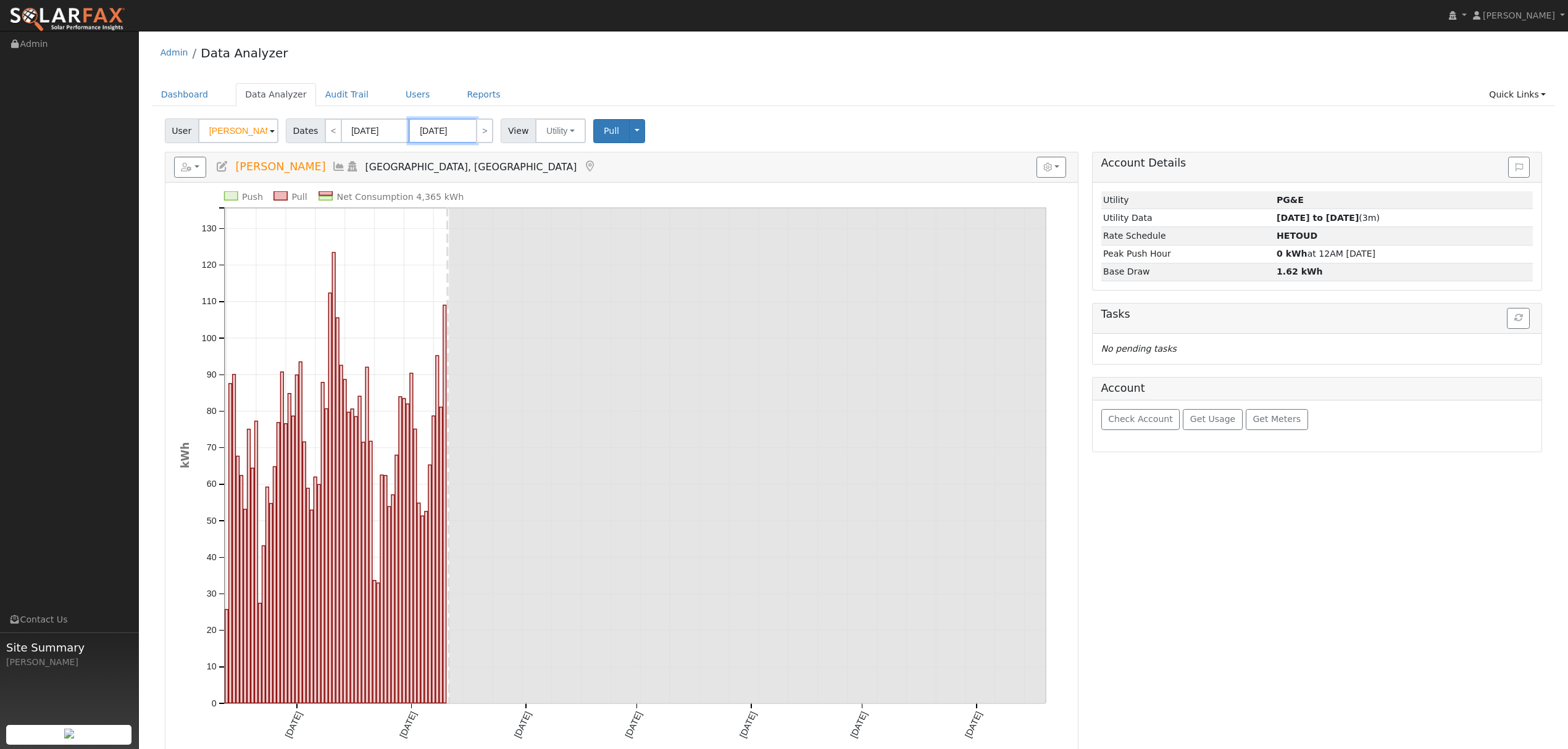
click at [447, 124] on input "[DATE]" at bounding box center [443, 130] width 68 height 25
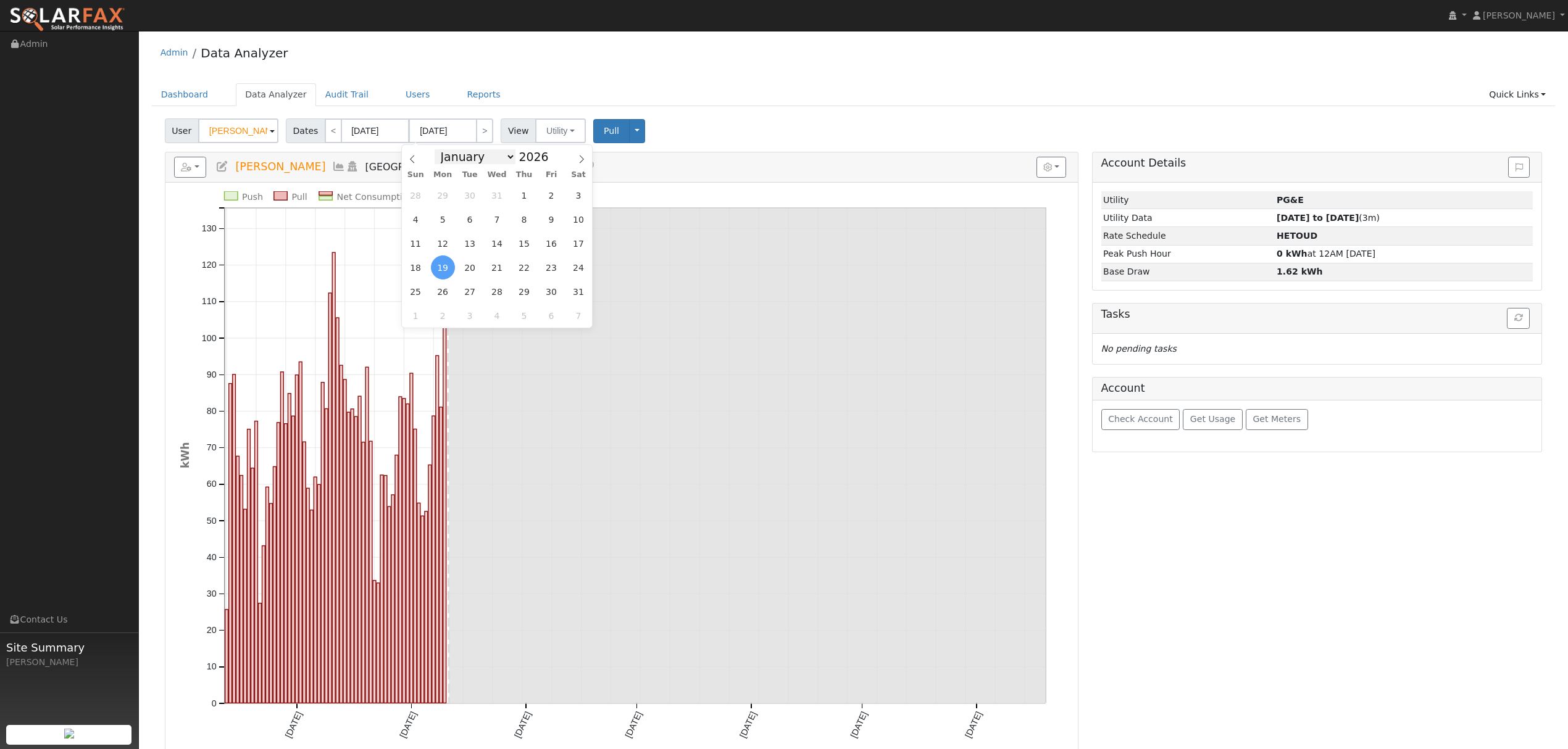
click at [506, 155] on select "January February March April May June July August September October November De…" at bounding box center [475, 157] width 81 height 15
select select "7"
click at [443, 149] on select "January February March April May June July August September October November De…" at bounding box center [475, 157] width 81 height 15
click at [551, 163] on span at bounding box center [555, 160] width 8 height 7
type input "2025"
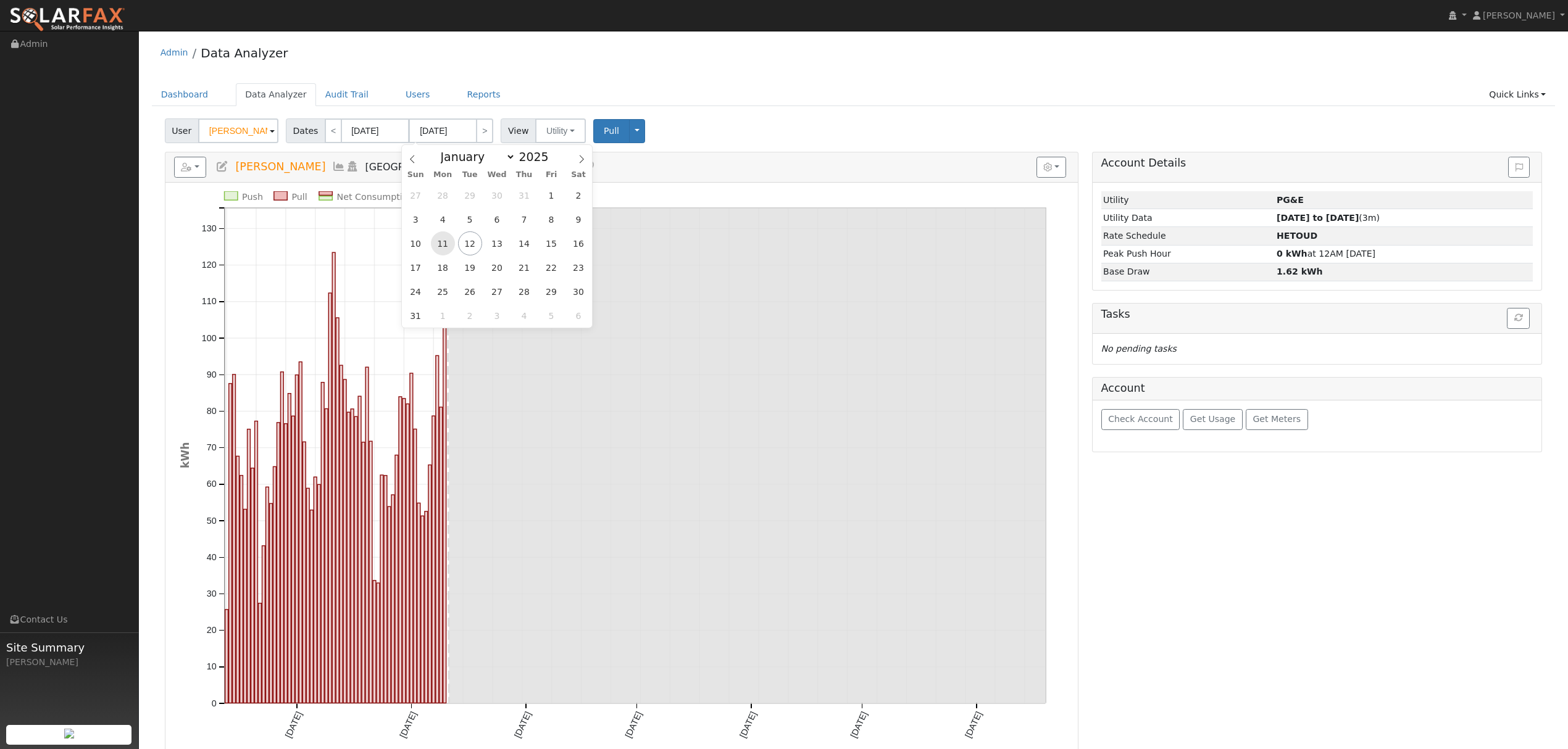
click at [448, 244] on span "11" at bounding box center [443, 243] width 24 height 24
type input "[DATE]"
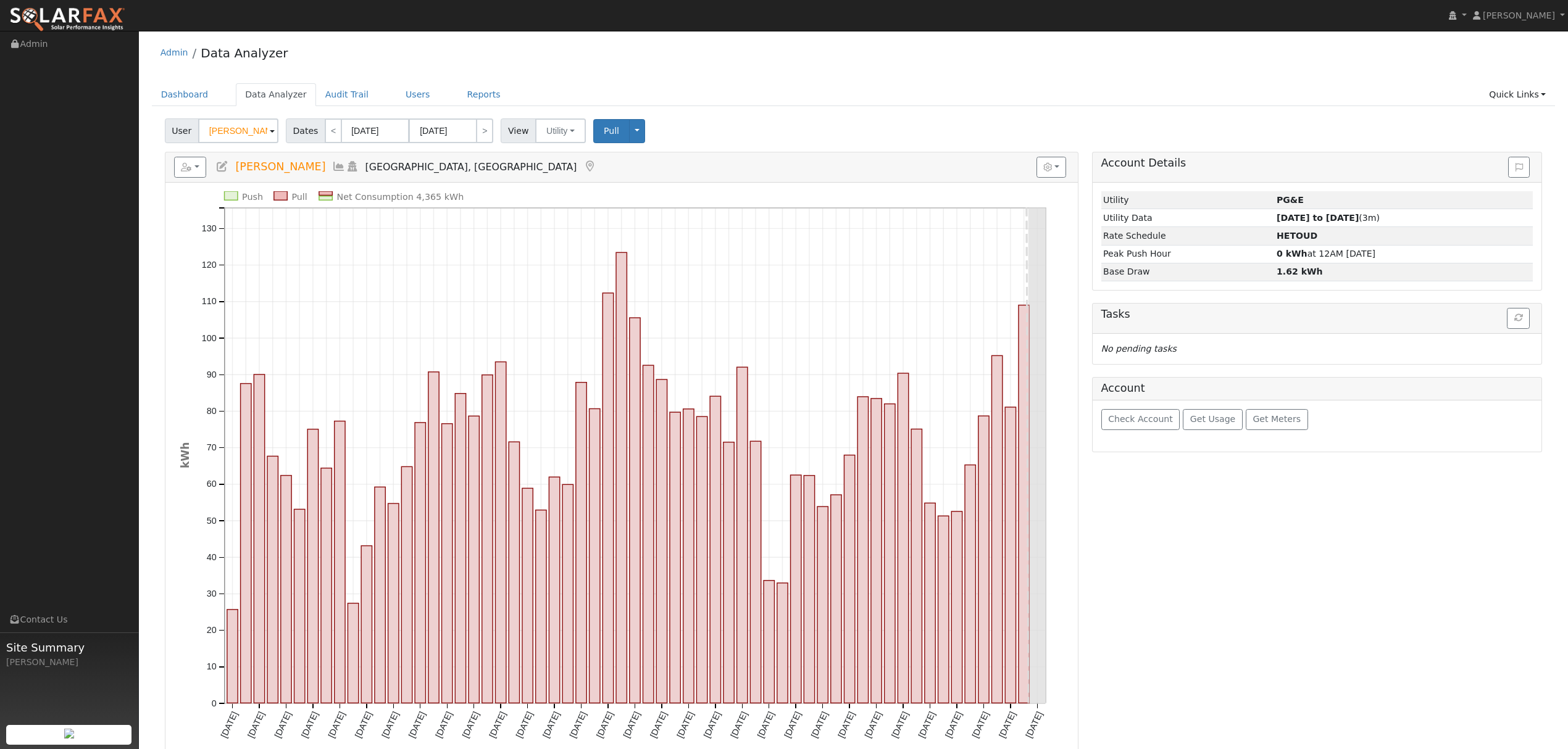
click at [332, 165] on icon at bounding box center [339, 166] width 14 height 11
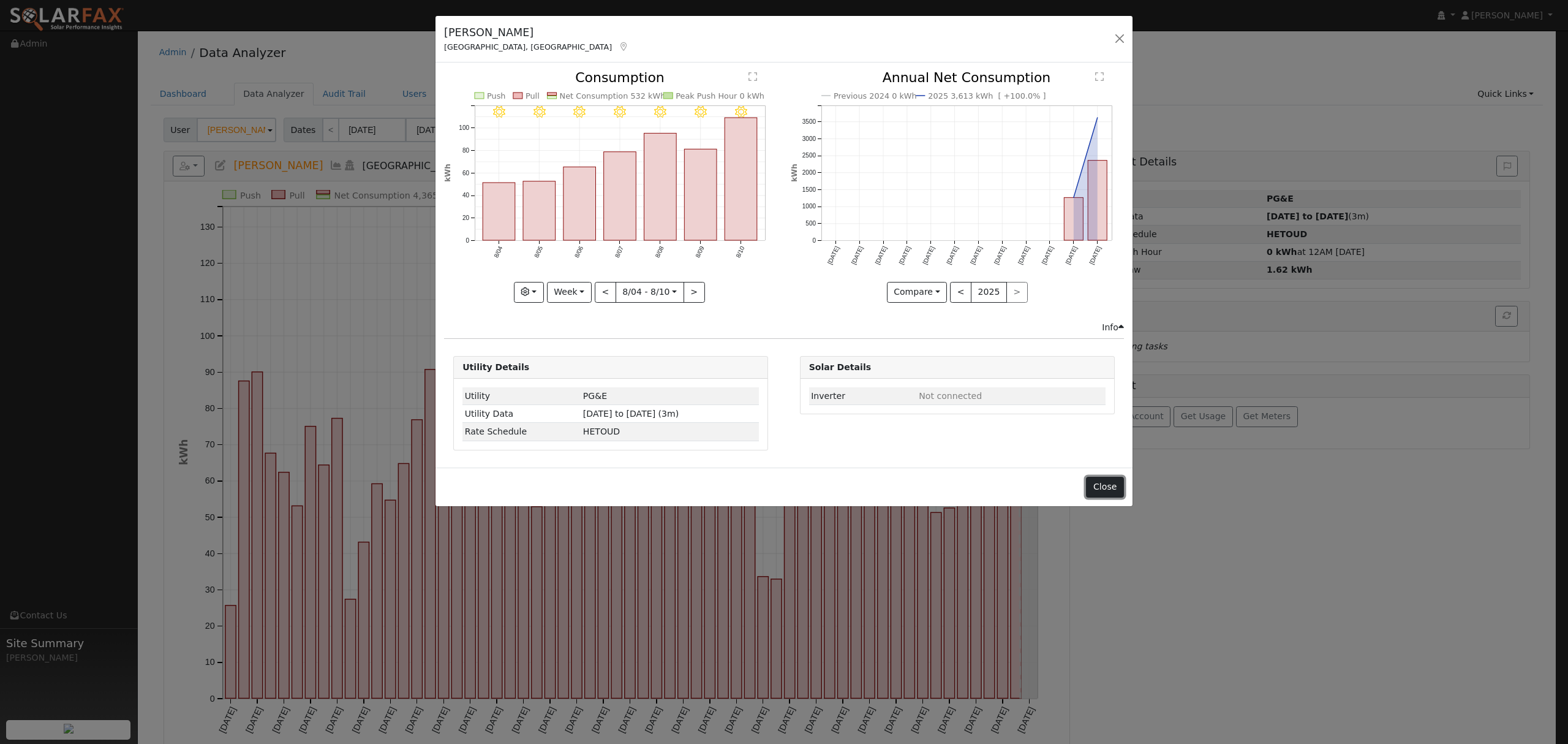
click at [1101, 486] on button "Close" at bounding box center [1105, 487] width 38 height 21
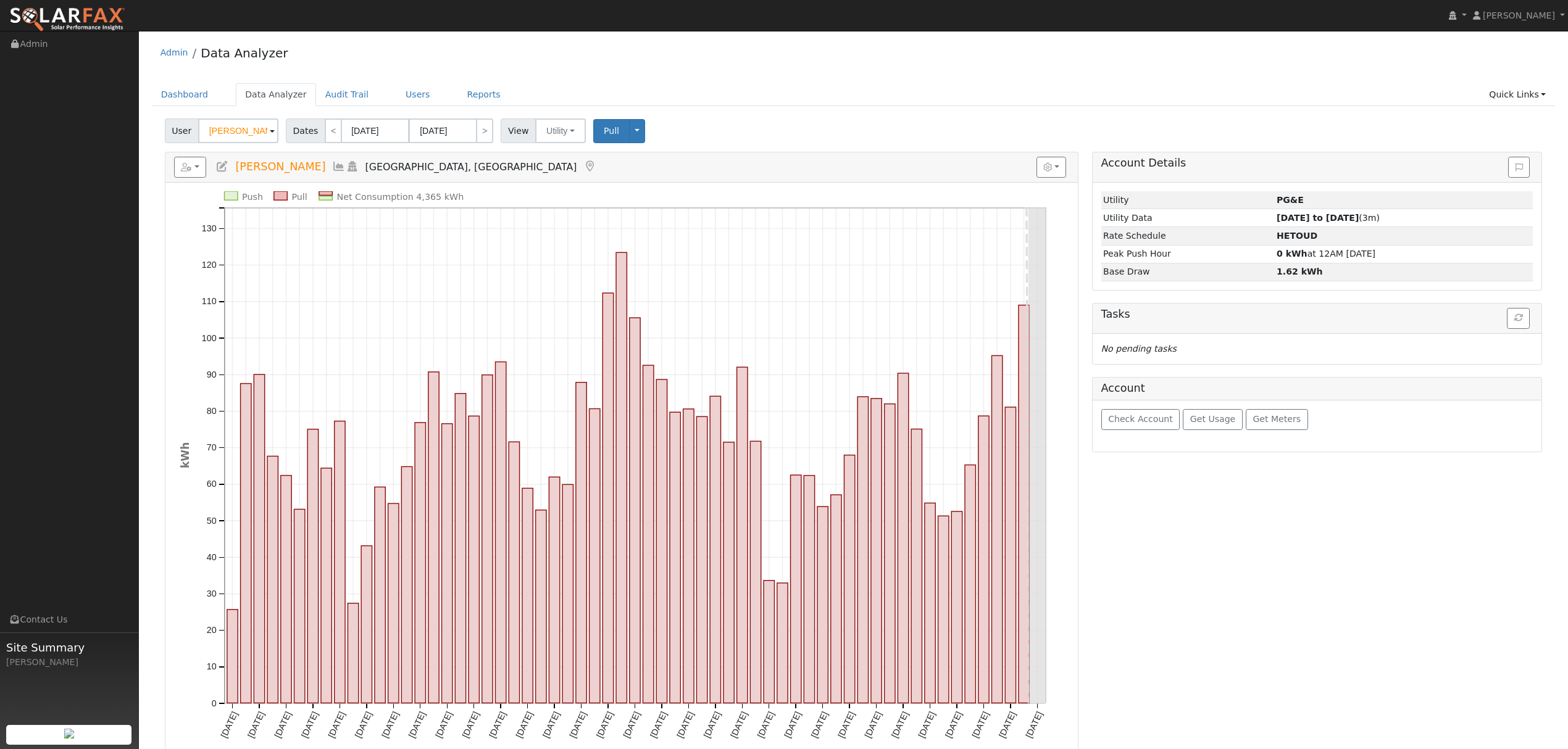
click at [332, 168] on icon at bounding box center [339, 166] width 14 height 11
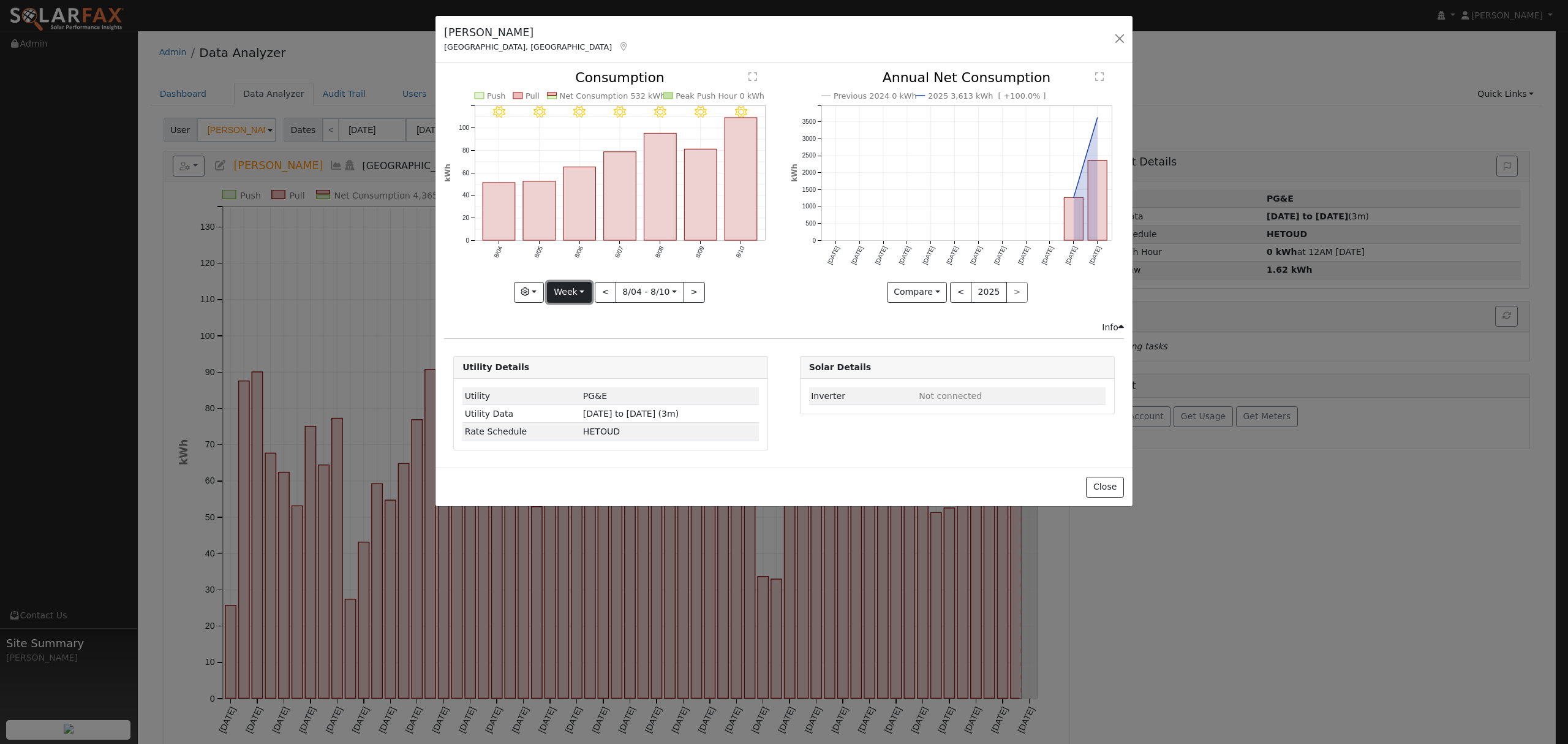
click at [568, 293] on button "Week" at bounding box center [569, 292] width 44 height 21
click at [576, 354] on link "Month" at bounding box center [589, 352] width 85 height 17
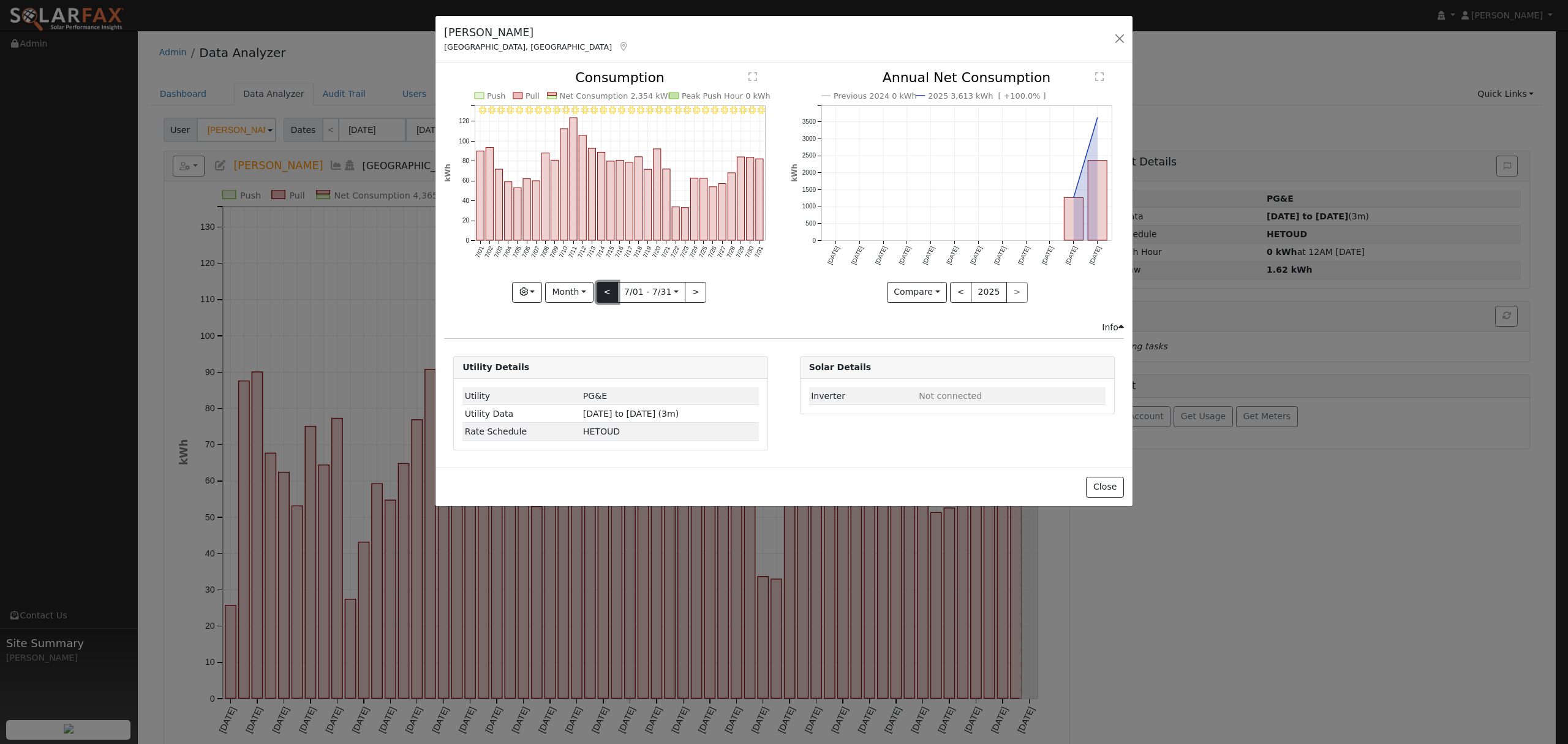
click at [608, 294] on button "<" at bounding box center [607, 292] width 21 height 21
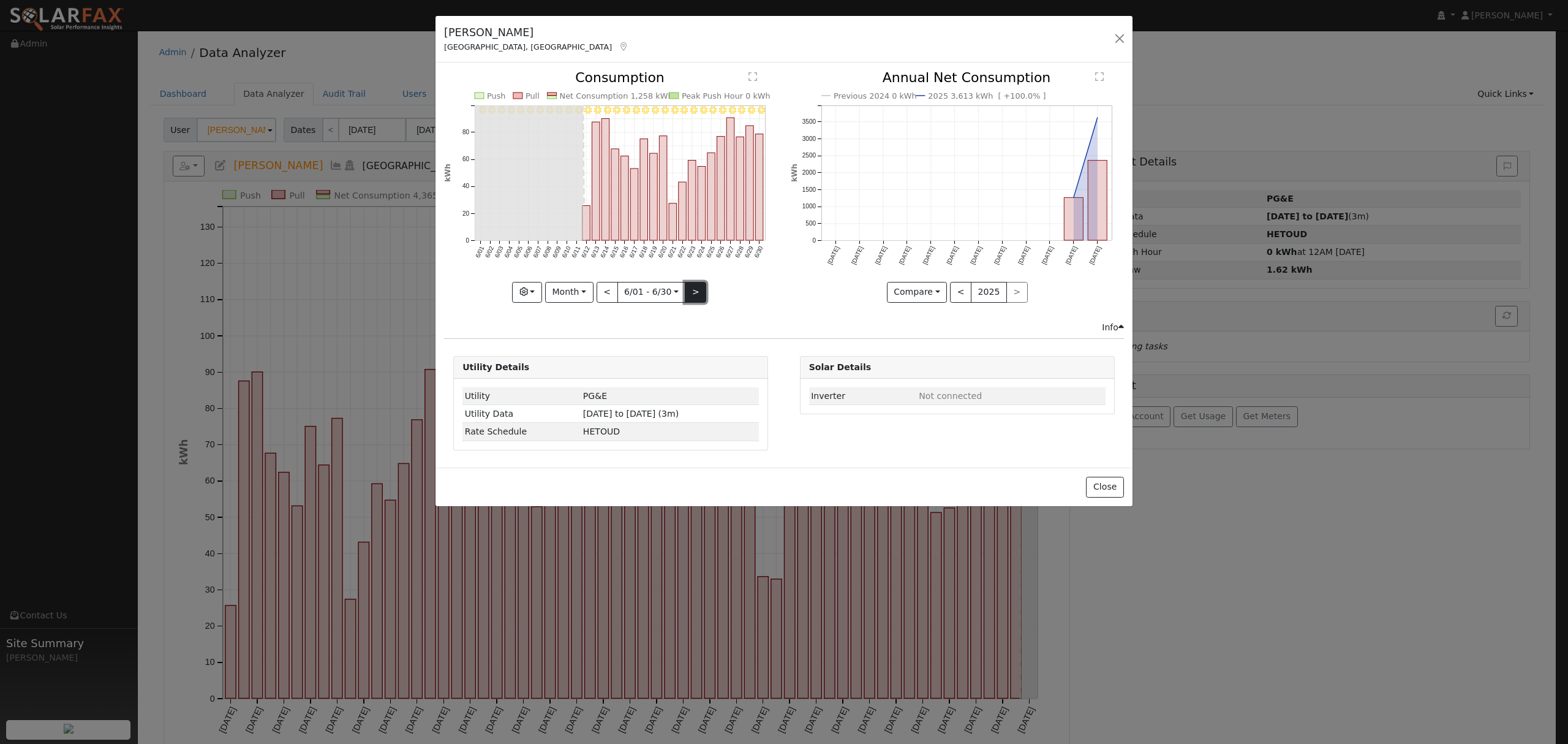
click at [691, 291] on button ">" at bounding box center [696, 292] width 21 height 21
type input "[DATE]"
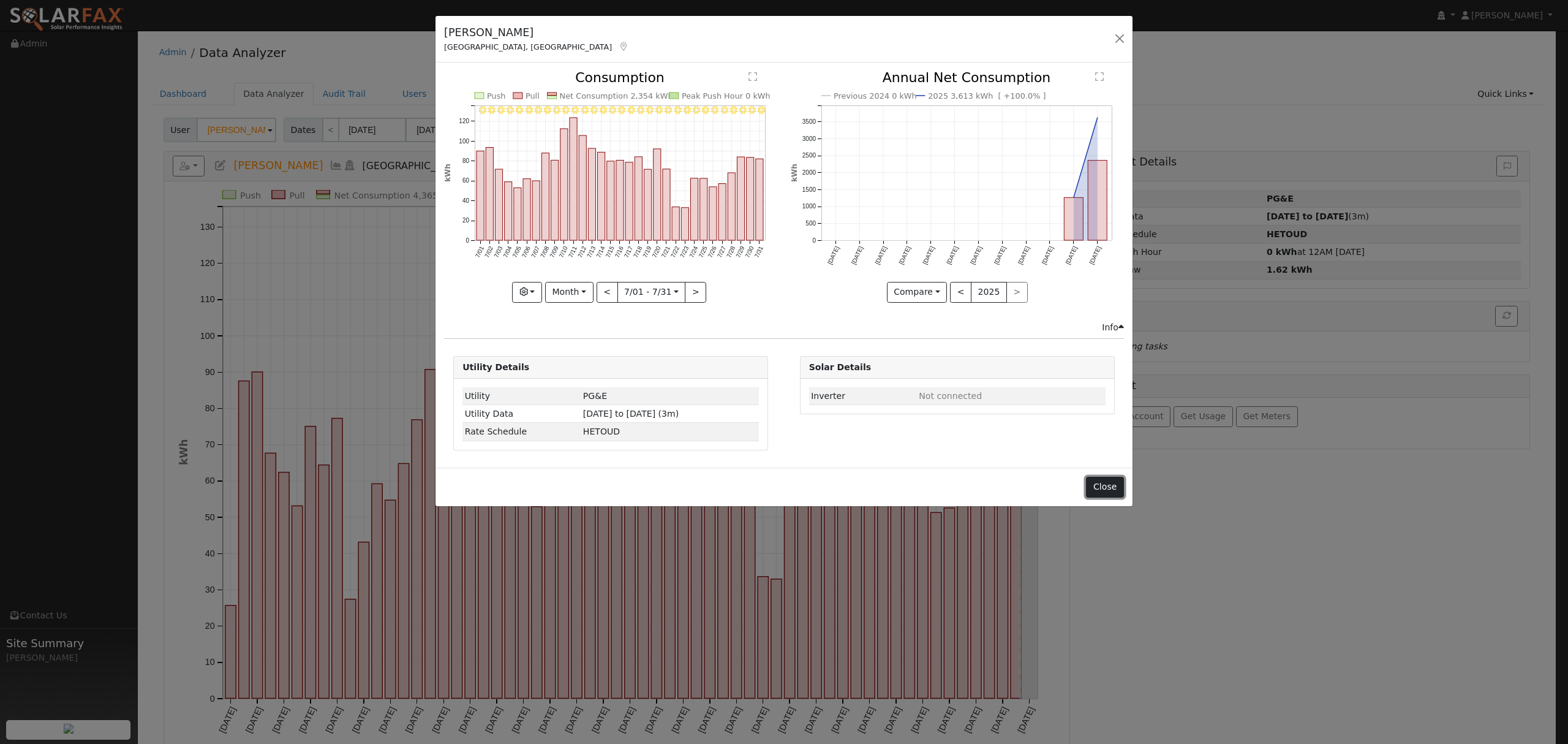
click at [1107, 480] on button "Close" at bounding box center [1105, 487] width 38 height 21
